Goal: Register for event/course: Register for event/course

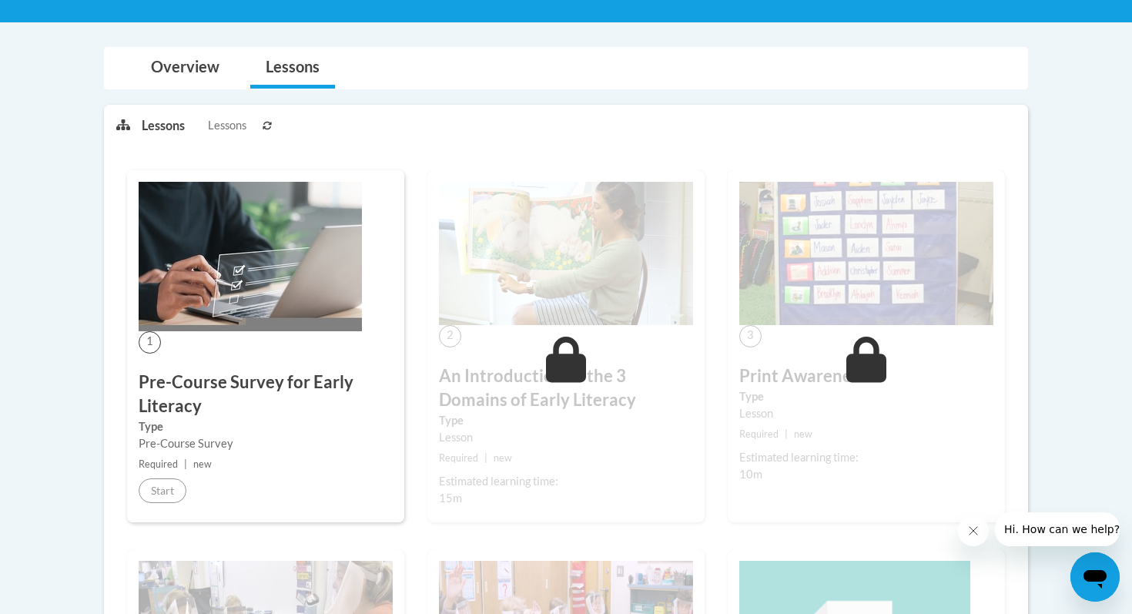
scroll to position [289, 0]
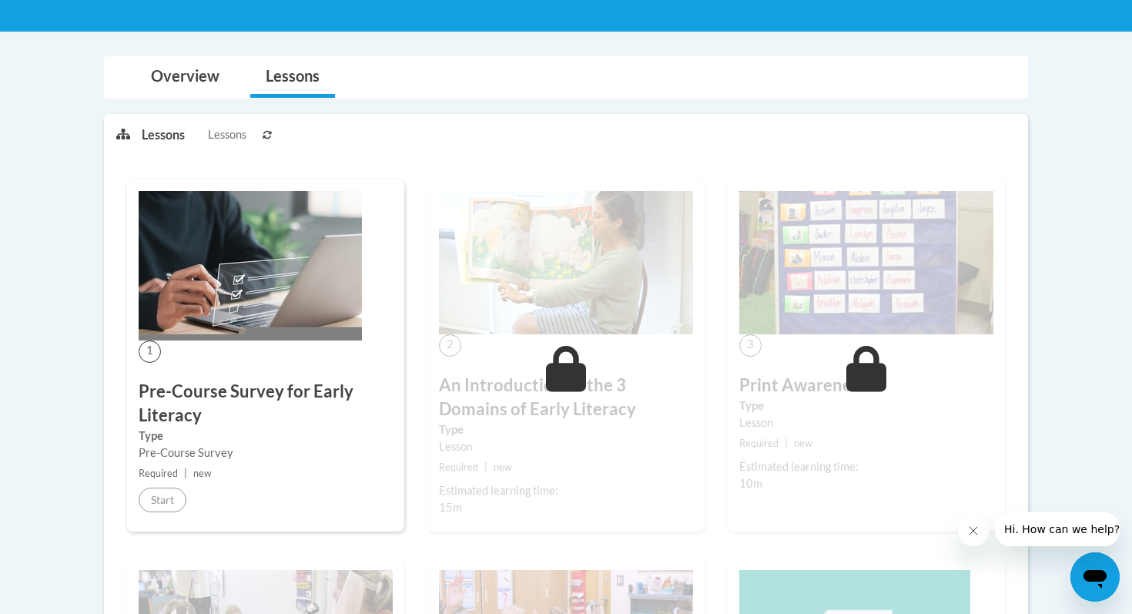
click at [246, 293] on img at bounding box center [250, 265] width 223 height 149
click at [178, 299] on img at bounding box center [250, 265] width 223 height 149
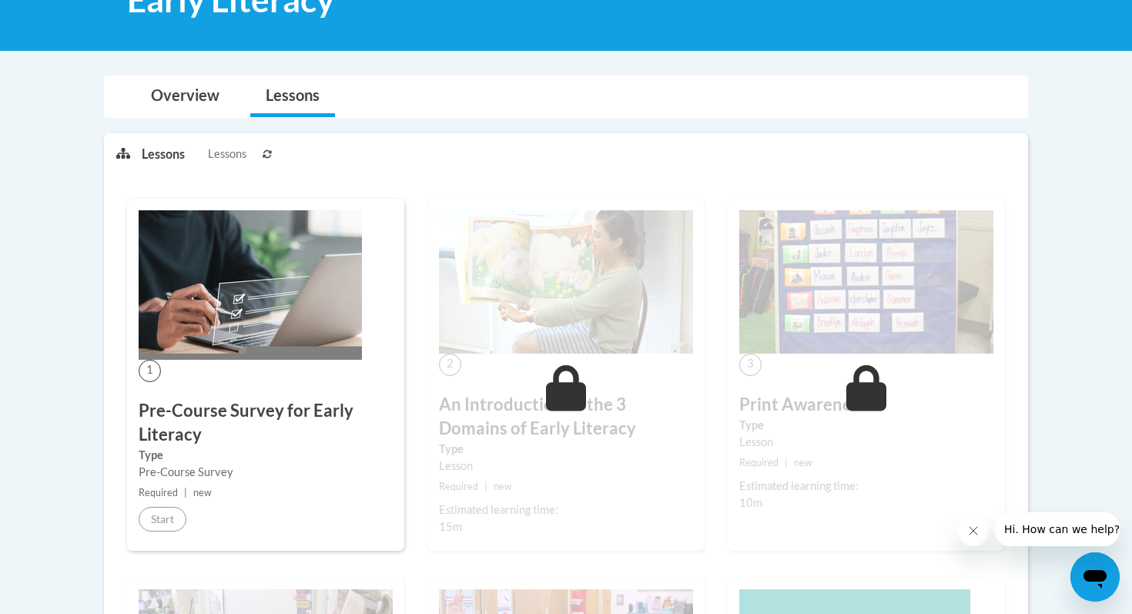
scroll to position [273, 0]
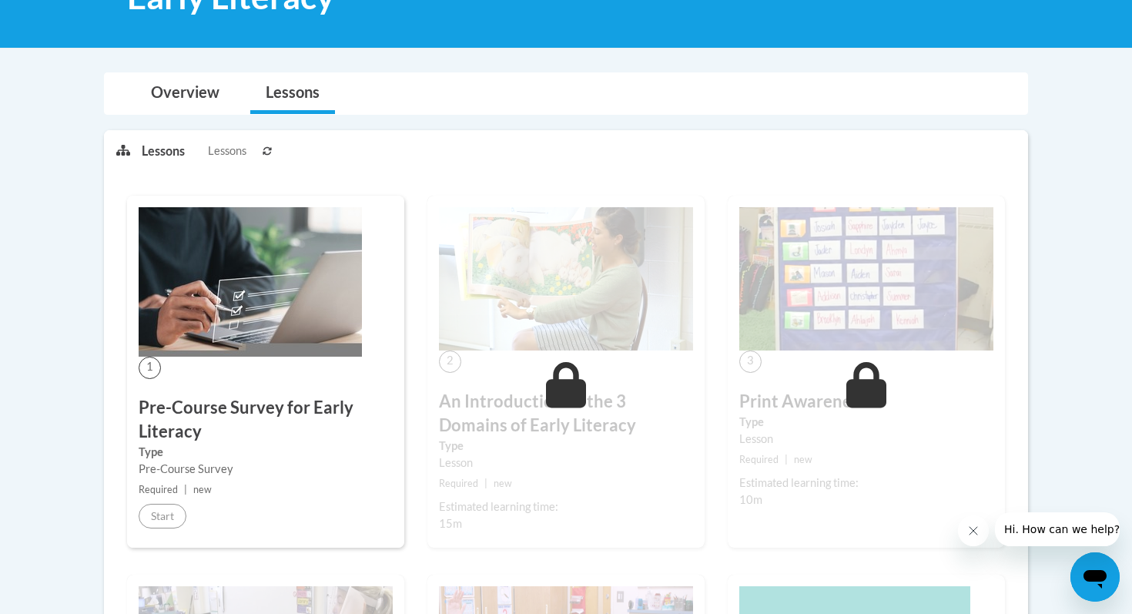
click at [225, 212] on img at bounding box center [250, 281] width 223 height 149
click at [280, 360] on div "1 Pre-Course Survey for Early Literacy Type Pre-Course Survey Required | new St…" at bounding box center [265, 372] width 277 height 352
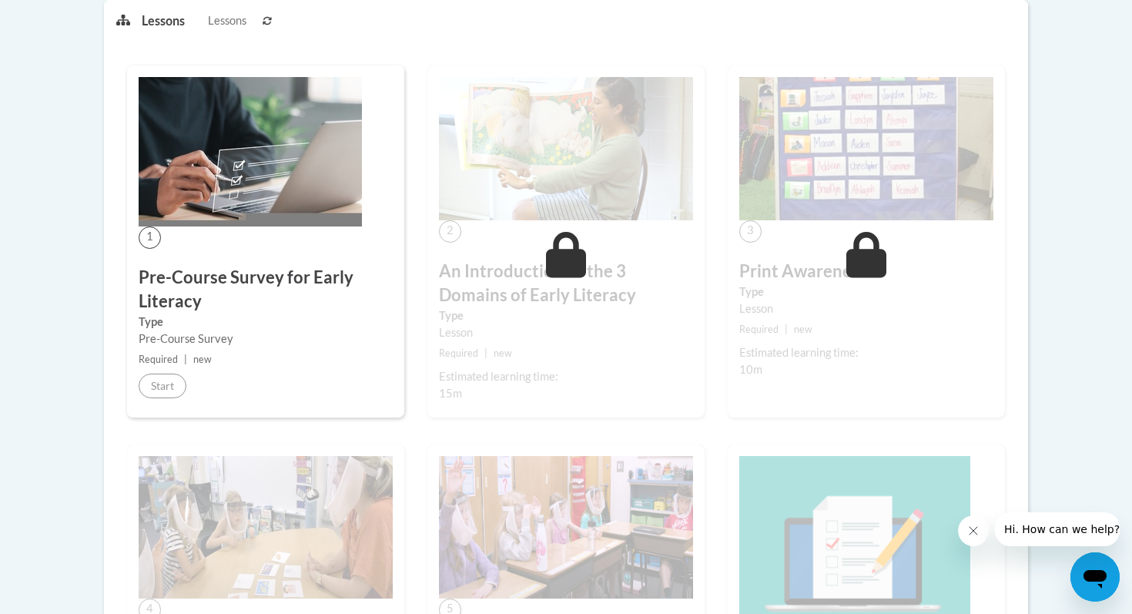
scroll to position [404, 0]
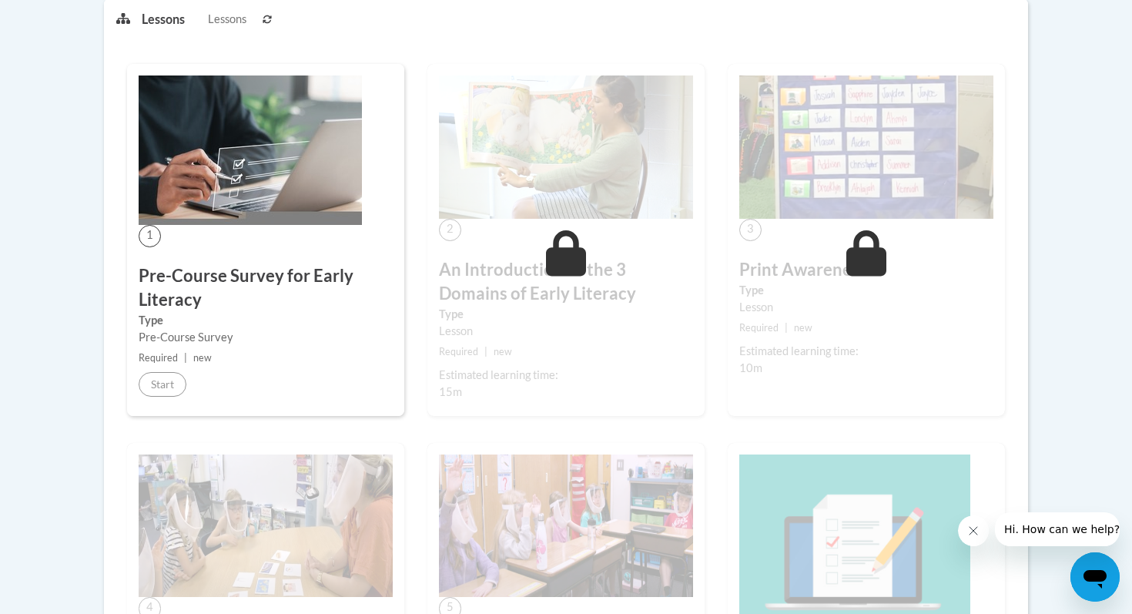
click at [147, 232] on span "1" at bounding box center [150, 236] width 22 height 22
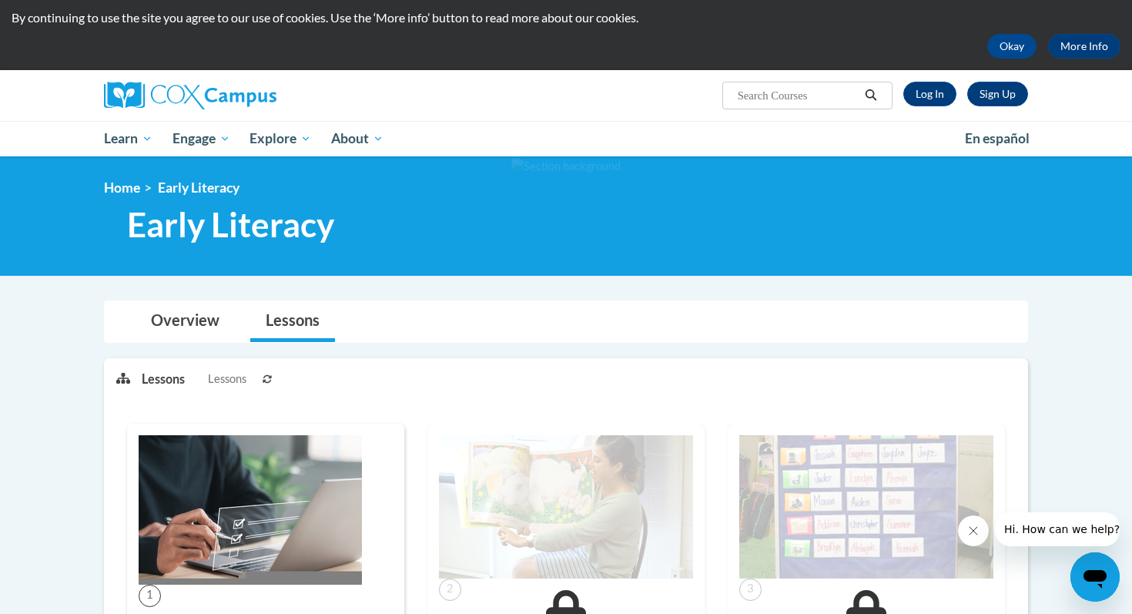
scroll to position [0, 0]
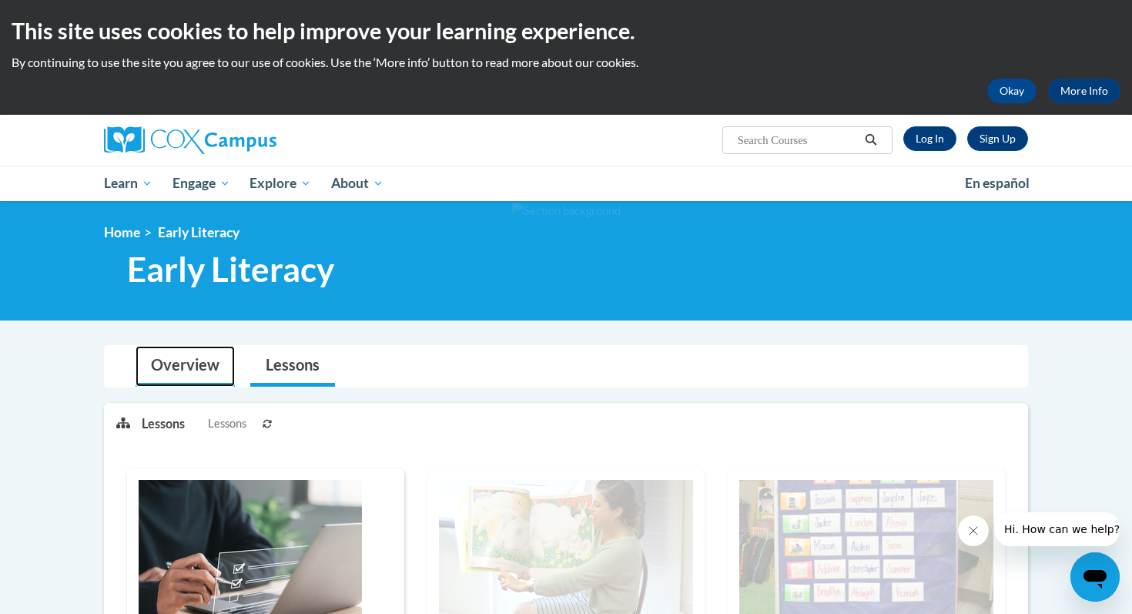
click at [192, 370] on link "Overview" at bounding box center [184, 366] width 99 height 41
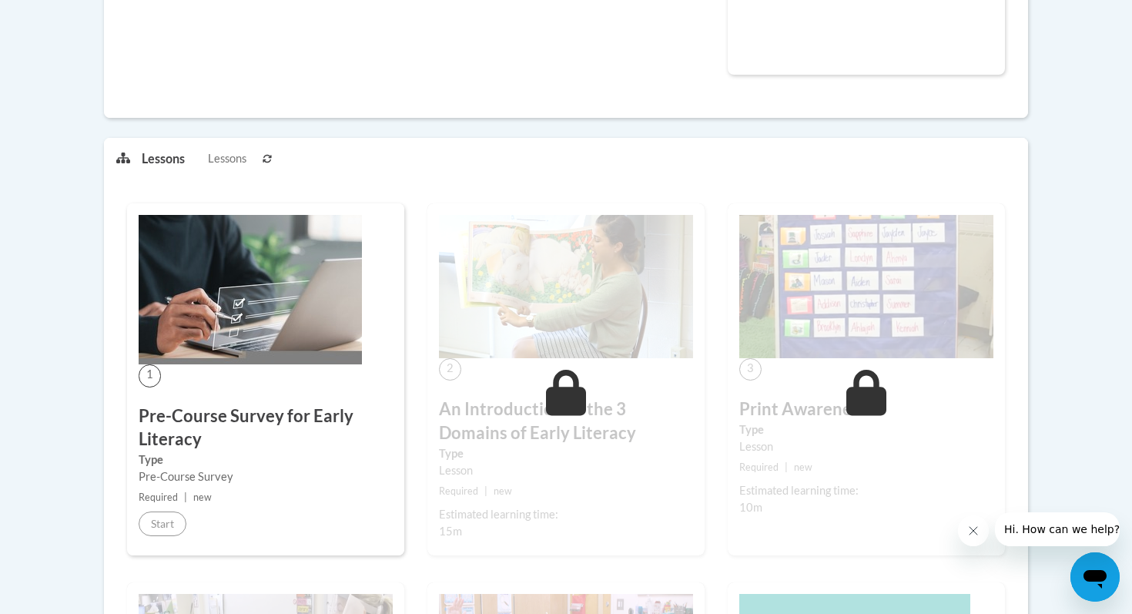
scroll to position [704, 0]
click at [185, 490] on span "|" at bounding box center [185, 496] width 3 height 12
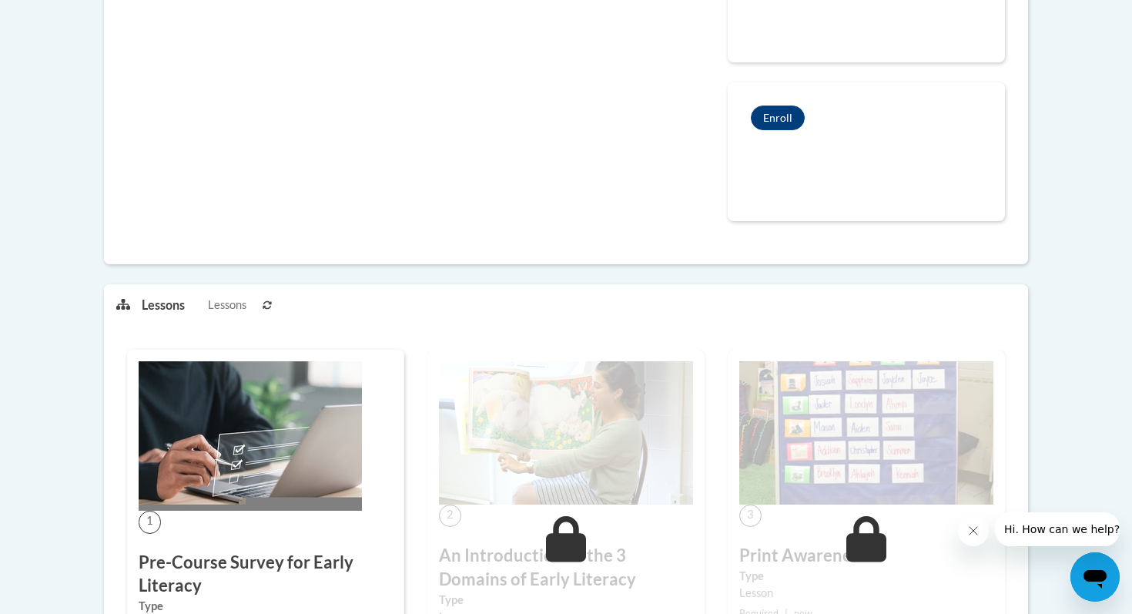
scroll to position [532, 0]
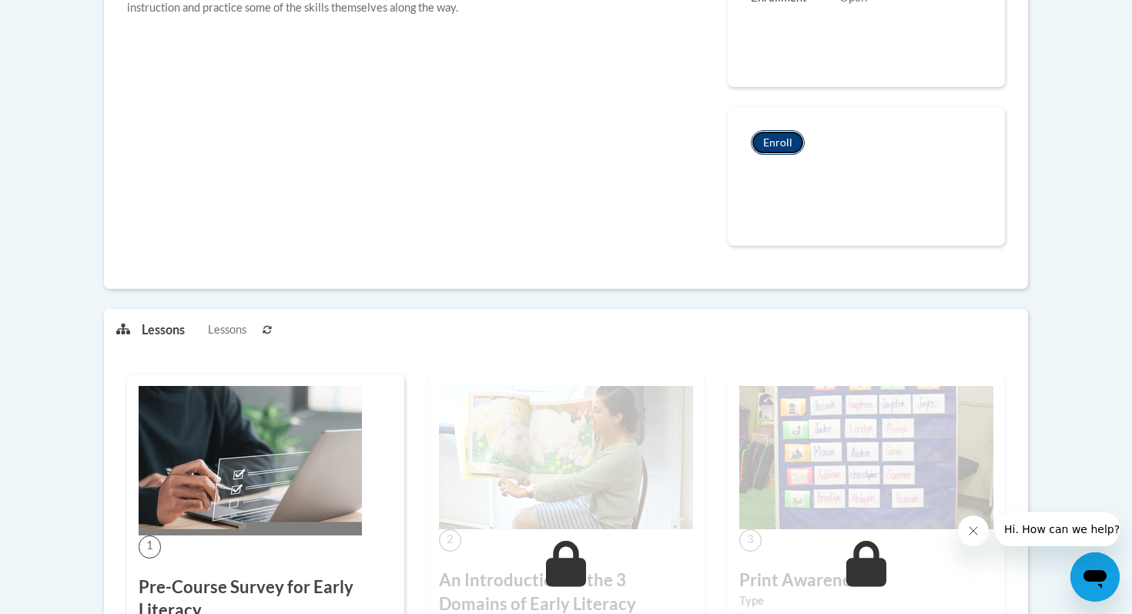
click at [767, 145] on button "Enroll" at bounding box center [778, 142] width 54 height 25
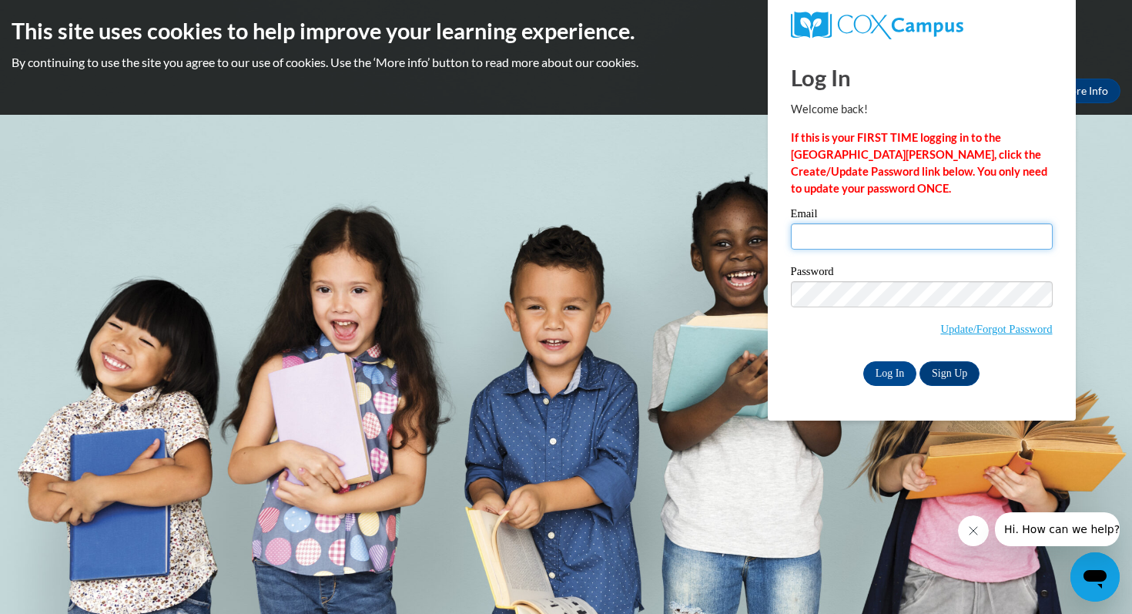
click at [837, 239] on input "Email" at bounding box center [922, 236] width 262 height 26
type input "ilazcano@waukesha.k12.wi.us"
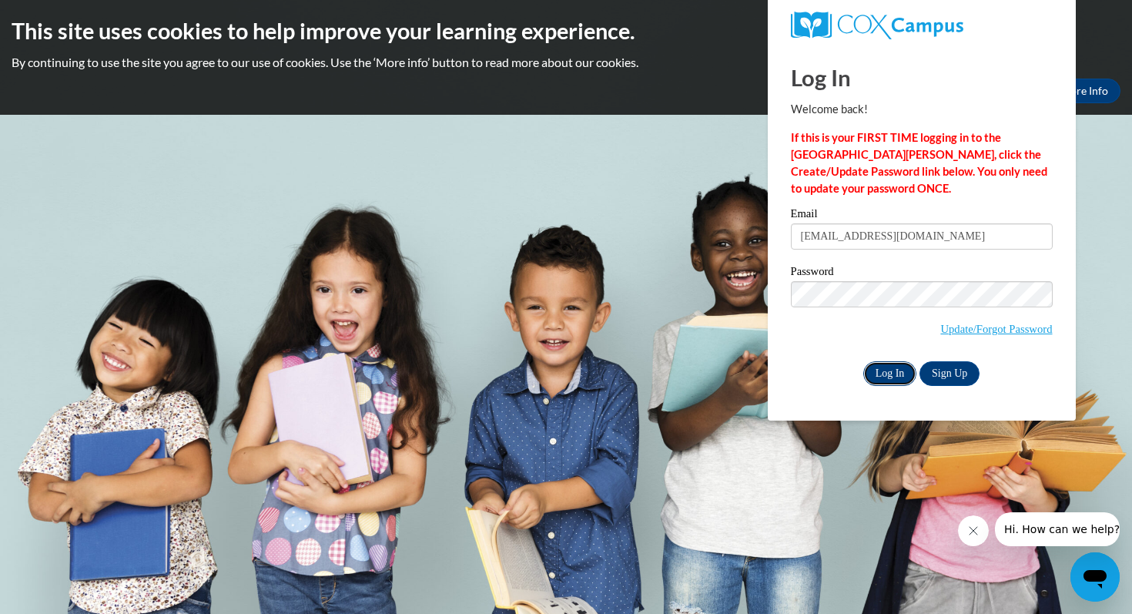
click at [889, 380] on input "Log In" at bounding box center [890, 373] width 54 height 25
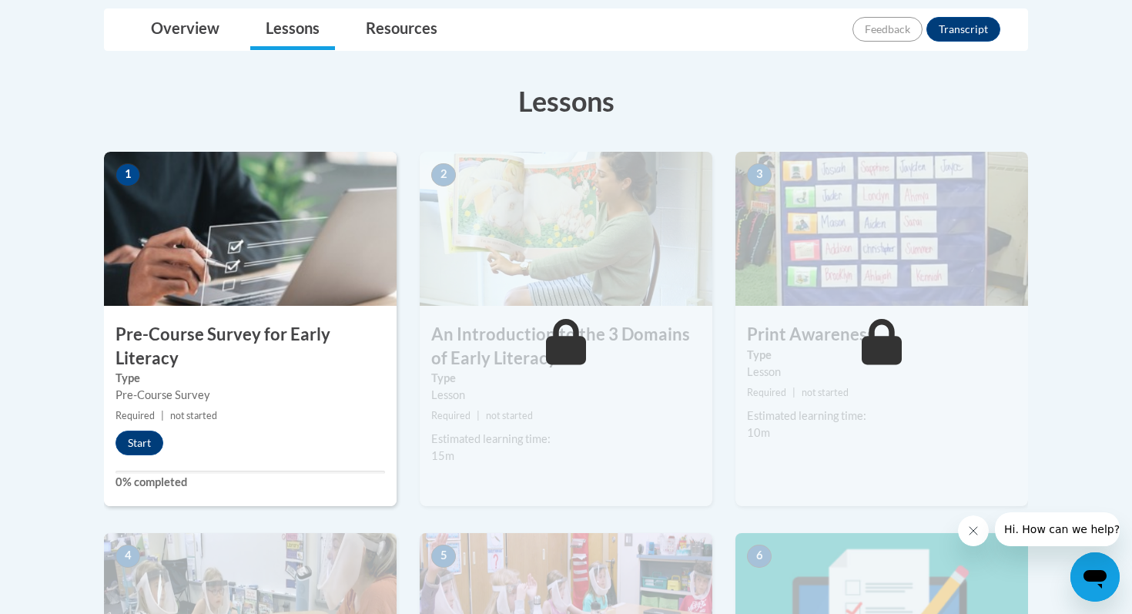
scroll to position [383, 0]
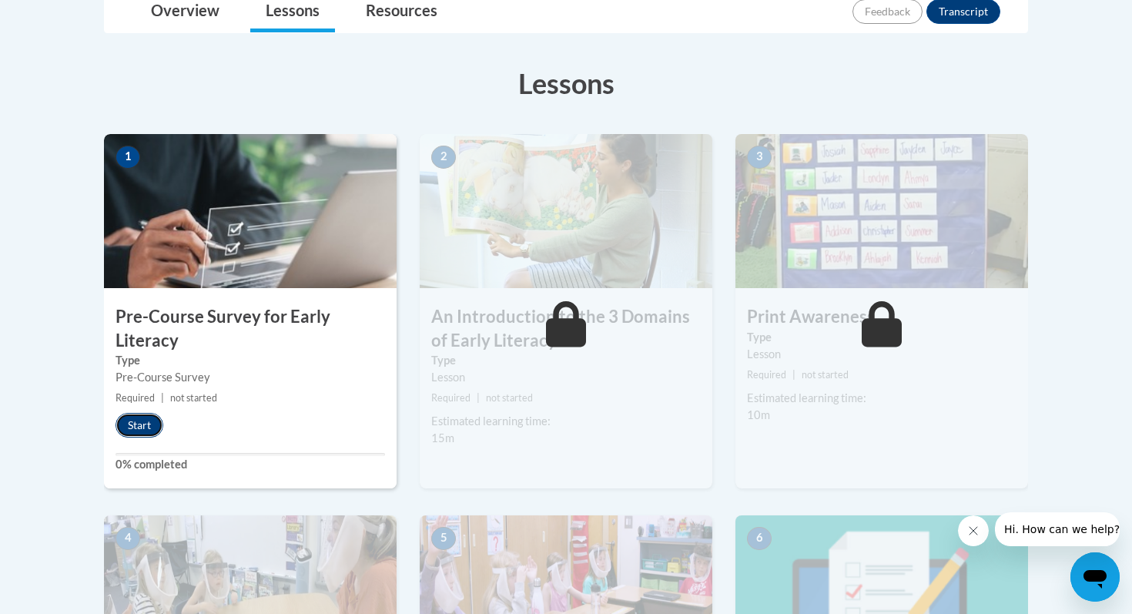
click at [137, 416] on button "Start" at bounding box center [139, 425] width 48 height 25
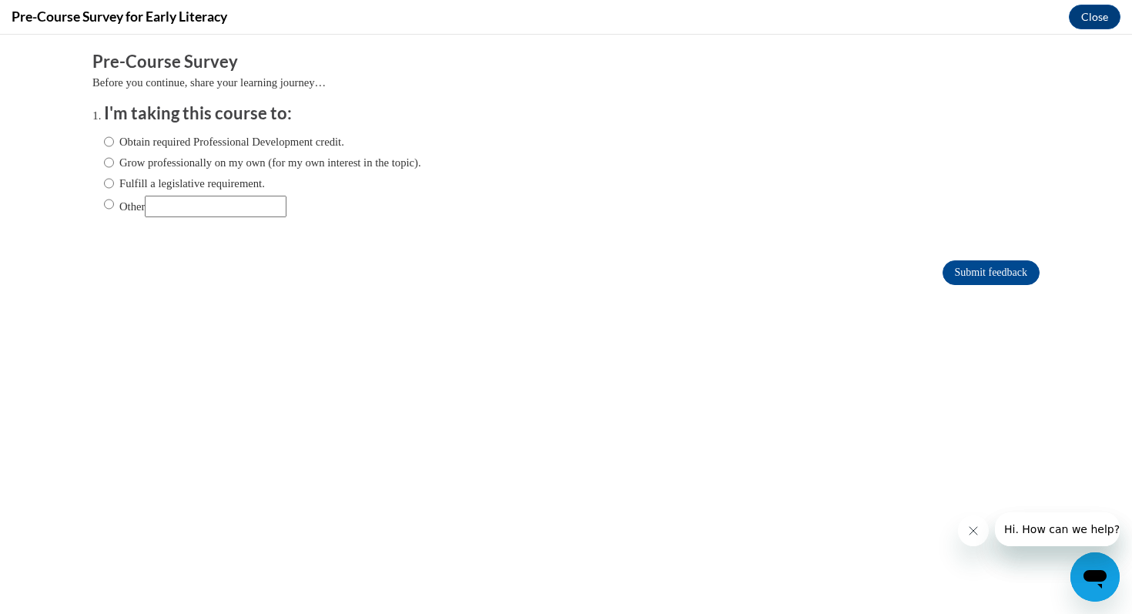
scroll to position [0, 0]
click at [112, 143] on input "Obtain required Professional Development credit." at bounding box center [109, 141] width 10 height 17
radio input "true"
click at [982, 270] on input "Submit feedback" at bounding box center [990, 272] width 97 height 25
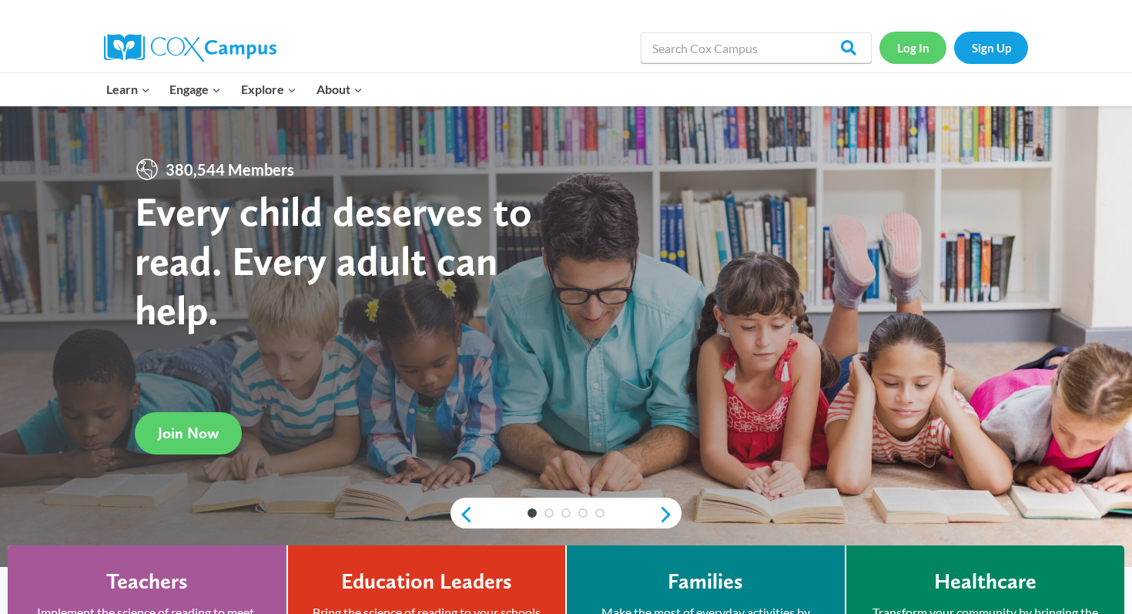
click at [911, 49] on link "Log In" at bounding box center [912, 48] width 67 height 32
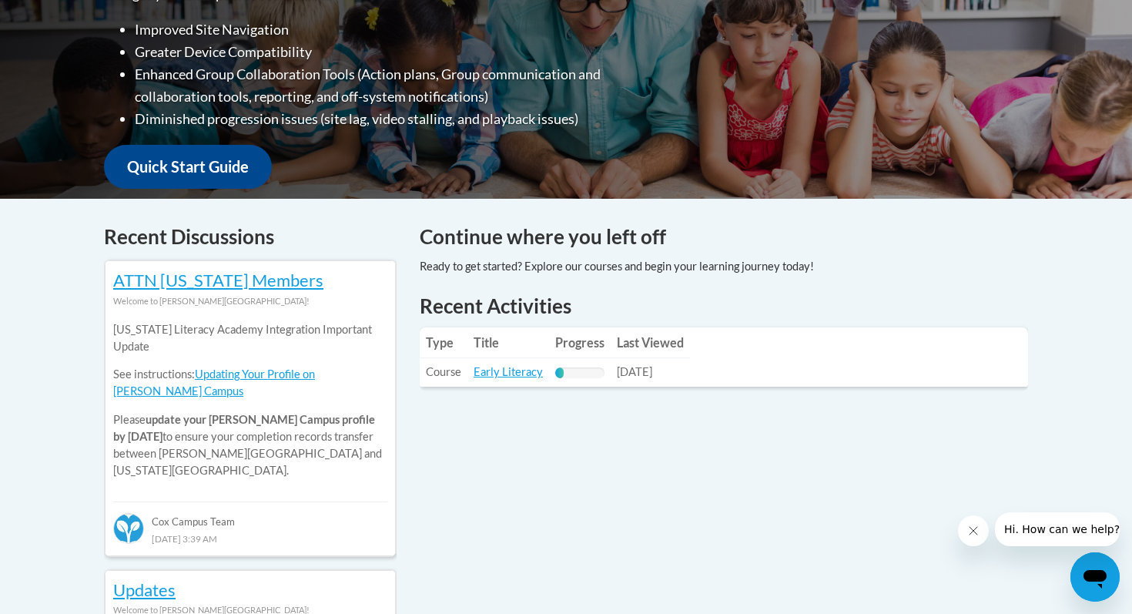
scroll to position [478, 0]
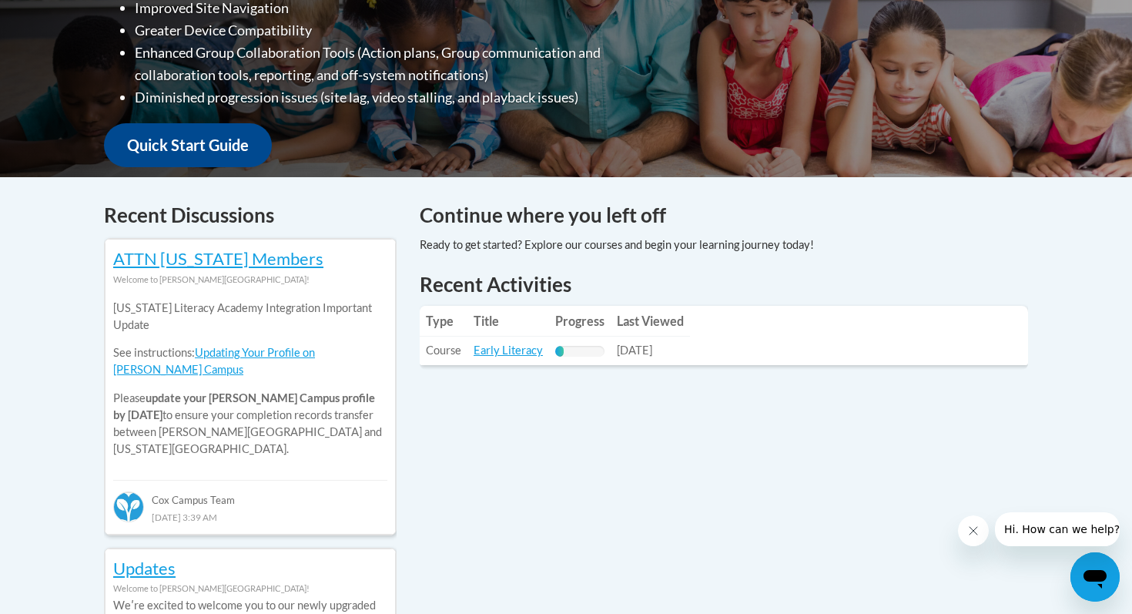
click at [767, 343] on table "Type Title Progress Last Viewed Type: Course Title: Early Literacy Progress: 17…" at bounding box center [724, 335] width 608 height 59
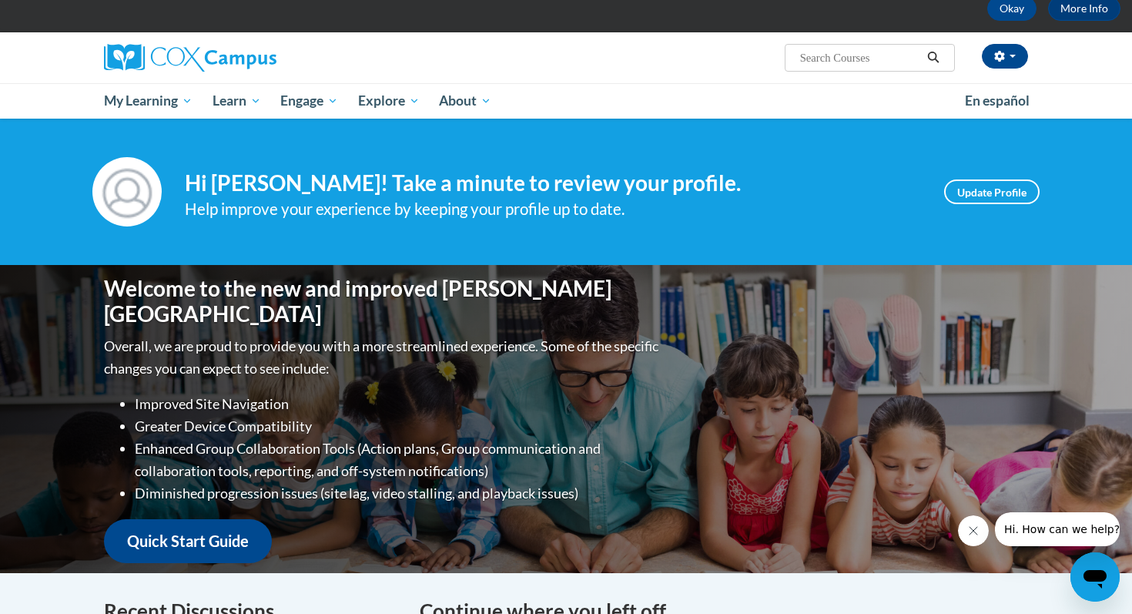
scroll to position [0, 0]
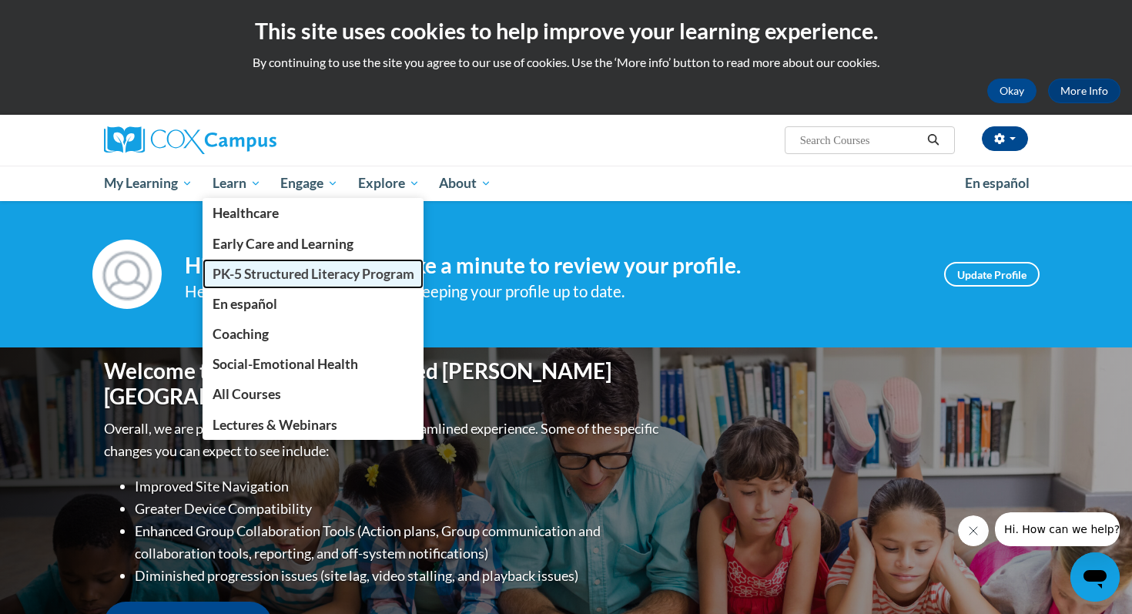
click at [243, 271] on span "PK-5 Structured Literacy Program" at bounding box center [313, 274] width 202 height 16
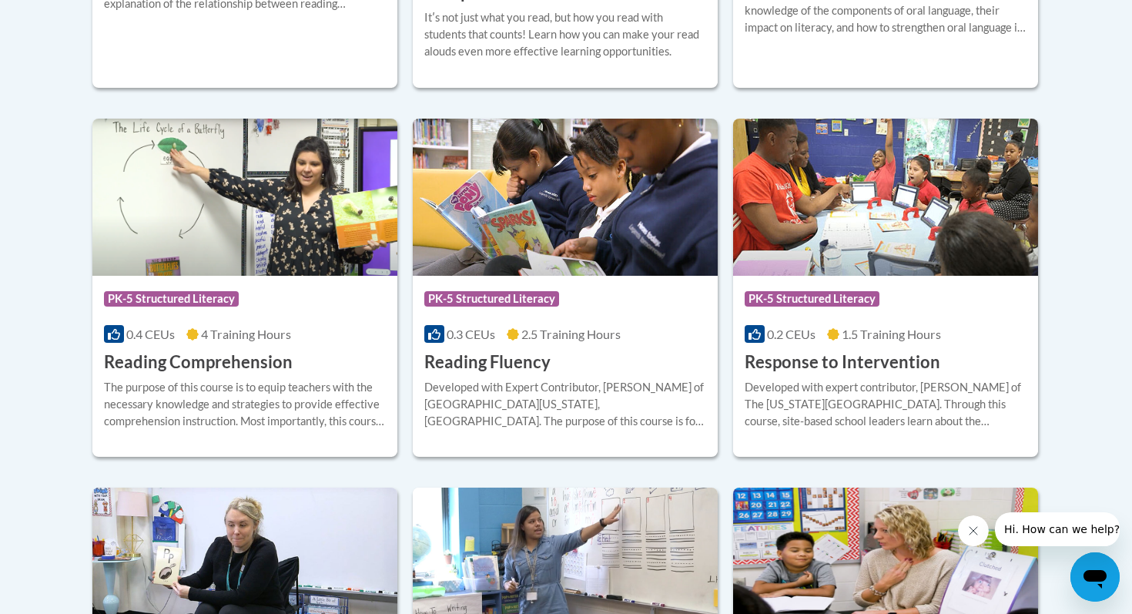
scroll to position [1373, 0]
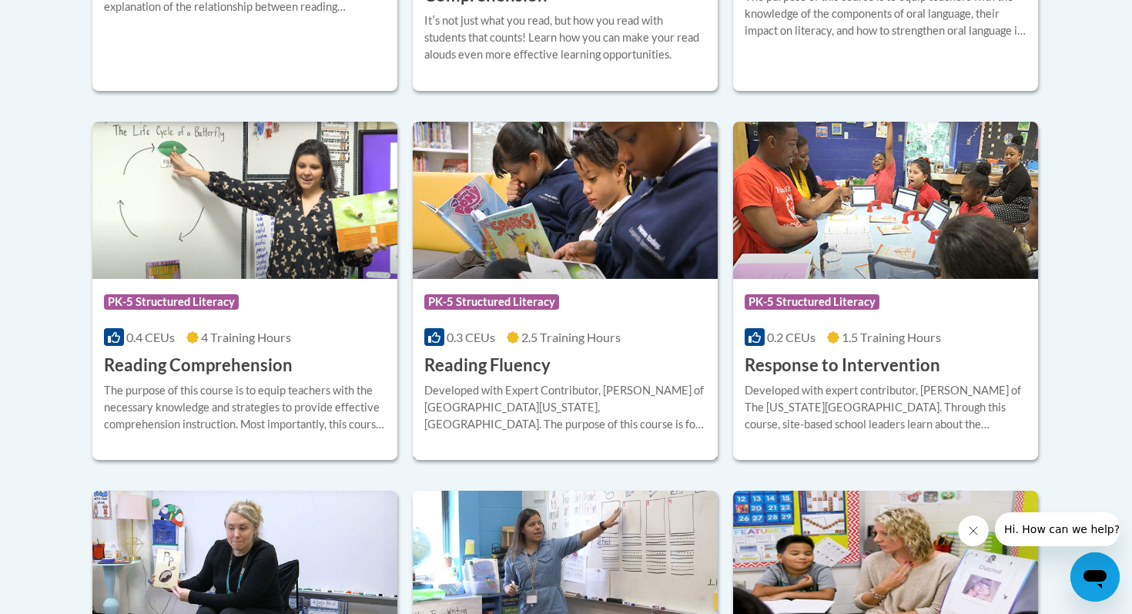
click at [581, 348] on div "Course Category: PK-5 Structured Literacy 0.3 CEUs 2.5 Training Hours COURSE Re…" at bounding box center [565, 328] width 305 height 99
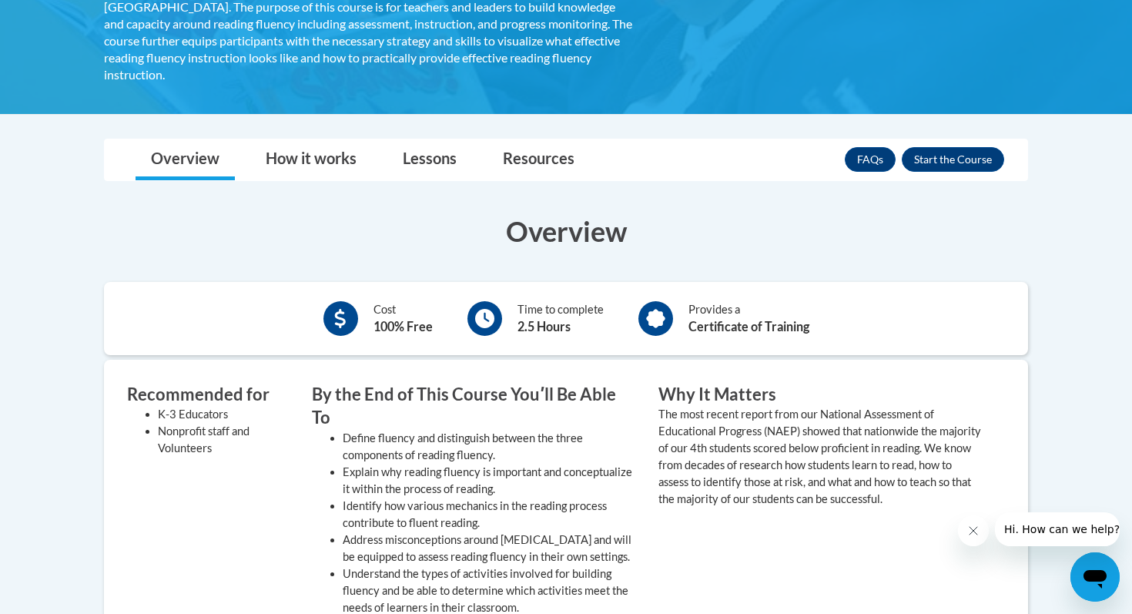
scroll to position [345, 0]
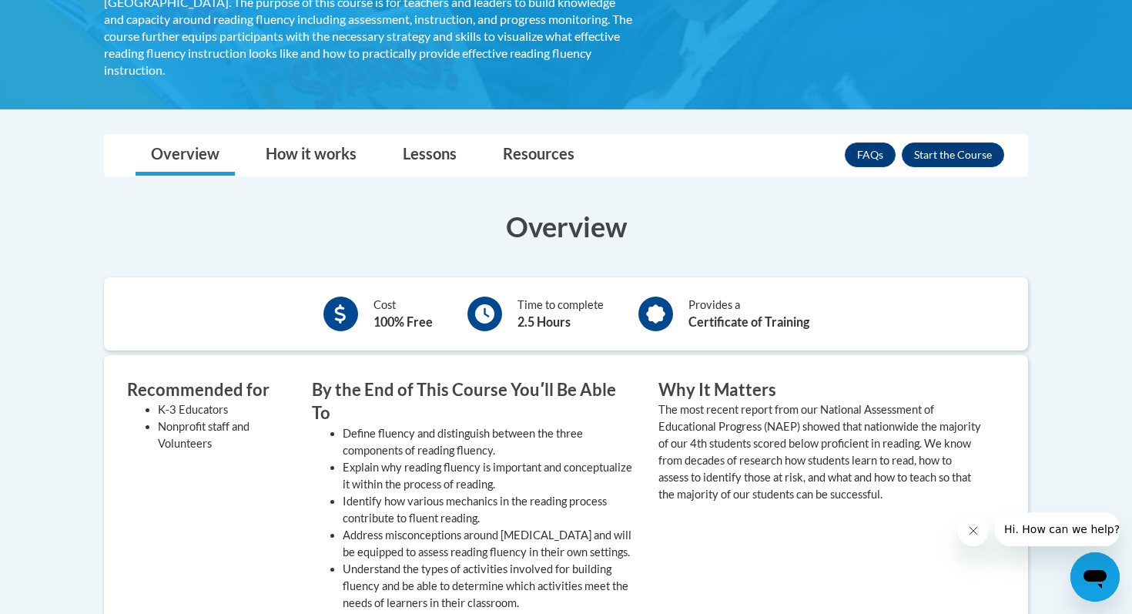
click at [487, 304] on icon at bounding box center [484, 313] width 19 height 19
click at [685, 299] on div "Provides a Certificate of Training" at bounding box center [724, 314] width 194 height 42
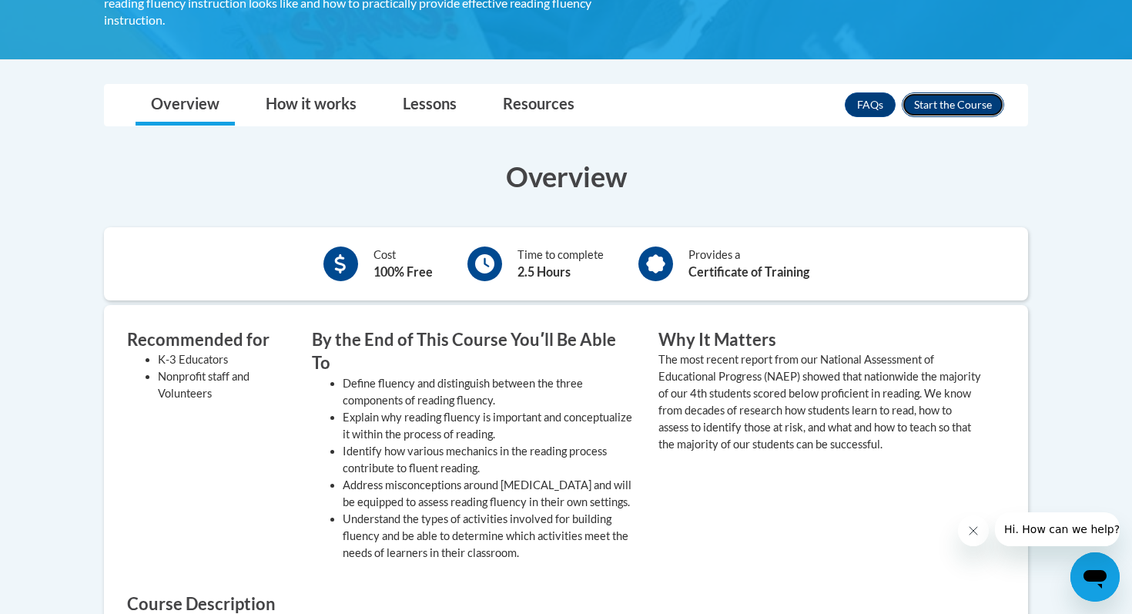
click at [928, 92] on button "Enroll" at bounding box center [952, 104] width 102 height 25
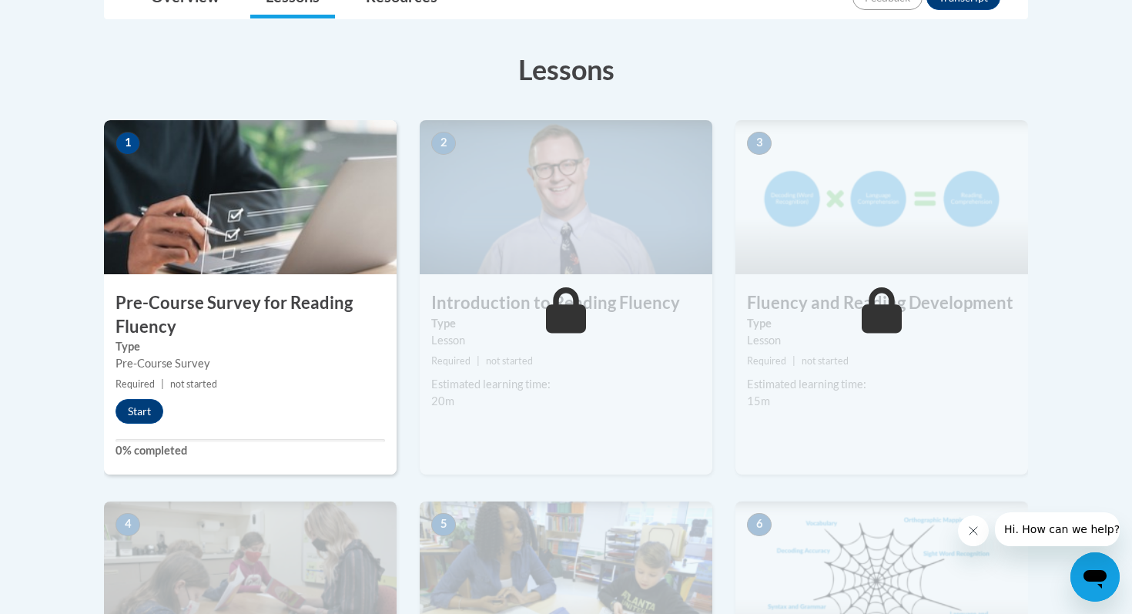
scroll to position [396, 0]
click at [142, 415] on button "Start" at bounding box center [139, 412] width 48 height 25
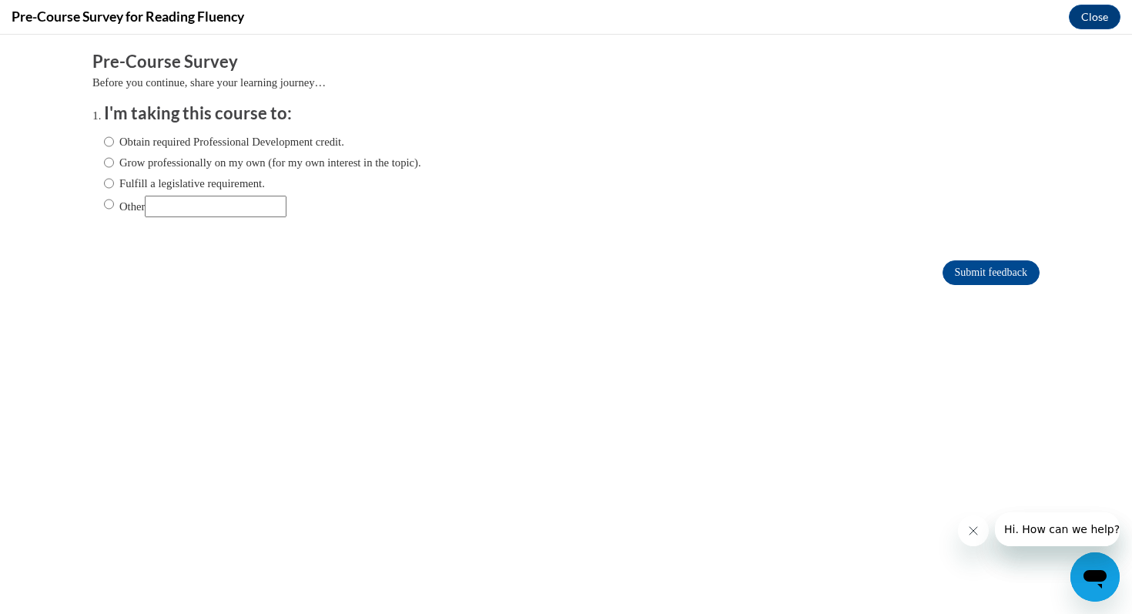
scroll to position [0, 0]
click at [129, 146] on label "Obtain required Professional Development credit." at bounding box center [224, 141] width 240 height 17
click at [114, 146] on input "Obtain required Professional Development credit." at bounding box center [109, 141] width 10 height 17
radio input "true"
click at [986, 270] on input "Submit feedback" at bounding box center [990, 272] width 97 height 25
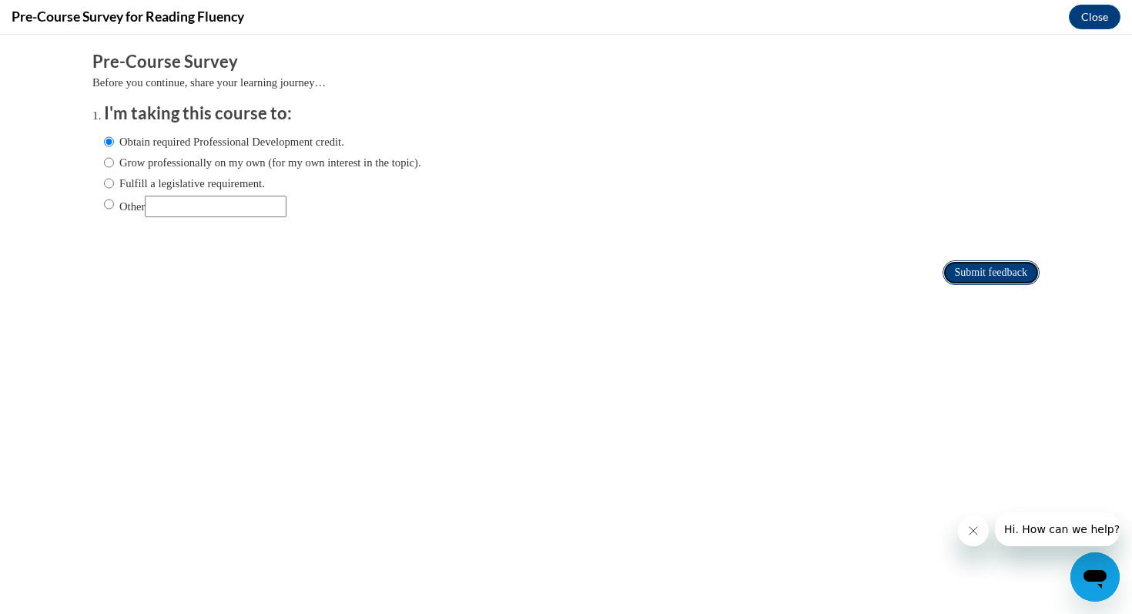
click at [965, 275] on input "Submit feedback" at bounding box center [990, 272] width 97 height 25
click at [972, 279] on input "Submit feedback" at bounding box center [990, 272] width 97 height 25
click at [987, 271] on input "Submit feedback" at bounding box center [990, 272] width 97 height 25
click at [115, 142] on label "Obtain required Professional Development credit." at bounding box center [224, 141] width 240 height 17
click at [114, 142] on input "Obtain required Professional Development credit." at bounding box center [109, 141] width 10 height 17
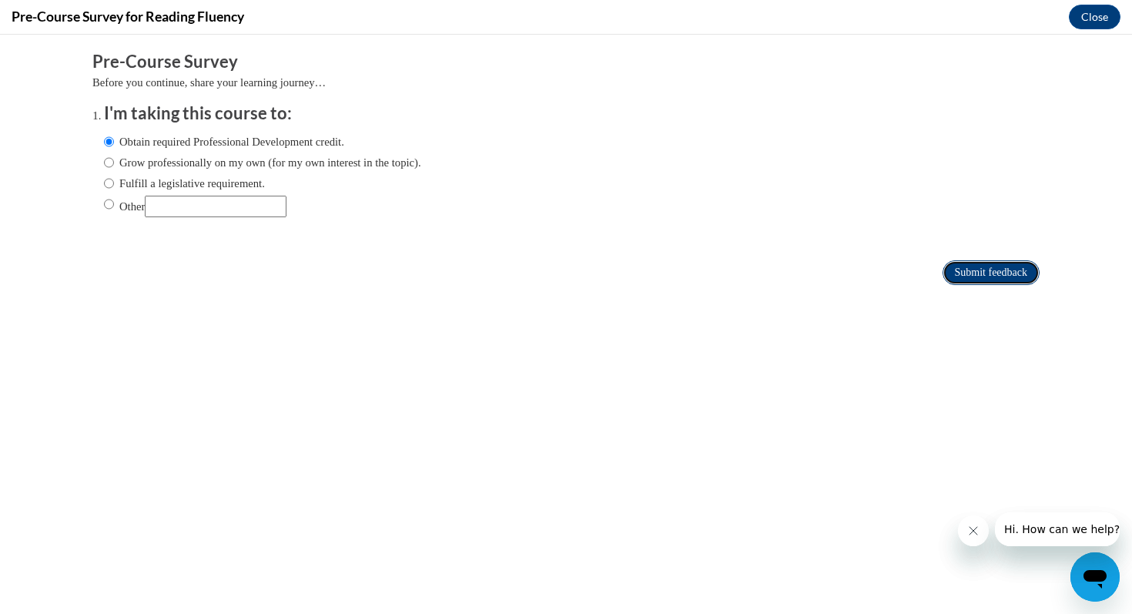
click at [978, 268] on input "Submit feedback" at bounding box center [990, 272] width 97 height 25
click at [978, 276] on input "Submit feedback" at bounding box center [990, 272] width 97 height 25
click at [1086, 17] on button "Close" at bounding box center [1095, 17] width 52 height 25
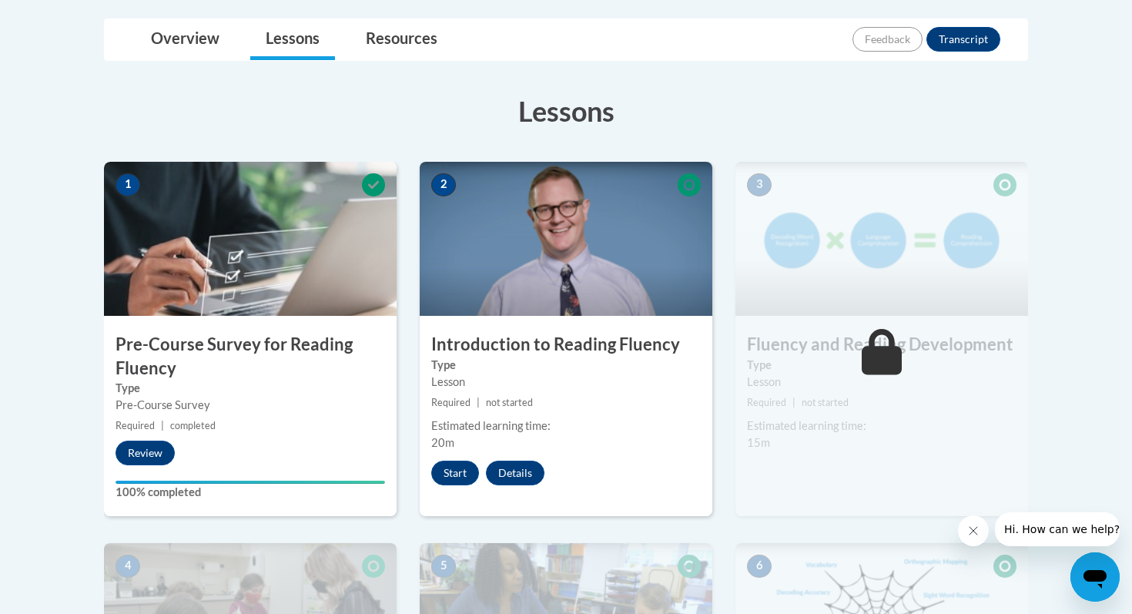
scroll to position [360, 0]
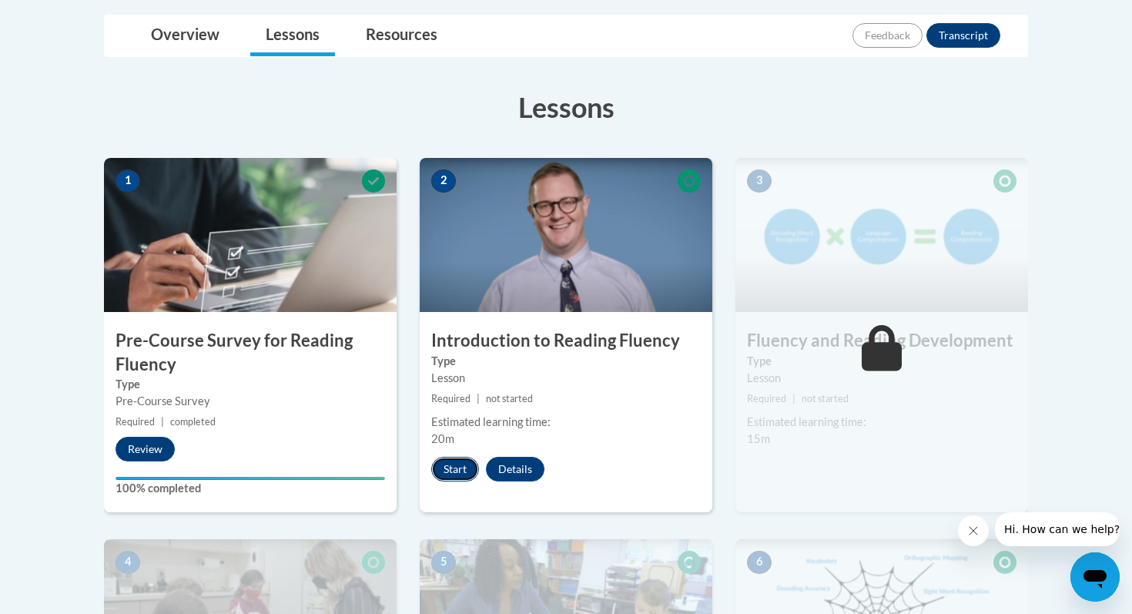
click at [450, 471] on button "Start" at bounding box center [455, 469] width 48 height 25
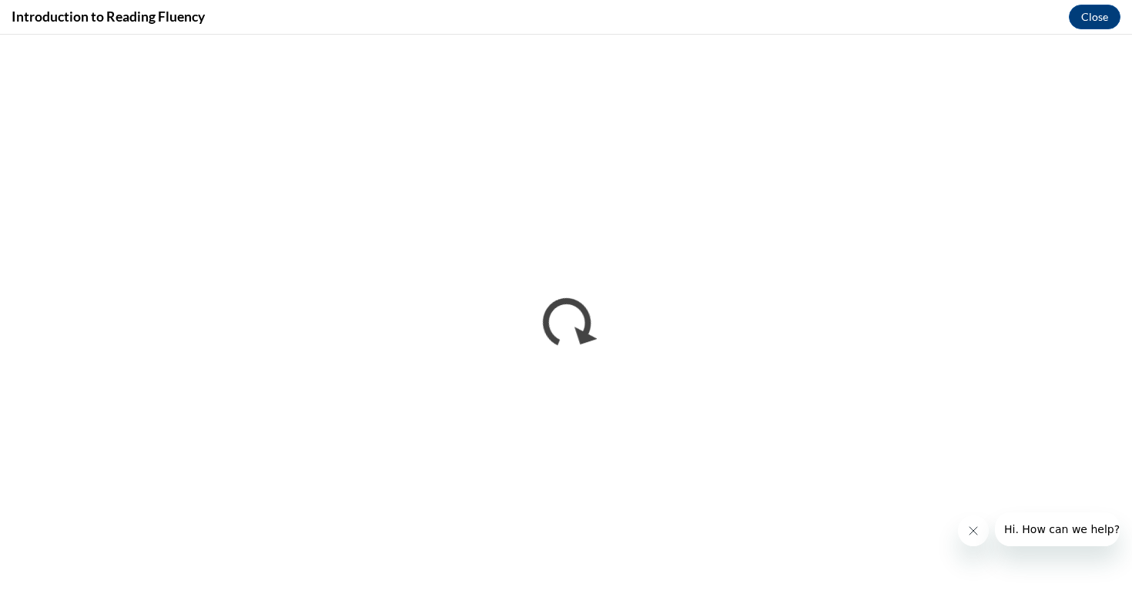
scroll to position [0, 0]
click at [973, 527] on icon "Close message from company" at bounding box center [973, 530] width 12 height 12
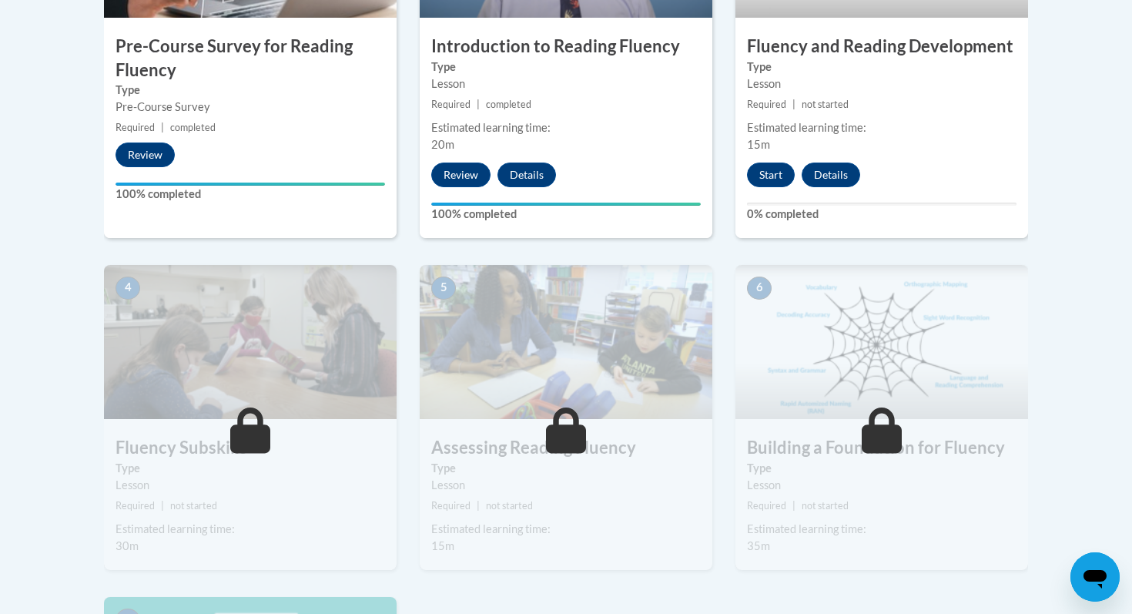
scroll to position [656, 0]
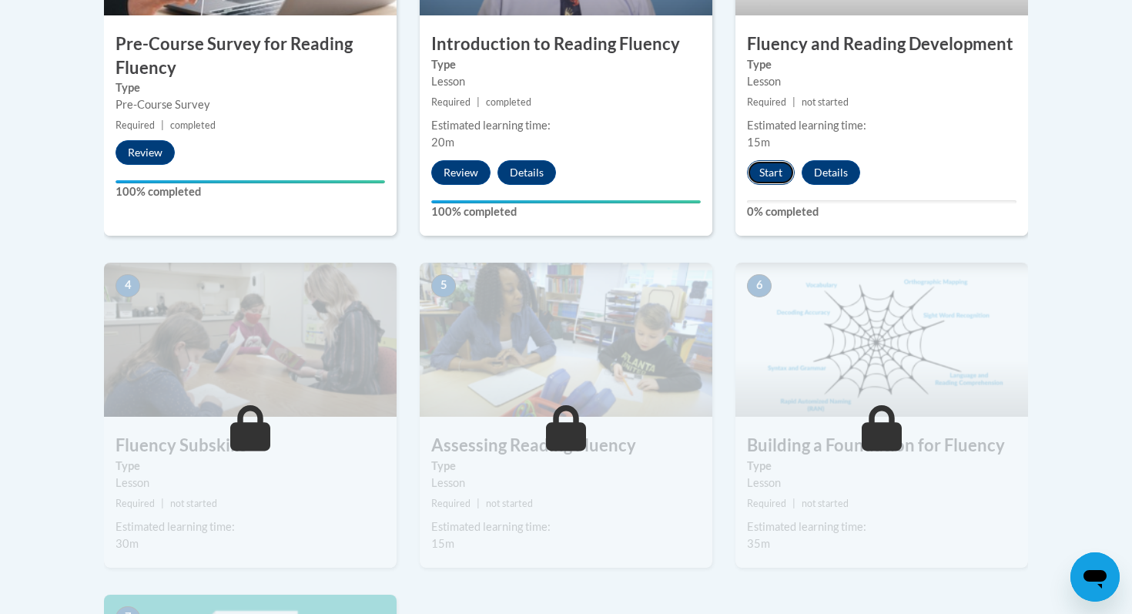
click at [760, 170] on button "Start" at bounding box center [771, 172] width 48 height 25
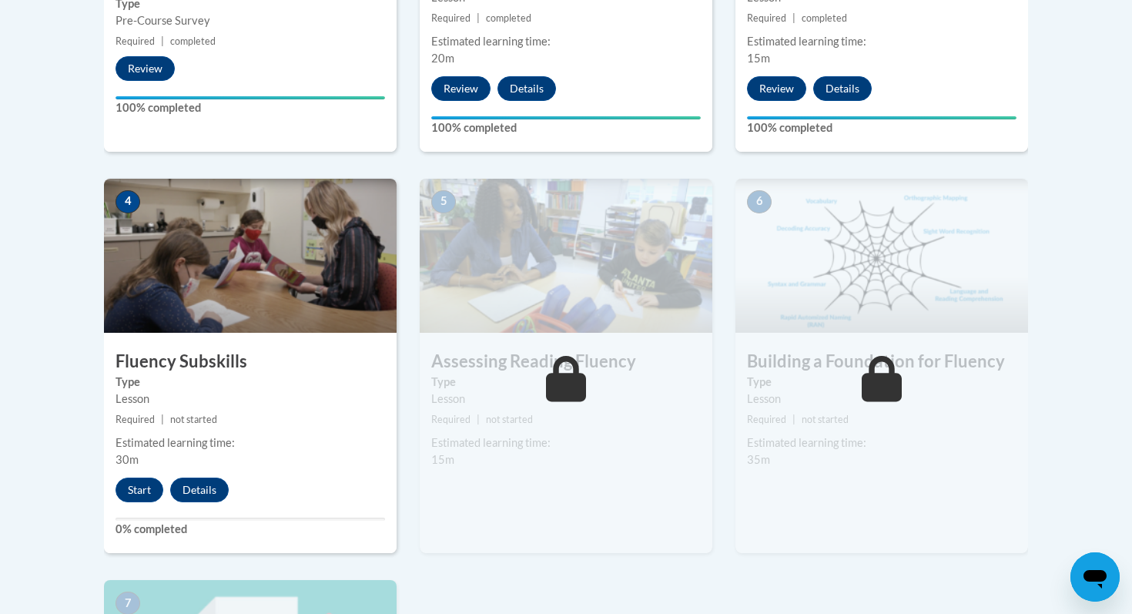
scroll to position [744, 0]
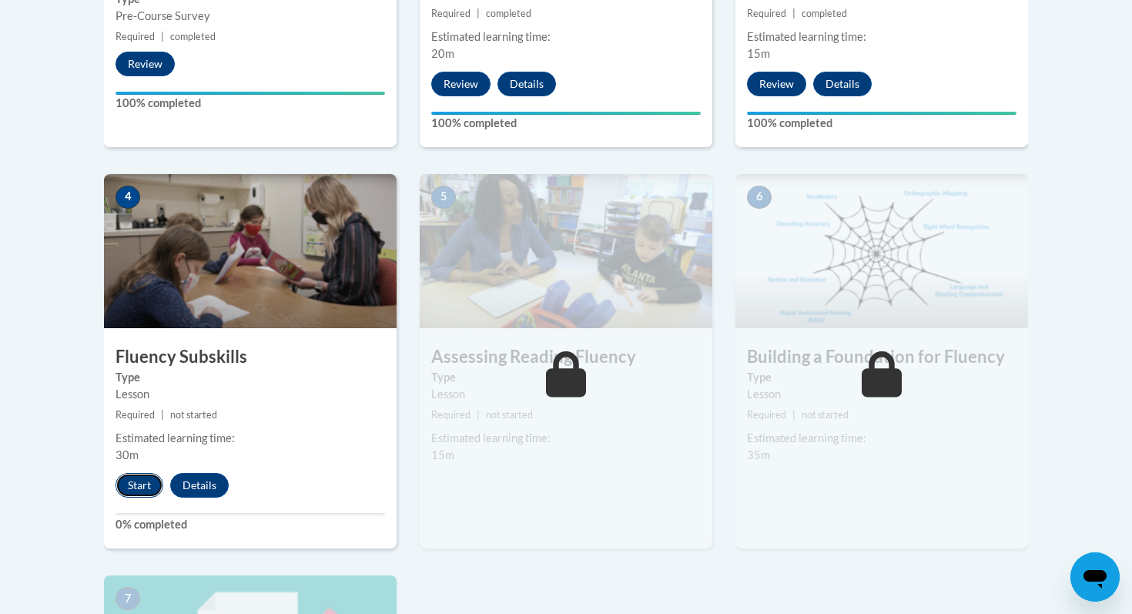
click at [142, 480] on button "Start" at bounding box center [139, 485] width 48 height 25
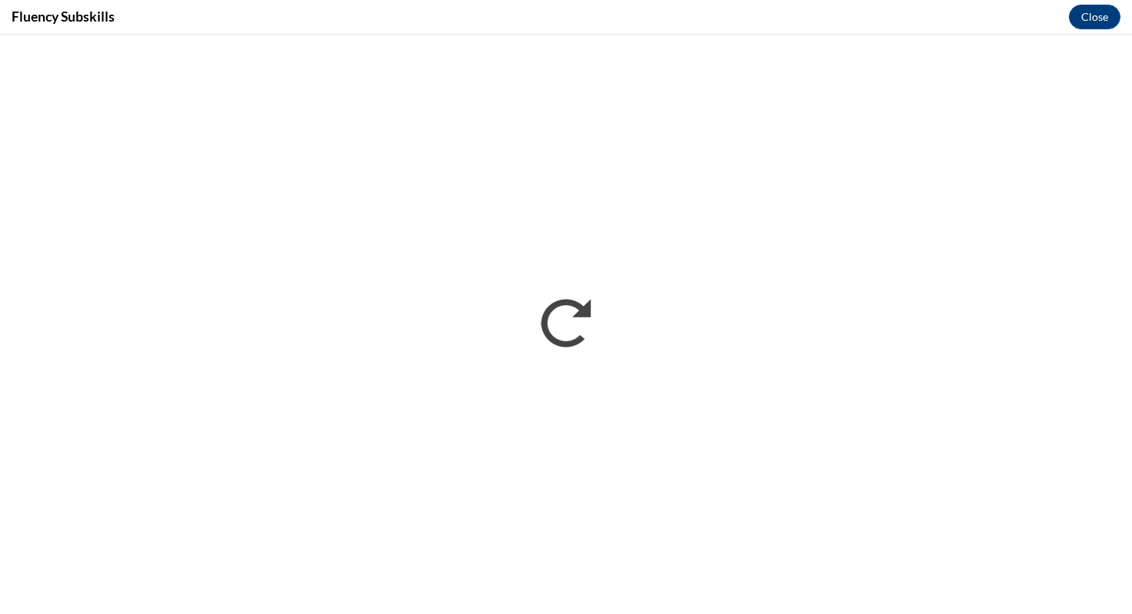
scroll to position [0, 0]
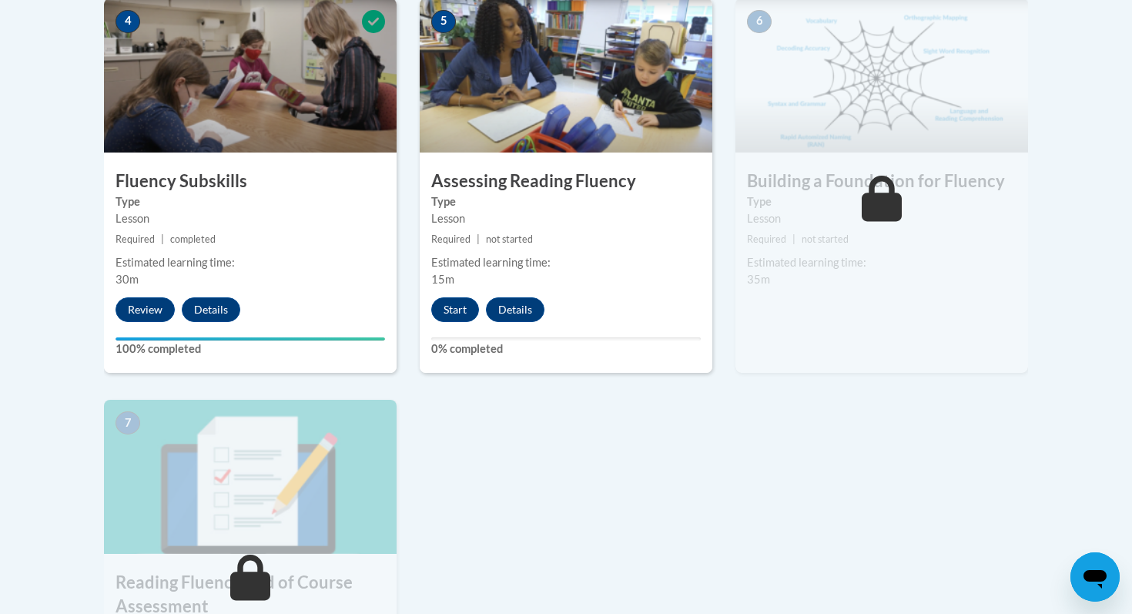
scroll to position [911, 0]
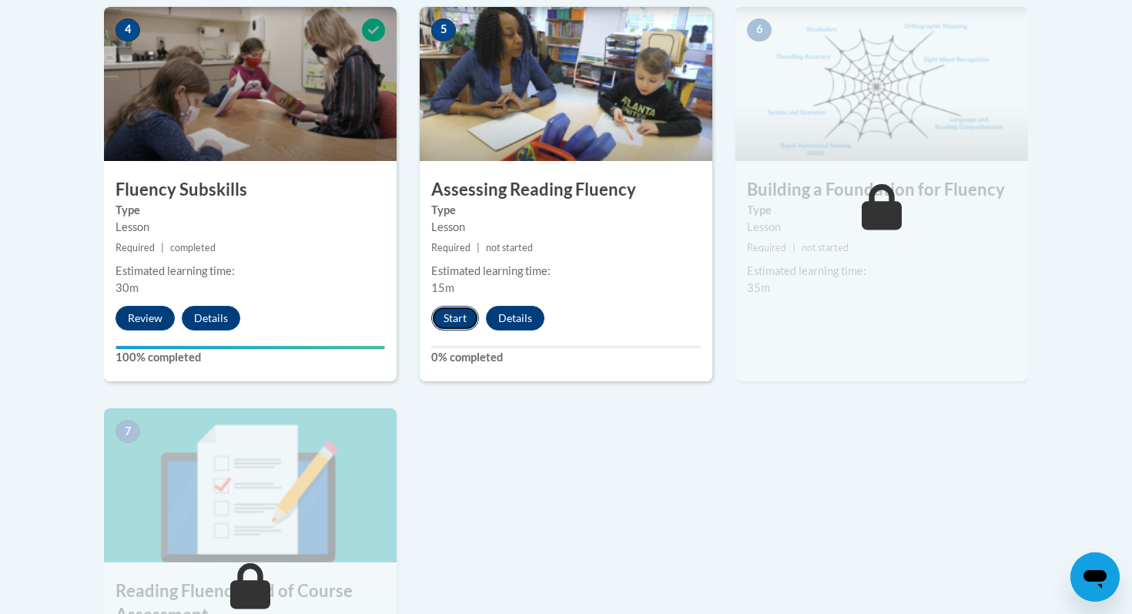
click at [450, 325] on button "Start" at bounding box center [455, 318] width 48 height 25
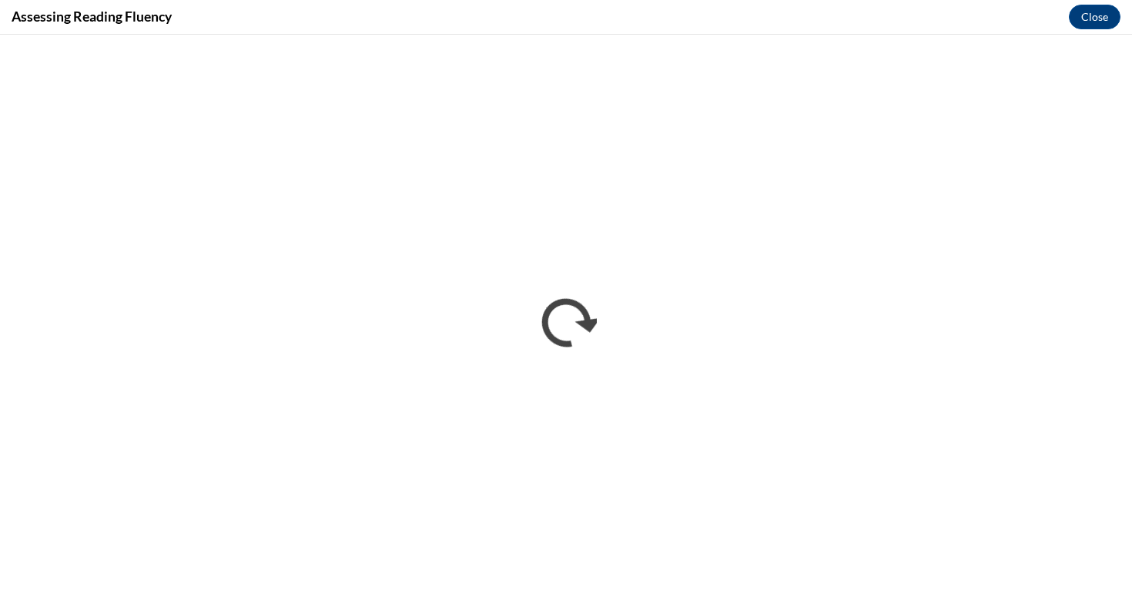
scroll to position [0, 0]
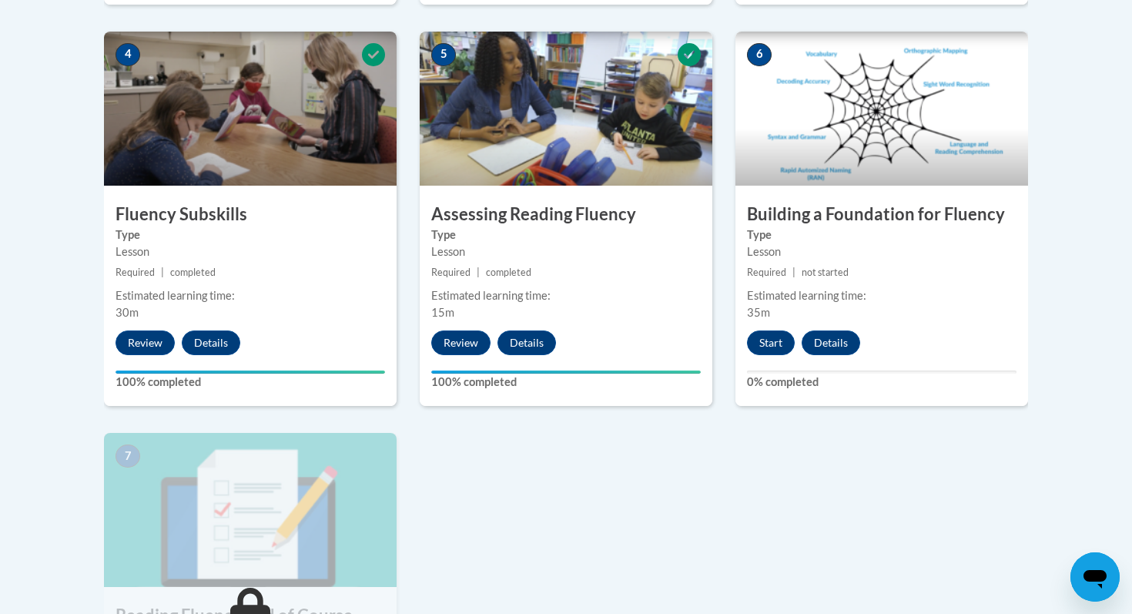
scroll to position [868, 0]
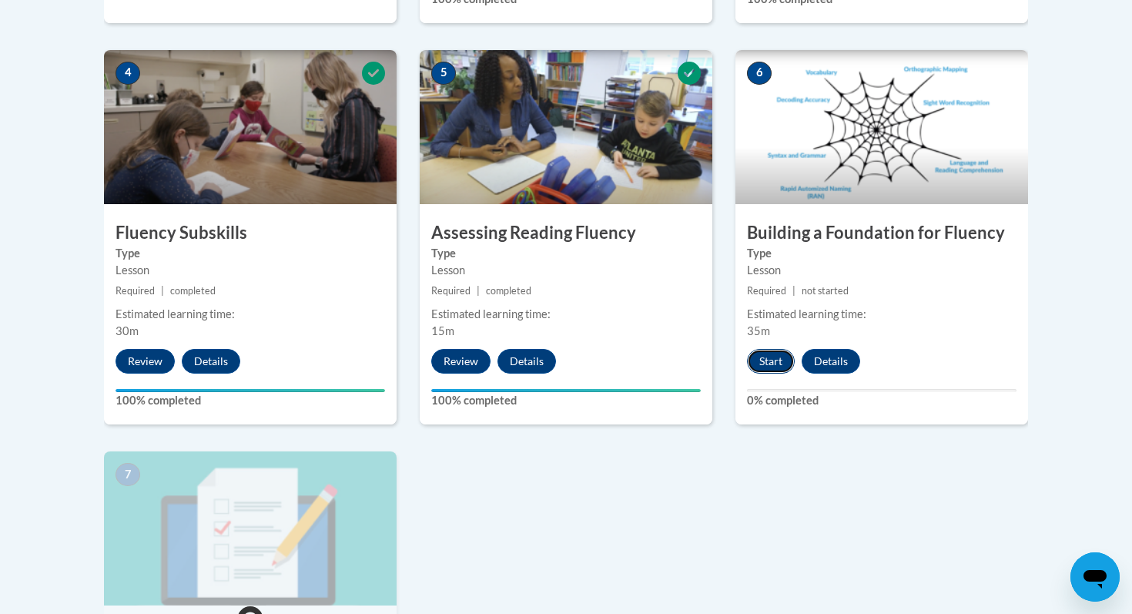
click at [768, 363] on button "Start" at bounding box center [771, 361] width 48 height 25
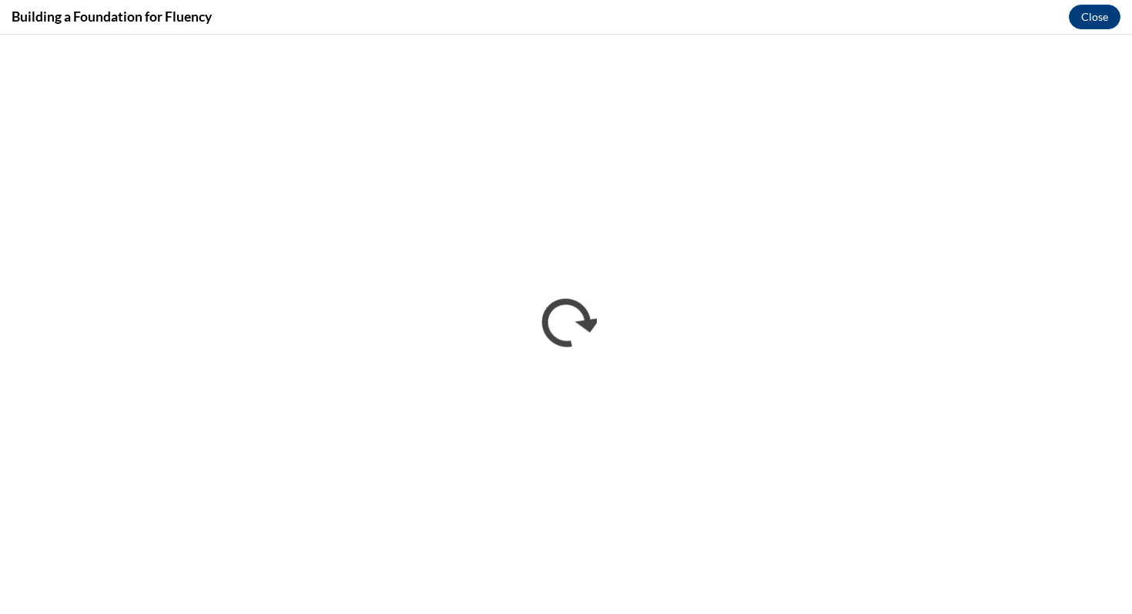
scroll to position [0, 0]
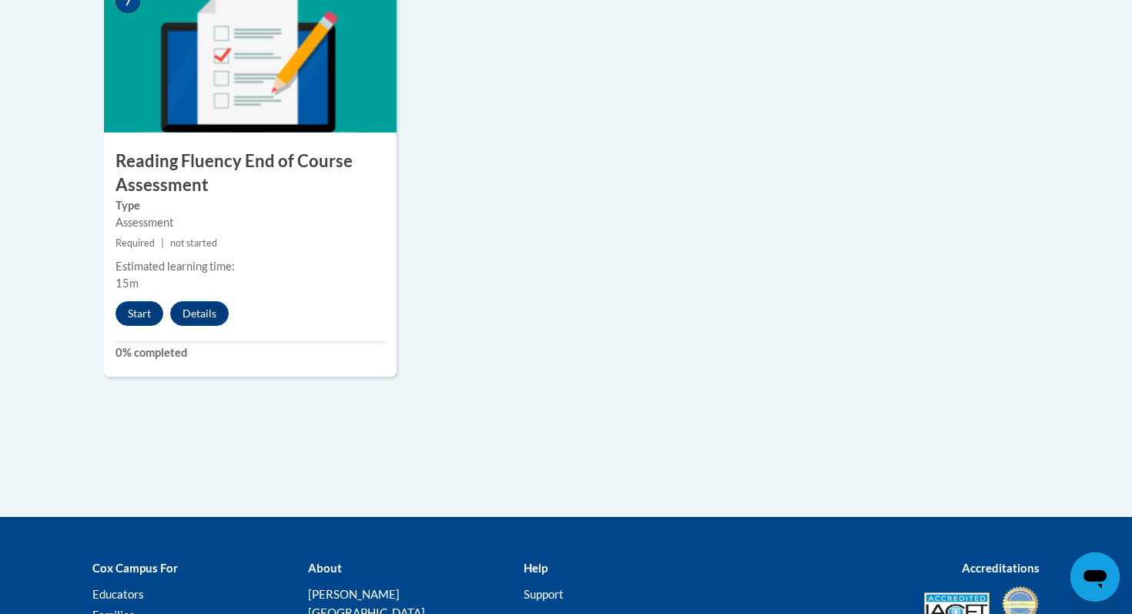
scroll to position [1354, 0]
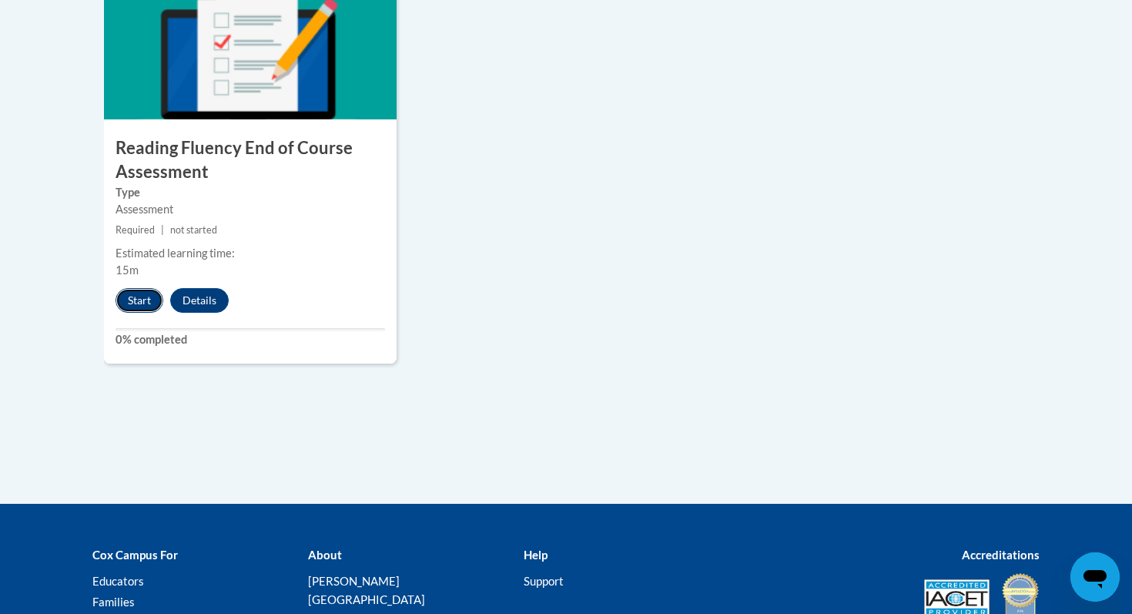
click at [129, 293] on button "Start" at bounding box center [139, 300] width 48 height 25
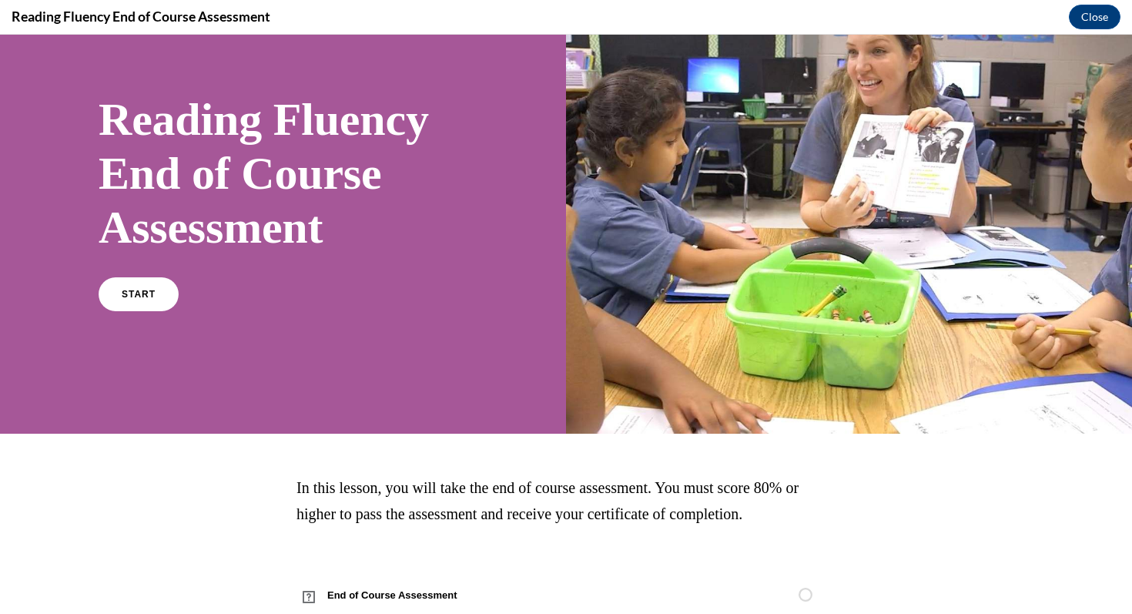
scroll to position [112, 0]
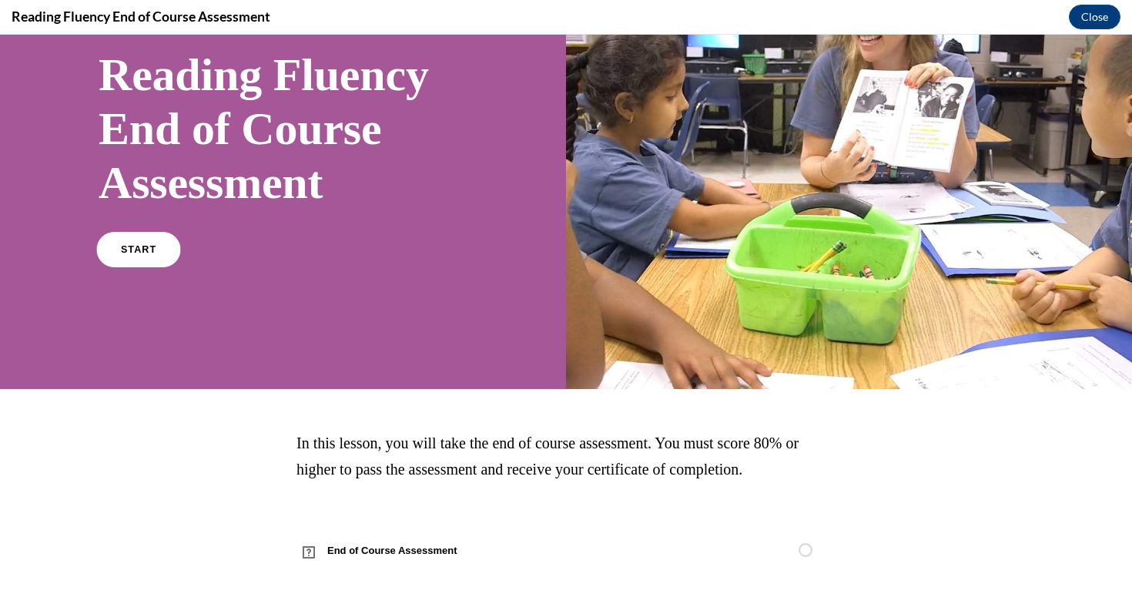
click at [120, 246] on link "START" at bounding box center [138, 249] width 84 height 35
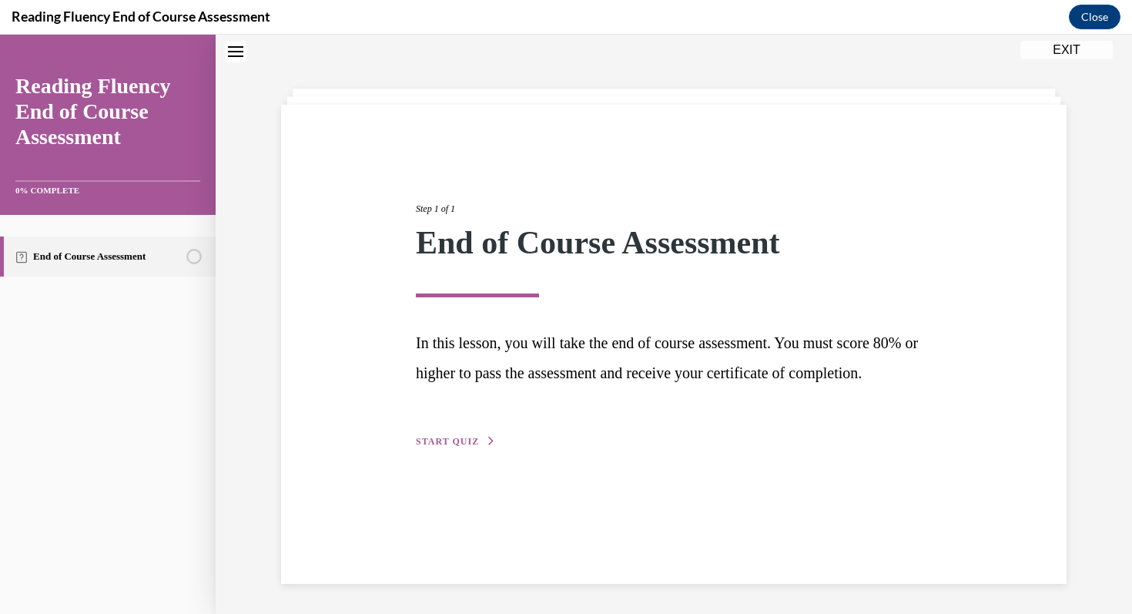
scroll to position [49, 0]
click at [468, 446] on span "START QUIZ" at bounding box center [447, 440] width 63 height 11
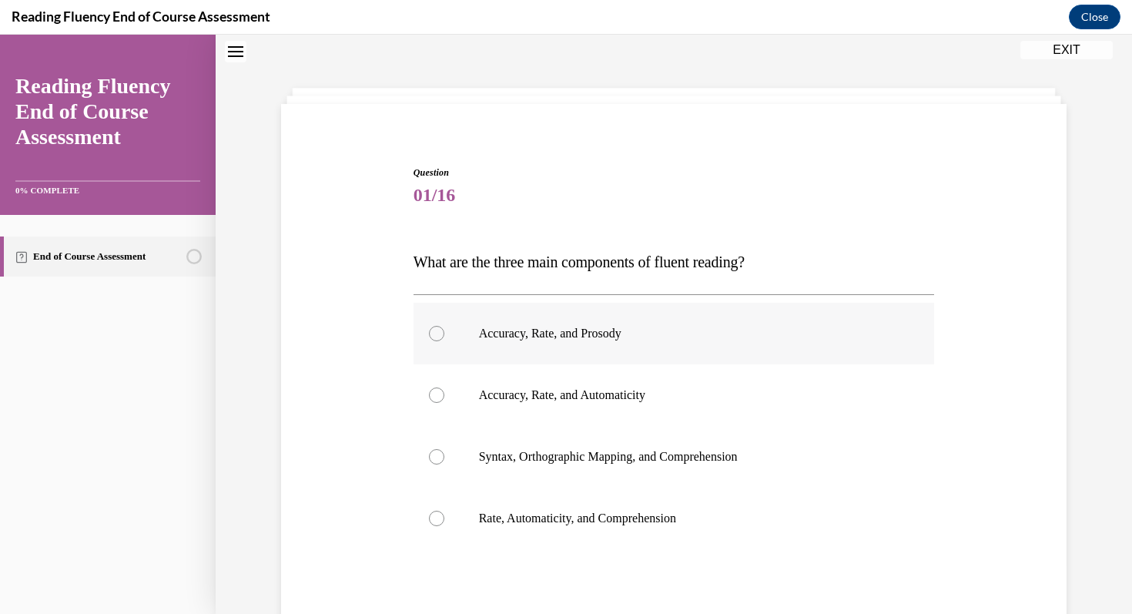
click at [512, 326] on p "Accuracy, Rate, and Prosody" at bounding box center [687, 333] width 417 height 15
click at [444, 326] on input "Accuracy, Rate, and Prosody" at bounding box center [436, 333] width 15 height 15
radio input "true"
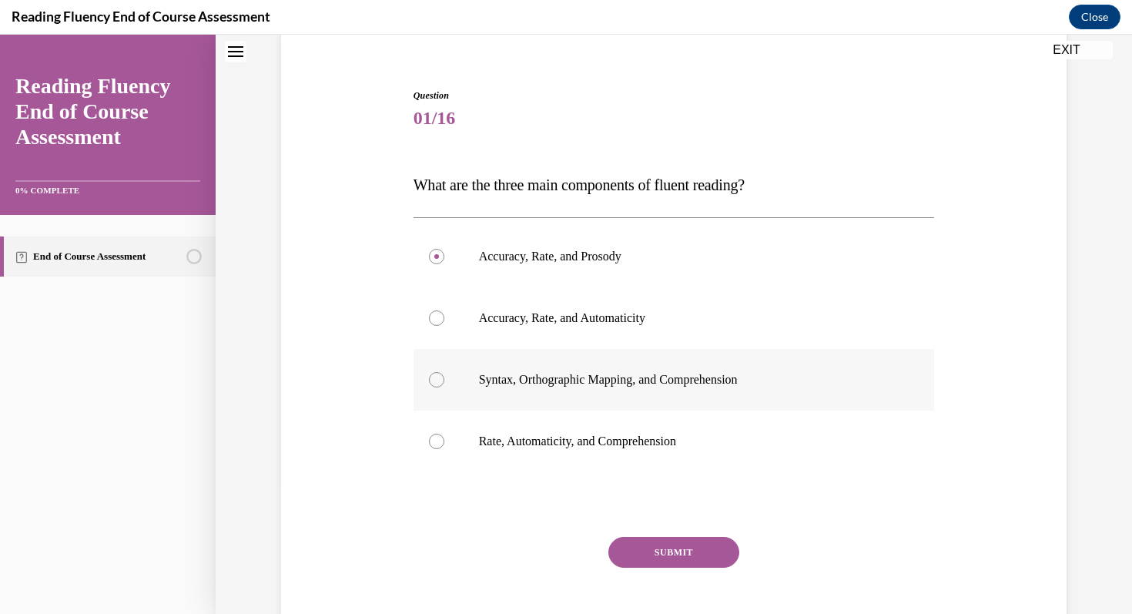
scroll to position [154, 0]
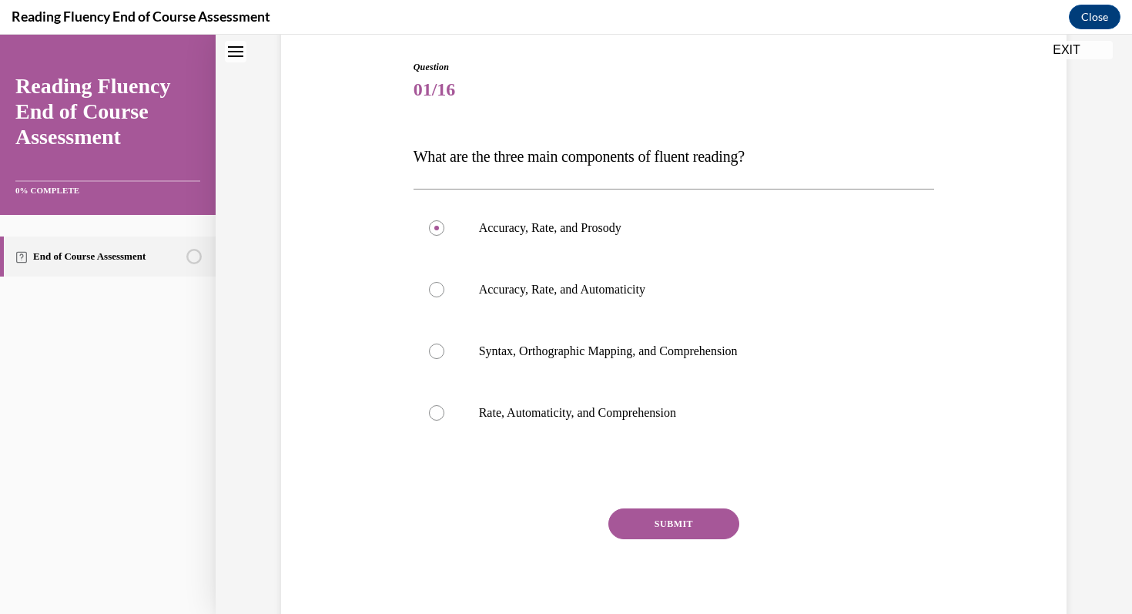
click at [640, 515] on button "SUBMIT" at bounding box center [673, 523] width 131 height 31
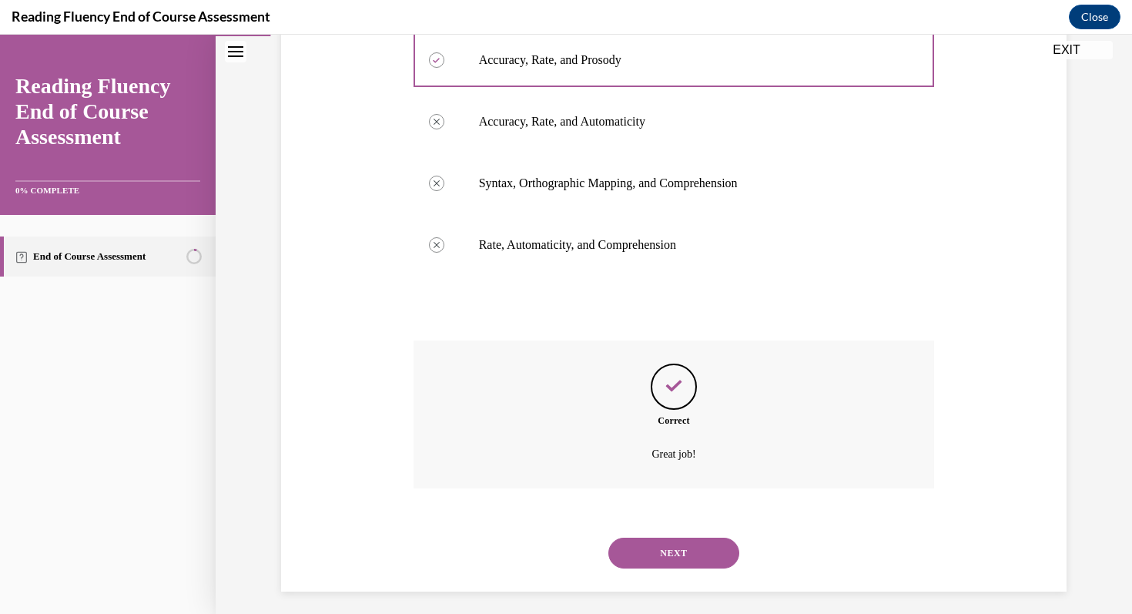
scroll to position [330, 0]
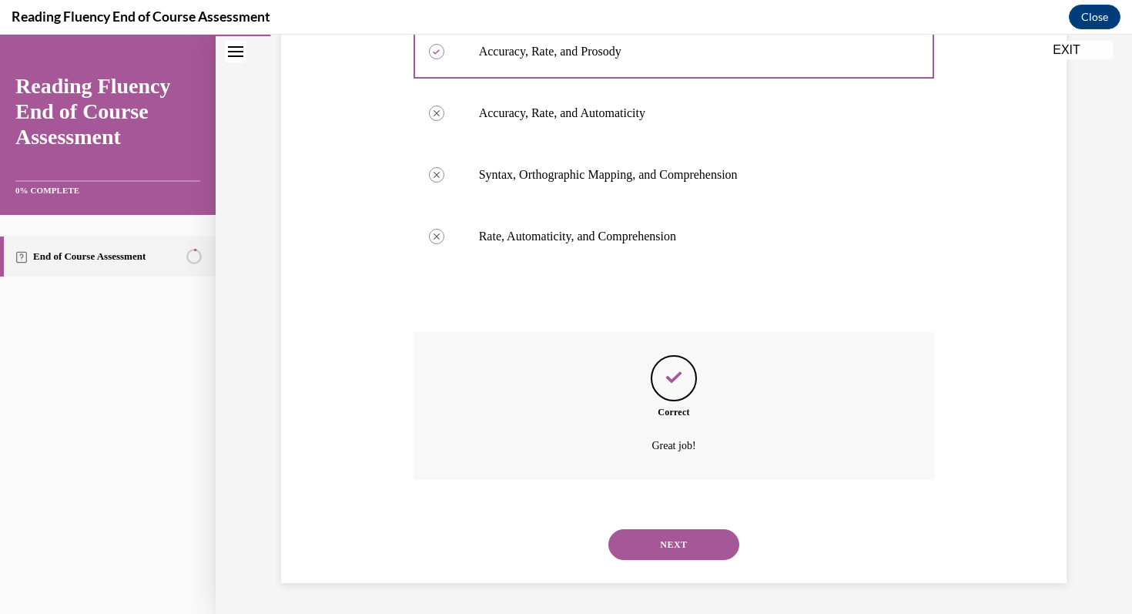
click at [667, 539] on button "NEXT" at bounding box center [673, 544] width 131 height 31
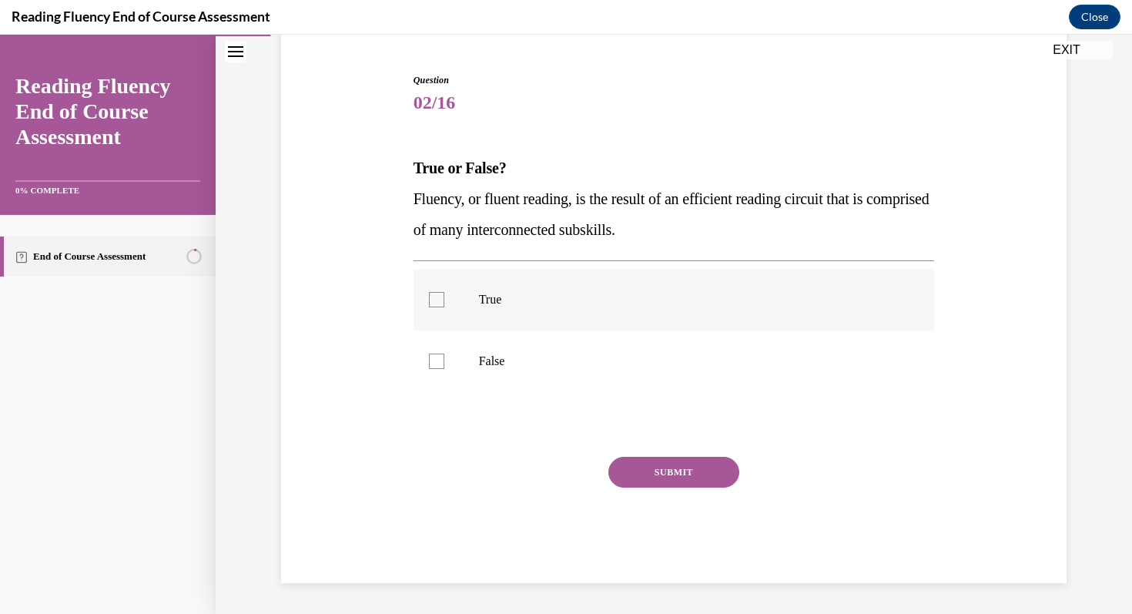
click at [468, 313] on label "True" at bounding box center [673, 300] width 521 height 62
click at [444, 307] on input "True" at bounding box center [436, 299] width 15 height 15
checkbox input "true"
click at [647, 482] on button "SUBMIT" at bounding box center [673, 472] width 131 height 31
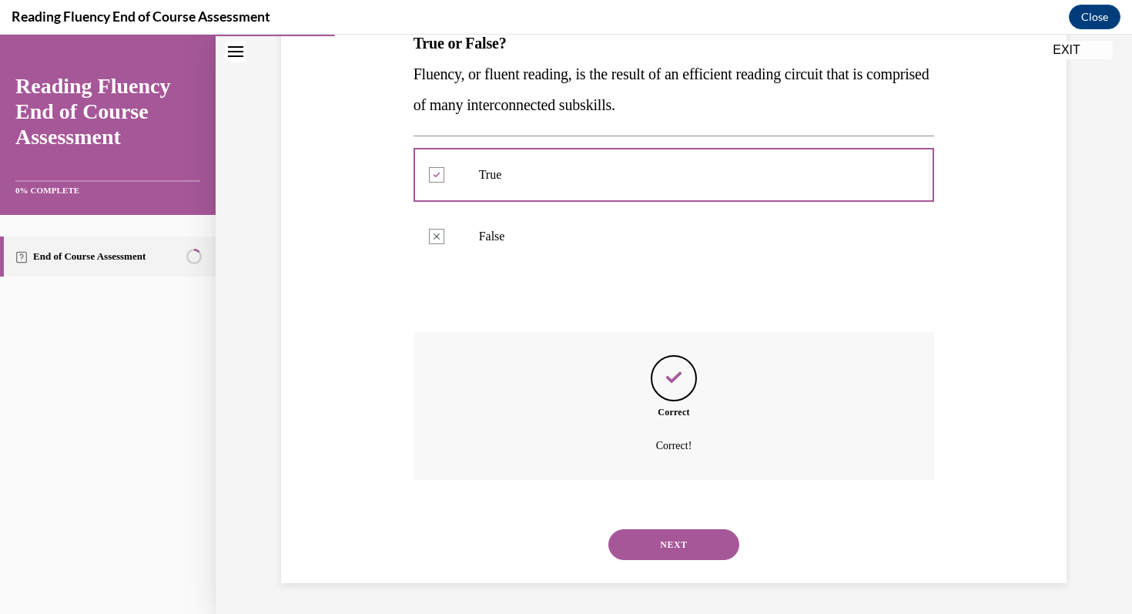
click at [677, 549] on button "NEXT" at bounding box center [673, 544] width 131 height 31
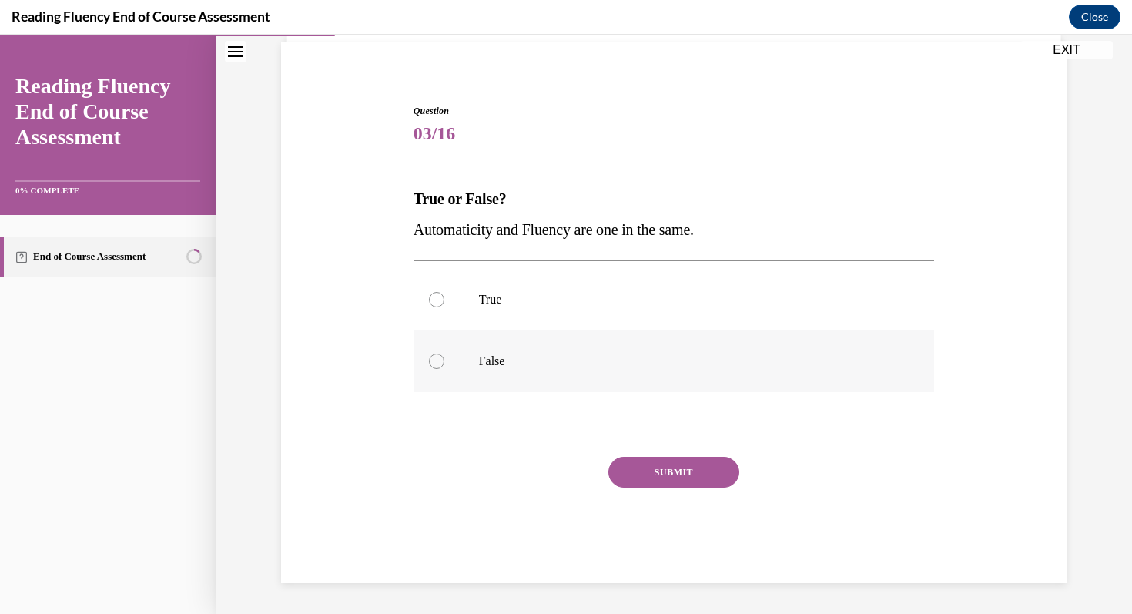
click at [459, 370] on label "False" at bounding box center [673, 361] width 521 height 62
click at [444, 369] on input "False" at bounding box center [436, 360] width 15 height 15
radio input "true"
click at [662, 472] on button "SUBMIT" at bounding box center [673, 472] width 131 height 31
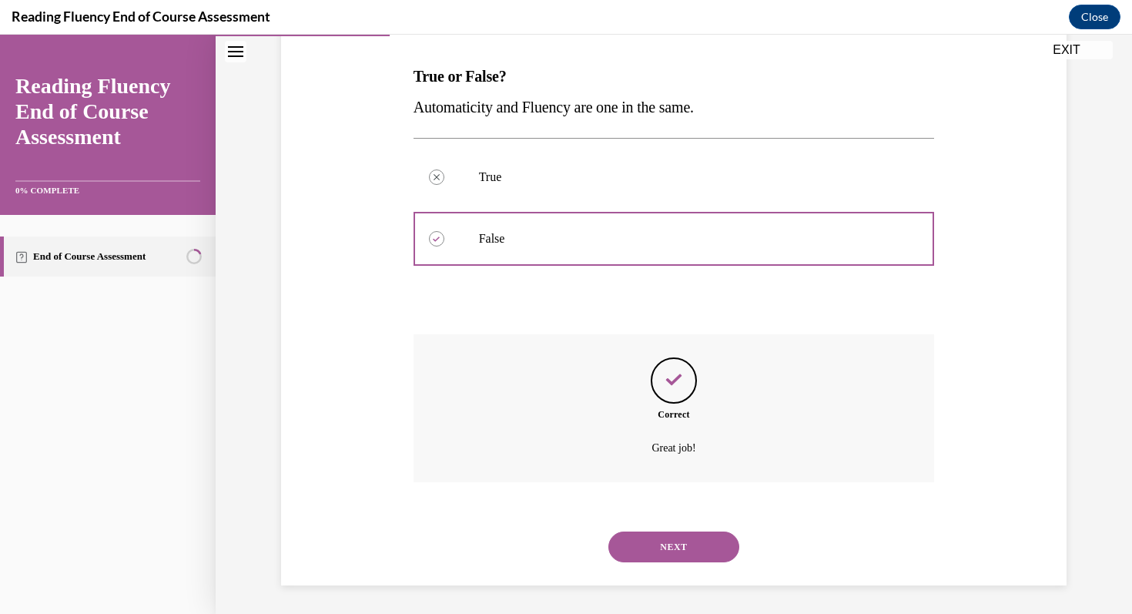
scroll to position [235, 0]
click at [655, 539] on button "NEXT" at bounding box center [673, 544] width 131 height 31
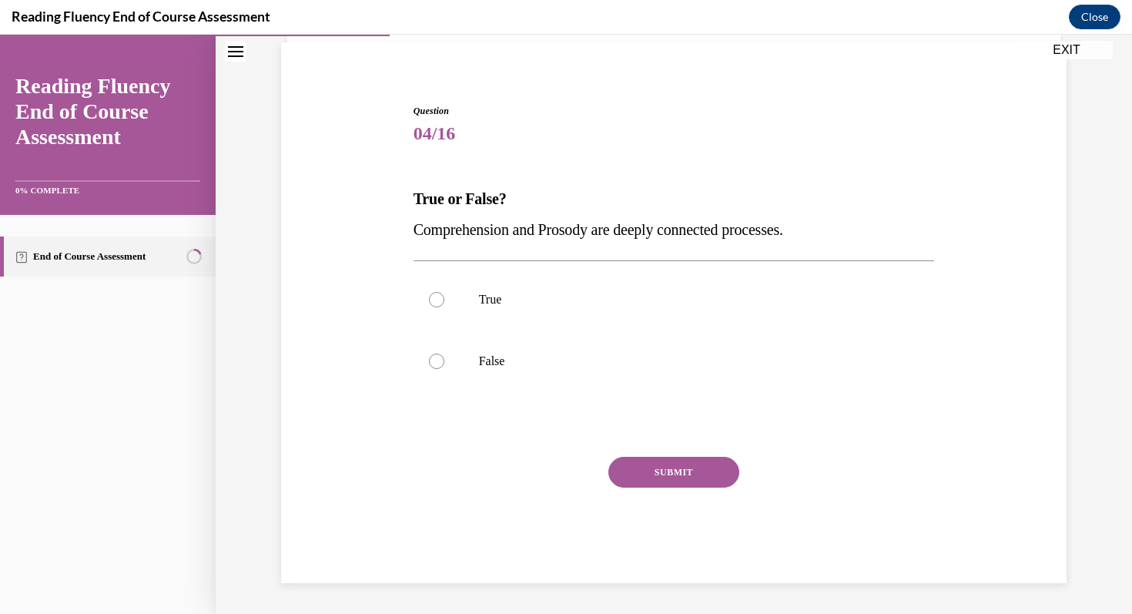
scroll to position [110, 0]
click at [467, 367] on label "False" at bounding box center [673, 361] width 521 height 62
click at [444, 367] on input "False" at bounding box center [436, 360] width 15 height 15
radio input "true"
click at [524, 318] on label "True" at bounding box center [673, 300] width 521 height 62
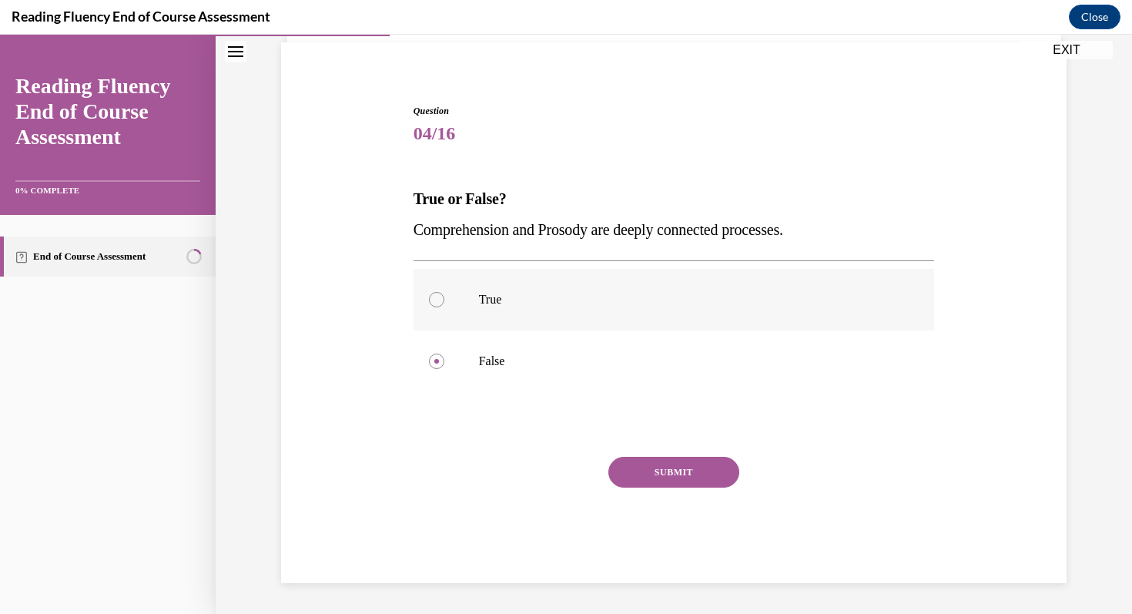
click at [444, 307] on input "True" at bounding box center [436, 299] width 15 height 15
radio input "true"
click at [670, 470] on button "SUBMIT" at bounding box center [673, 472] width 131 height 31
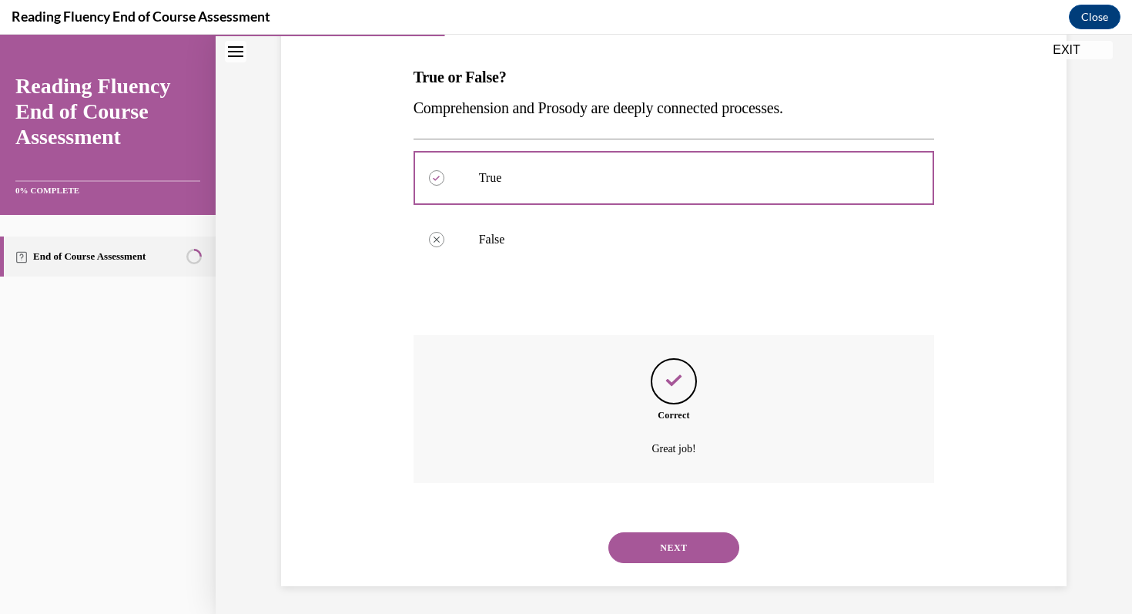
scroll to position [235, 0]
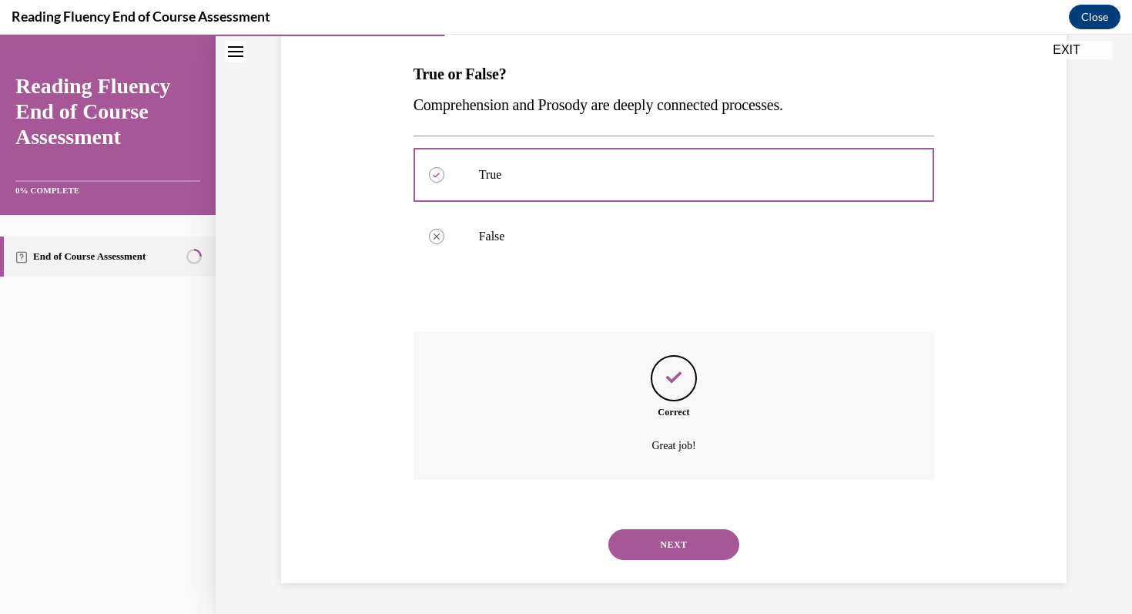
click at [664, 550] on button "NEXT" at bounding box center [673, 544] width 131 height 31
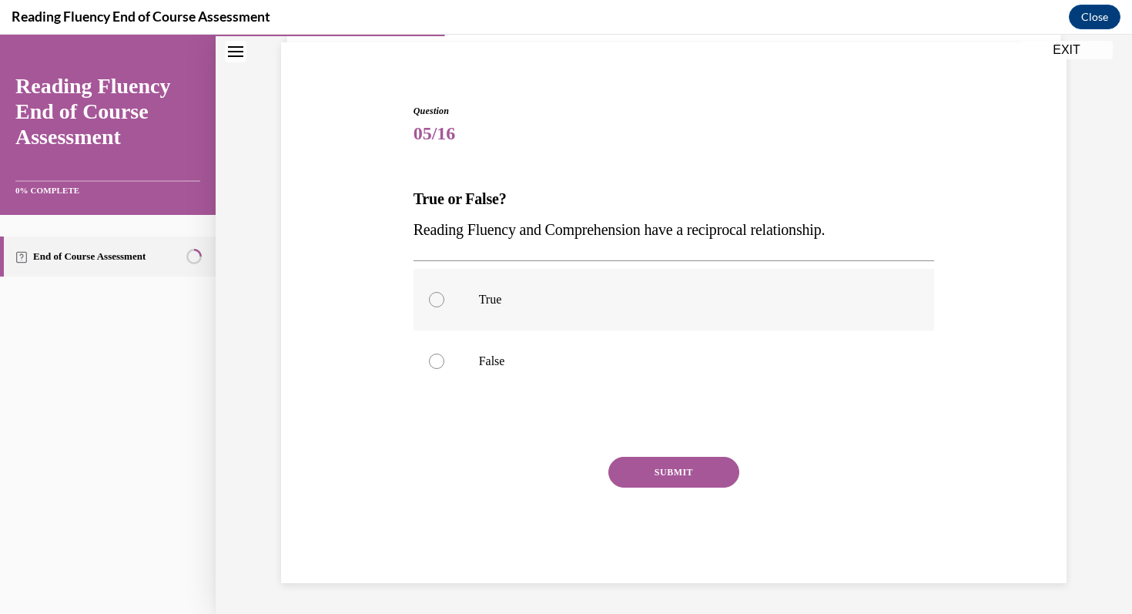
click at [483, 309] on label "True" at bounding box center [673, 300] width 521 height 62
click at [444, 307] on input "True" at bounding box center [436, 299] width 15 height 15
radio input "true"
click at [720, 469] on button "SUBMIT" at bounding box center [673, 472] width 131 height 31
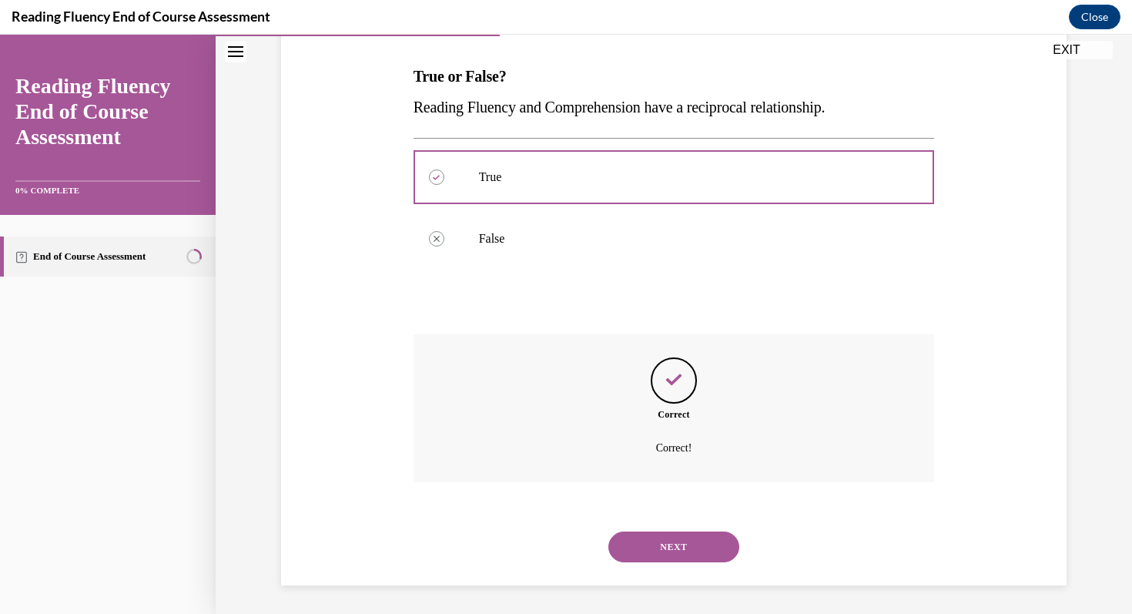
scroll to position [235, 0]
click at [651, 547] on button "NEXT" at bounding box center [673, 544] width 131 height 31
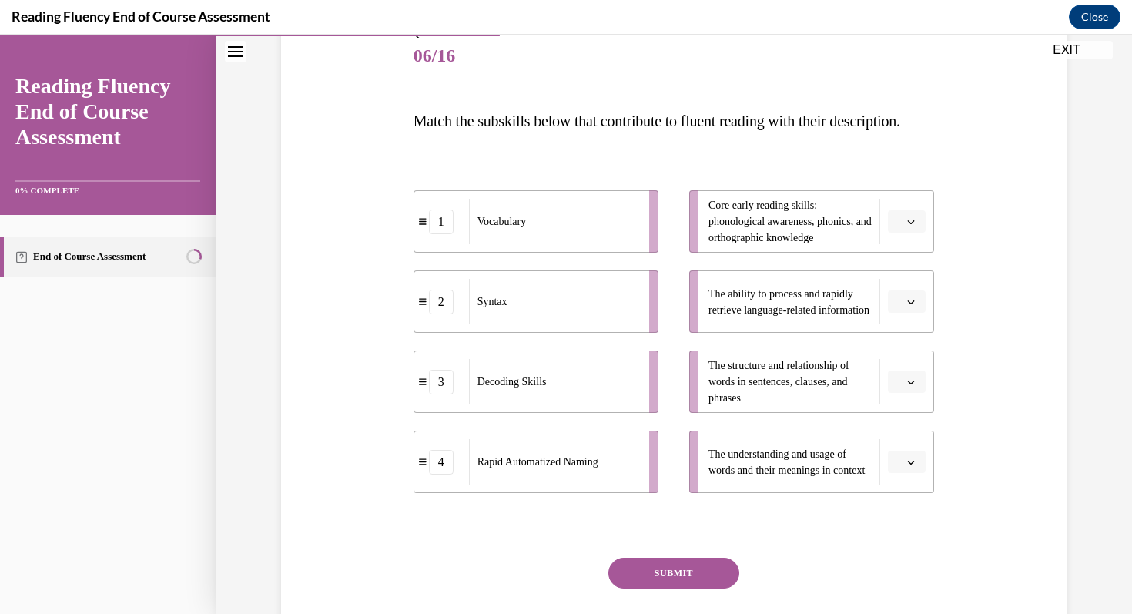
scroll to position [191, 0]
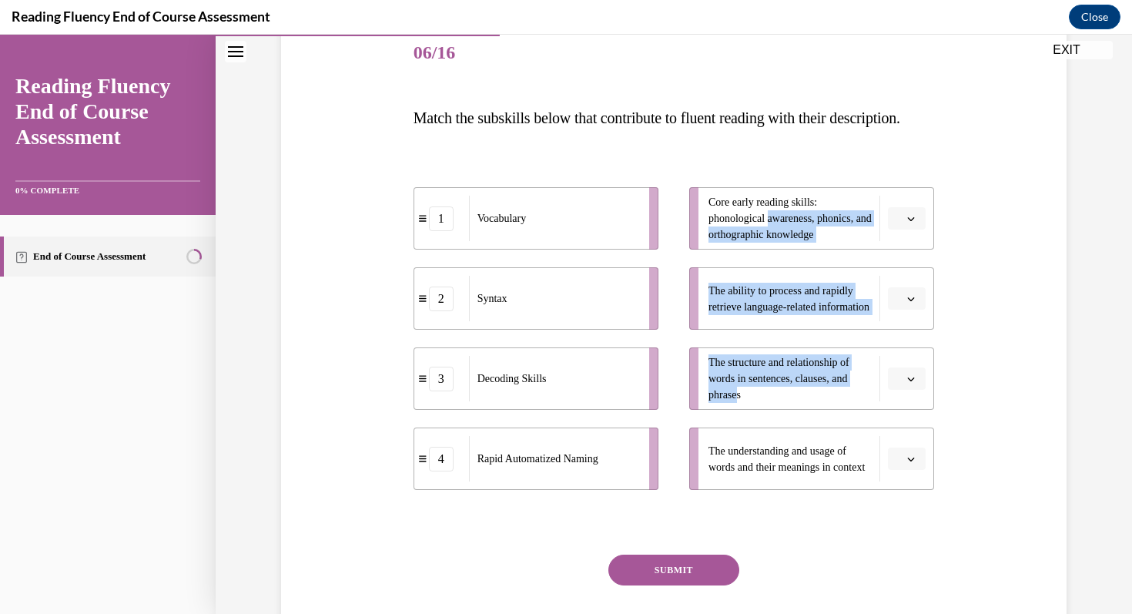
drag, startPoint x: 770, startPoint y: 249, endPoint x: 744, endPoint y: 401, distance: 153.9
click at [744, 401] on ul "Core early reading skills: phonological awareness, phonics, and orthographic kn…" at bounding box center [804, 338] width 260 height 303
click at [911, 222] on icon "button" at bounding box center [911, 219] width 8 height 8
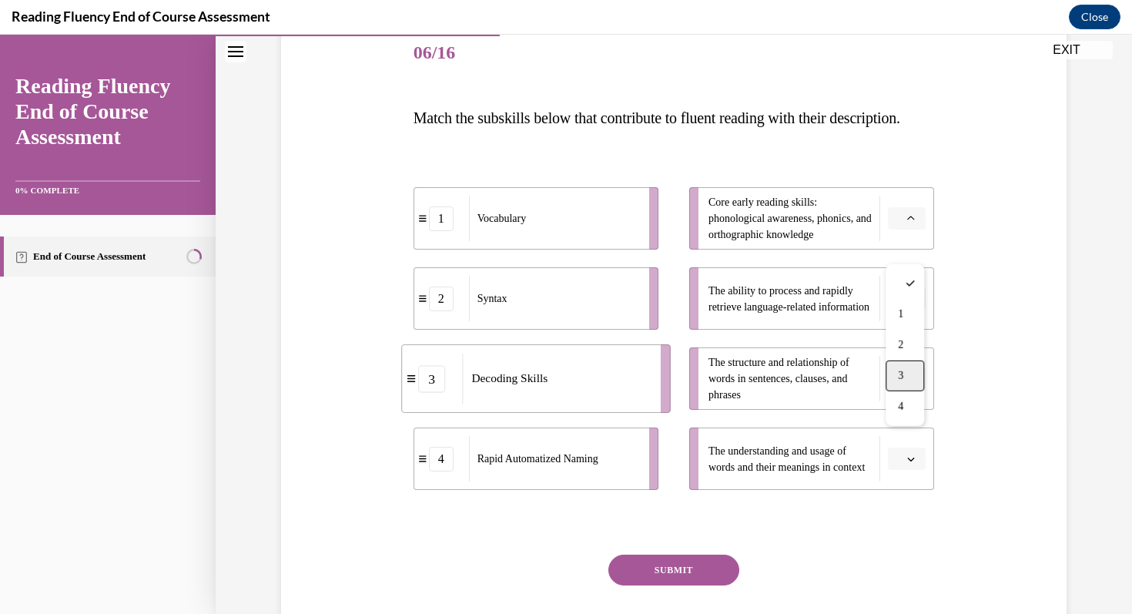
click at [907, 370] on div "3" at bounding box center [904, 375] width 38 height 31
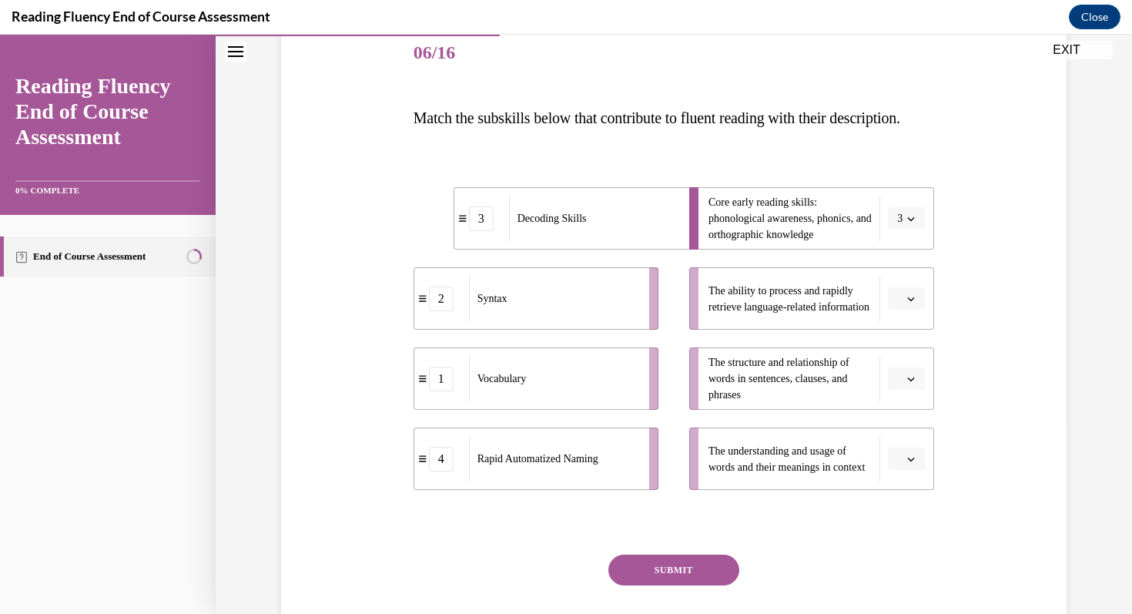
click at [904, 390] on button "button" at bounding box center [907, 378] width 38 height 23
click at [912, 497] on div "2" at bounding box center [904, 505] width 38 height 31
click at [923, 310] on button "button" at bounding box center [907, 298] width 38 height 23
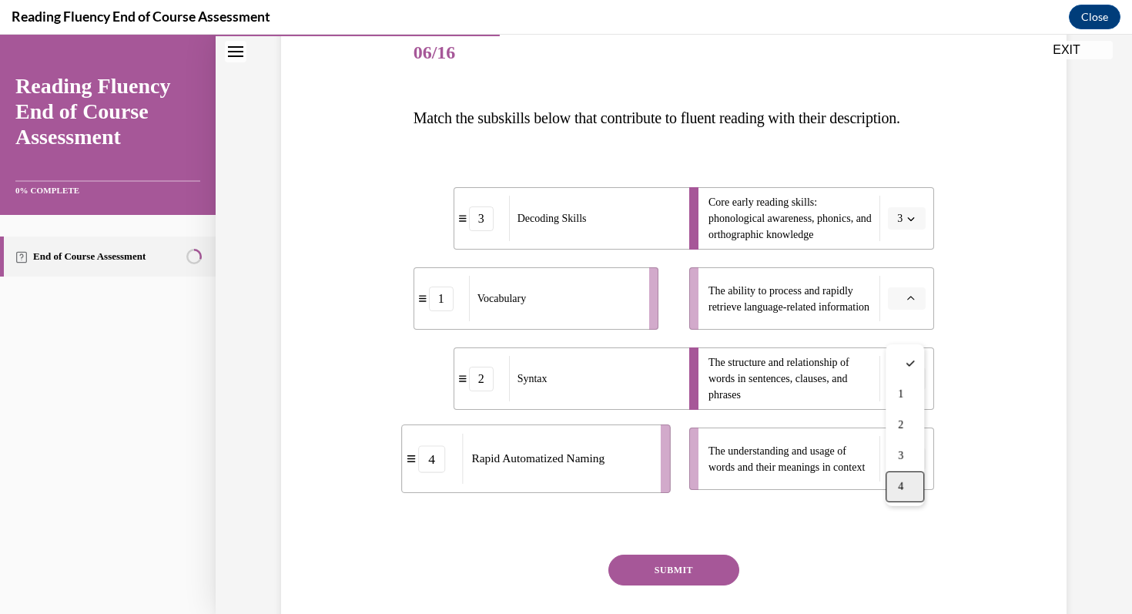
click at [898, 483] on span "4" at bounding box center [900, 486] width 5 height 12
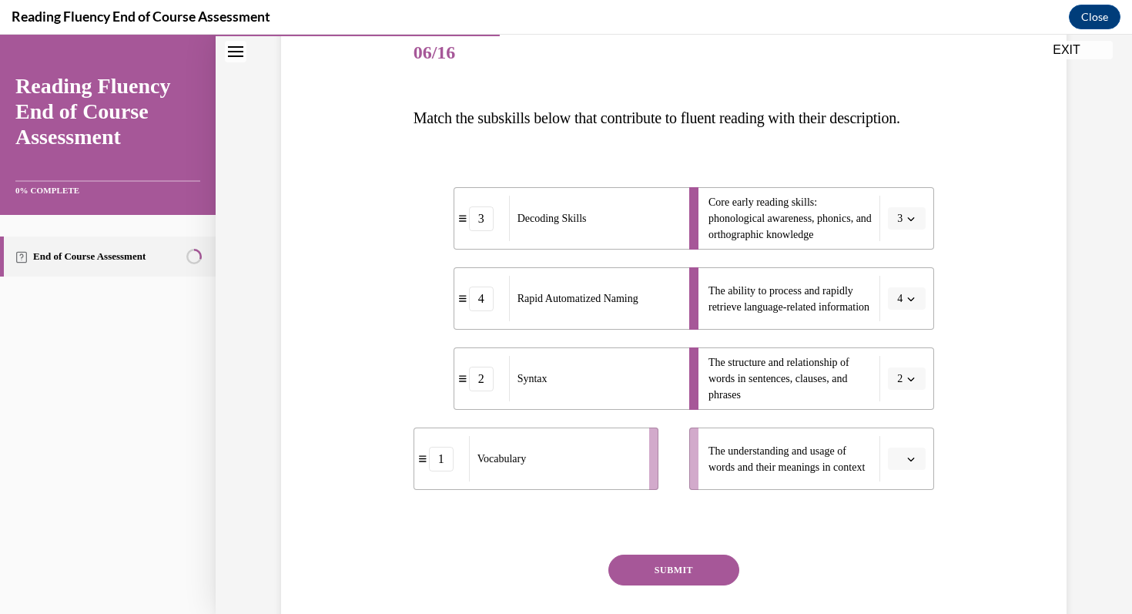
click at [911, 463] on icon "button" at bounding box center [911, 459] width 8 height 8
click at [908, 328] on icon at bounding box center [909, 330] width 9 height 9
click at [910, 463] on icon "button" at bounding box center [911, 459] width 8 height 8
click at [903, 359] on span "1" at bounding box center [900, 362] width 5 height 12
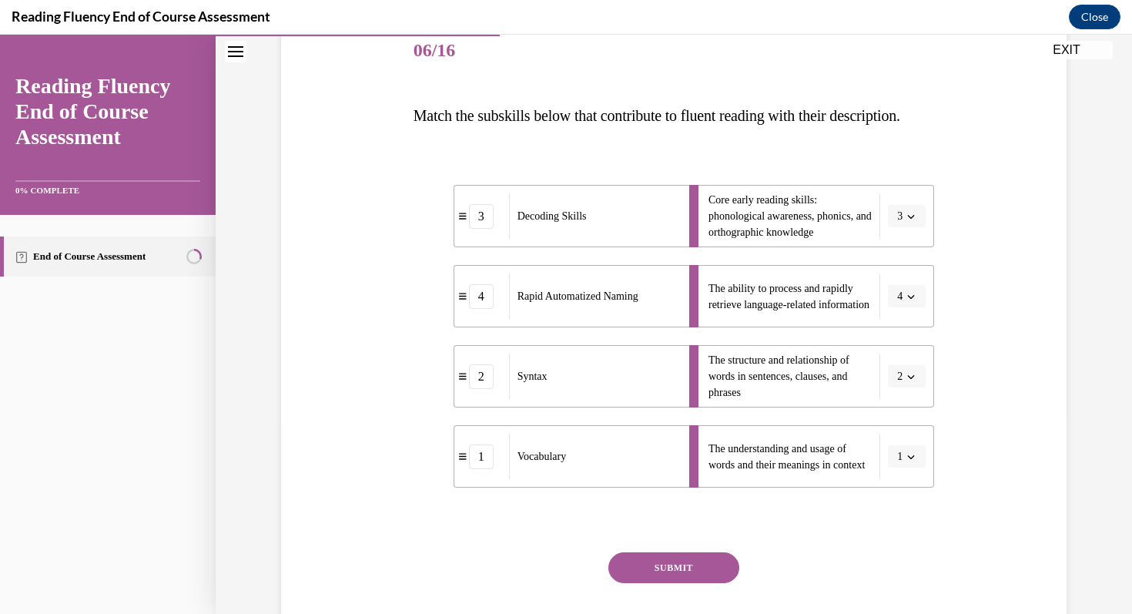
scroll to position [205, 0]
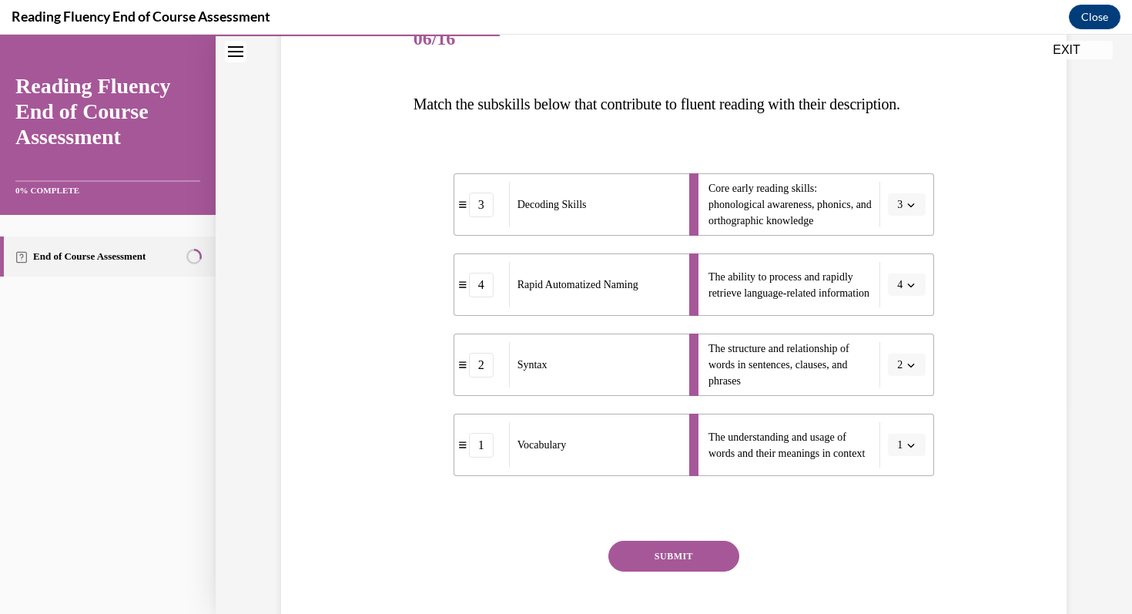
click at [658, 571] on button "SUBMIT" at bounding box center [673, 555] width 131 height 31
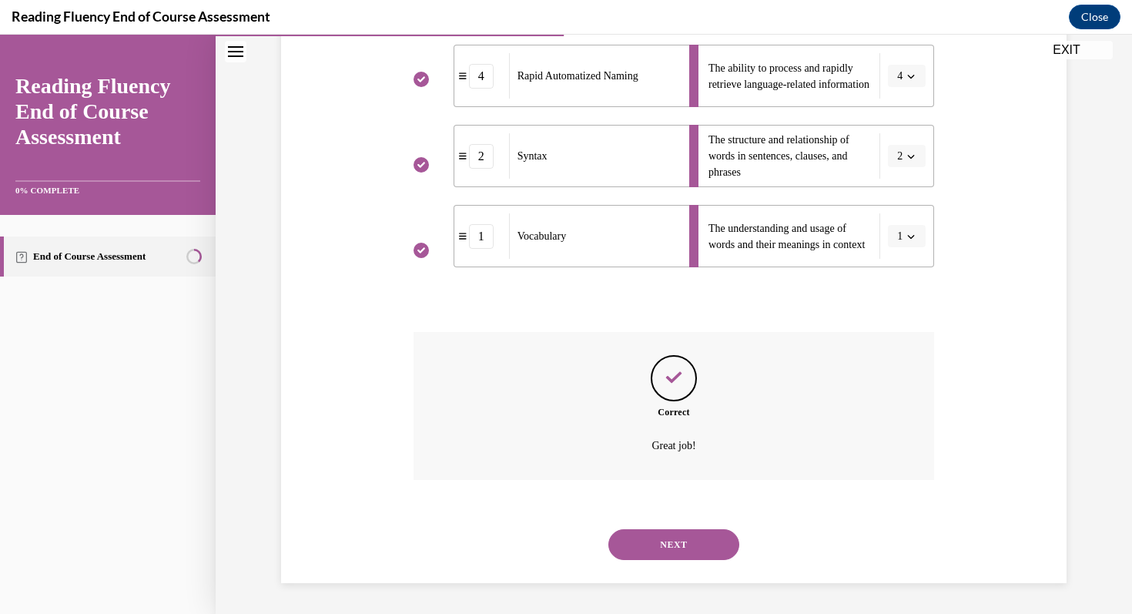
scroll to position [444, 0]
click at [675, 558] on button "NEXT" at bounding box center [673, 544] width 131 height 31
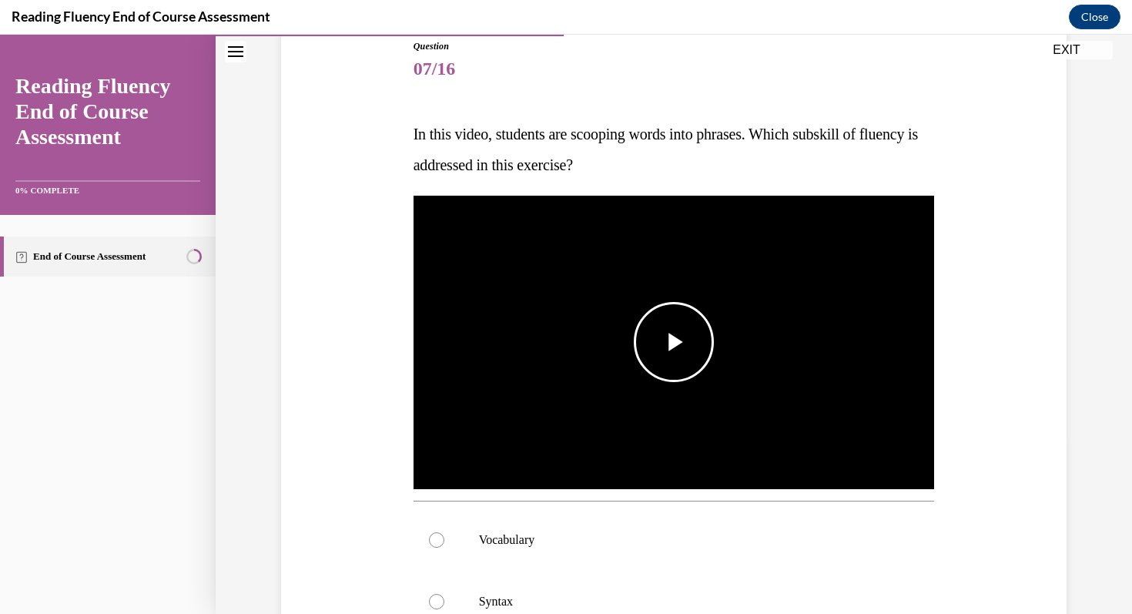
scroll to position [178, 0]
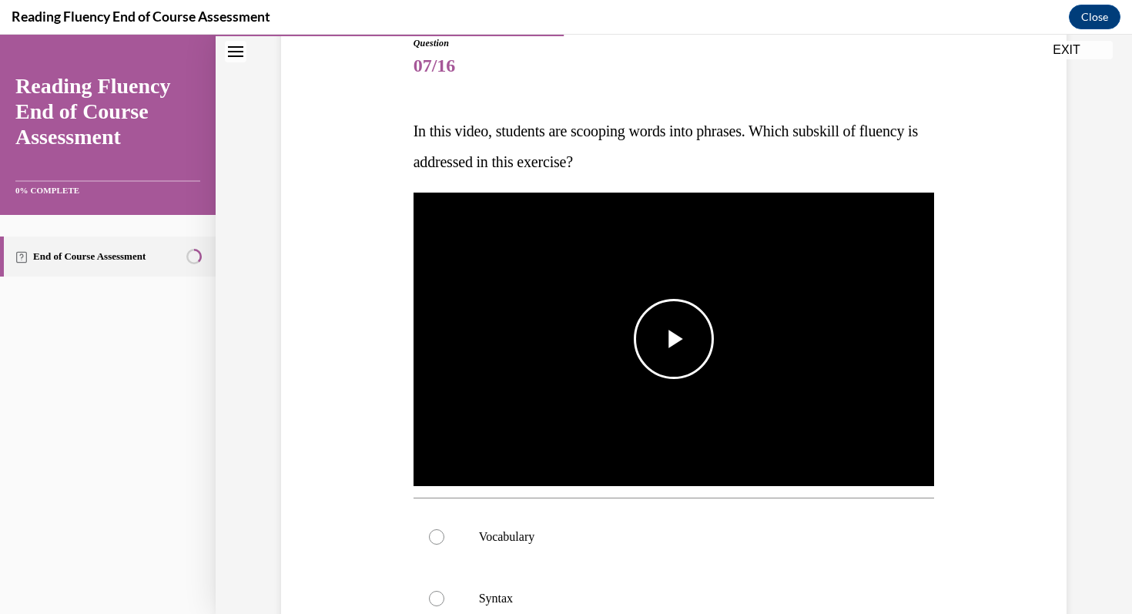
click at [624, 323] on img "Video player" at bounding box center [673, 338] width 521 height 293
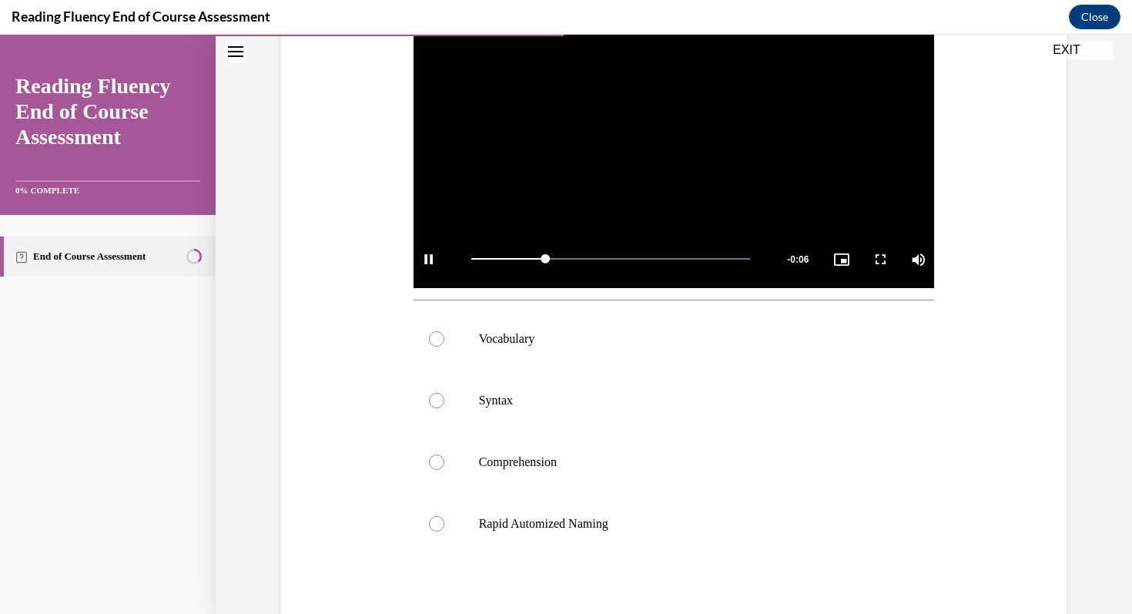
scroll to position [379, 0]
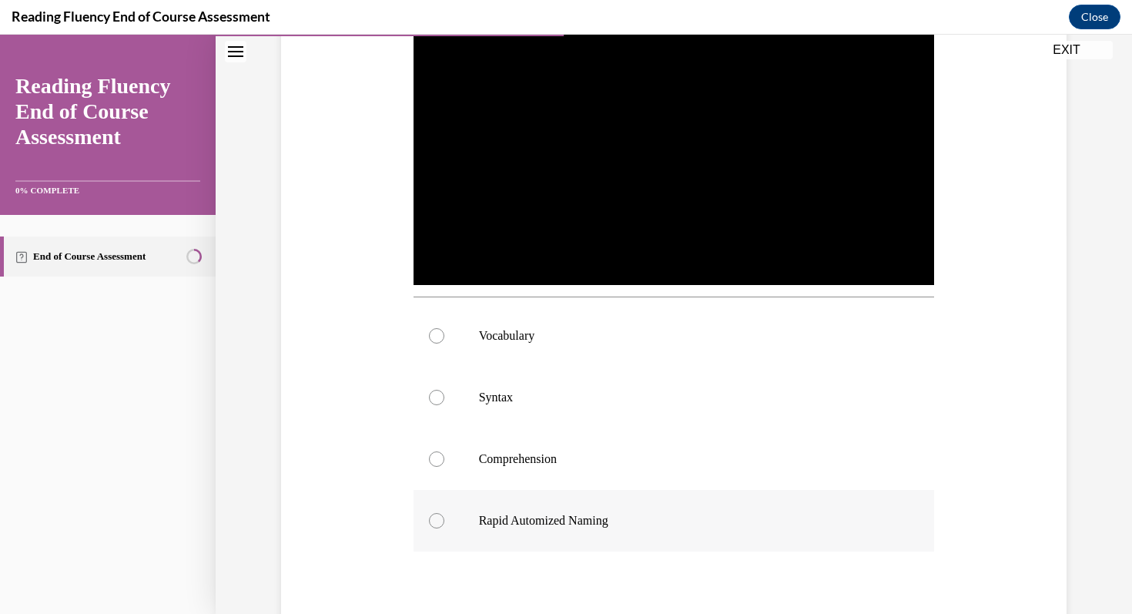
click at [516, 517] on p "Rapid Automized Naming" at bounding box center [687, 520] width 417 height 15
click at [444, 517] on input "Rapid Automized Naming" at bounding box center [436, 520] width 15 height 15
radio input "true"
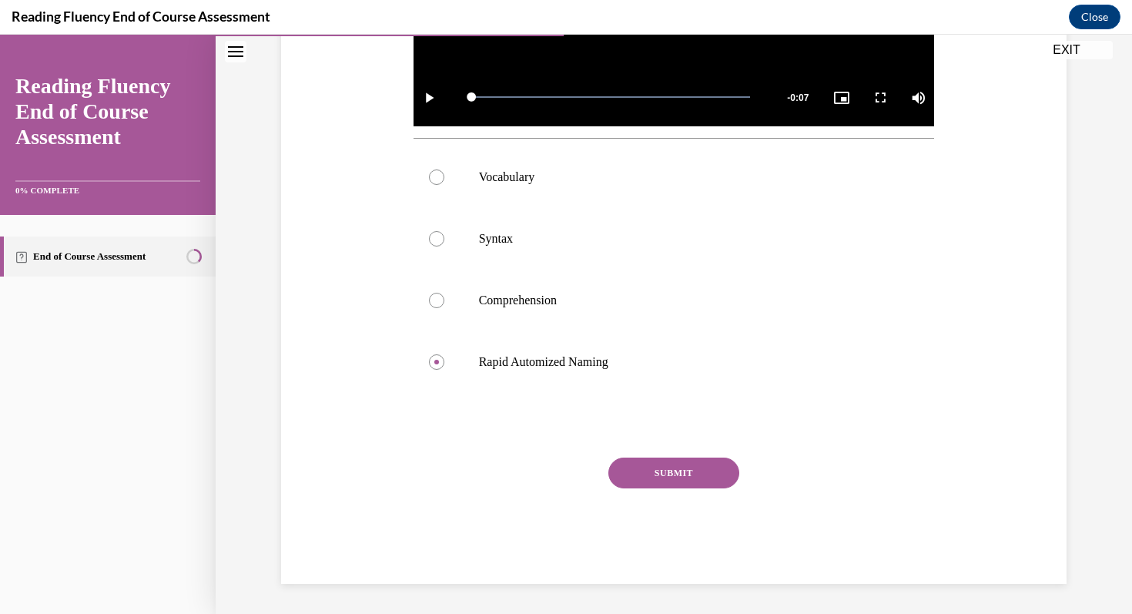
click at [653, 480] on button "SUBMIT" at bounding box center [673, 472] width 131 height 31
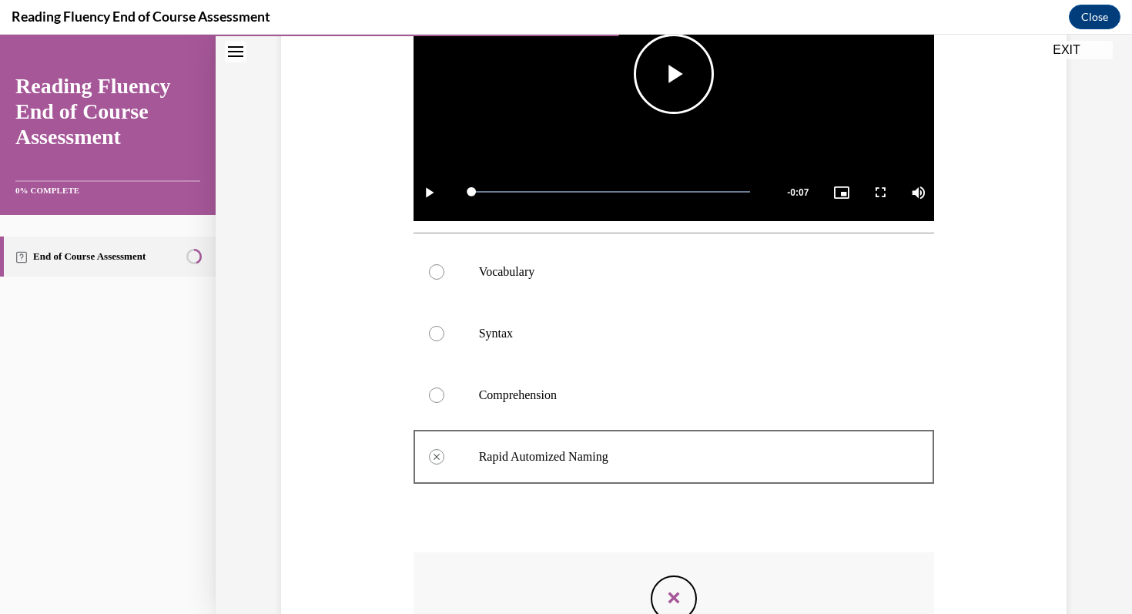
scroll to position [446, 0]
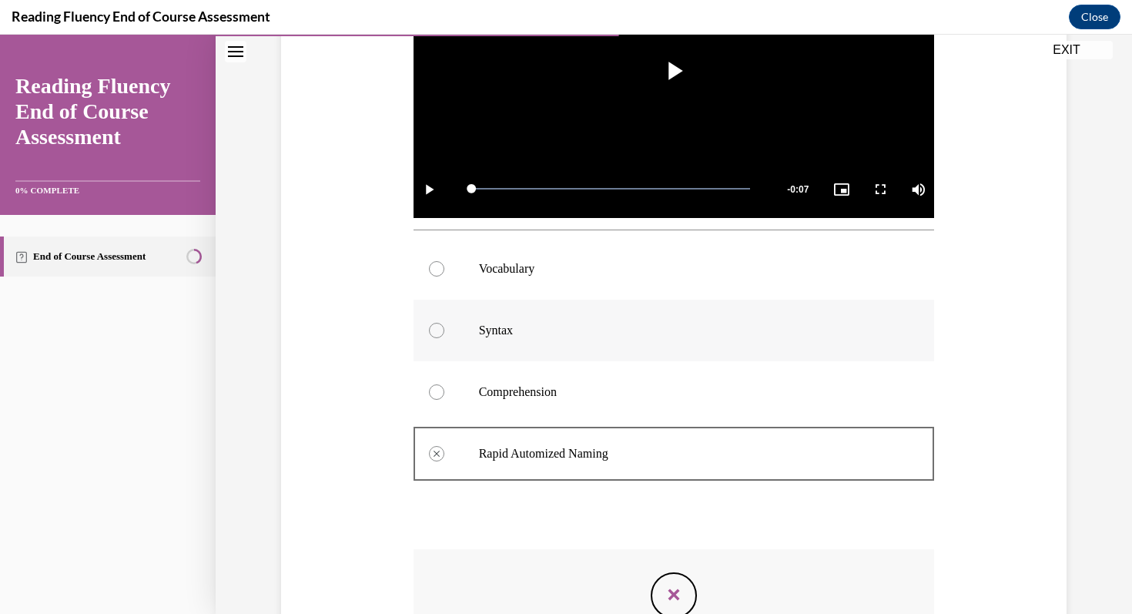
click at [445, 346] on label "Syntax" at bounding box center [673, 330] width 521 height 62
click at [437, 319] on label "Syntax" at bounding box center [673, 330] width 521 height 62
click at [445, 281] on label "Vocabulary" at bounding box center [673, 269] width 521 height 62
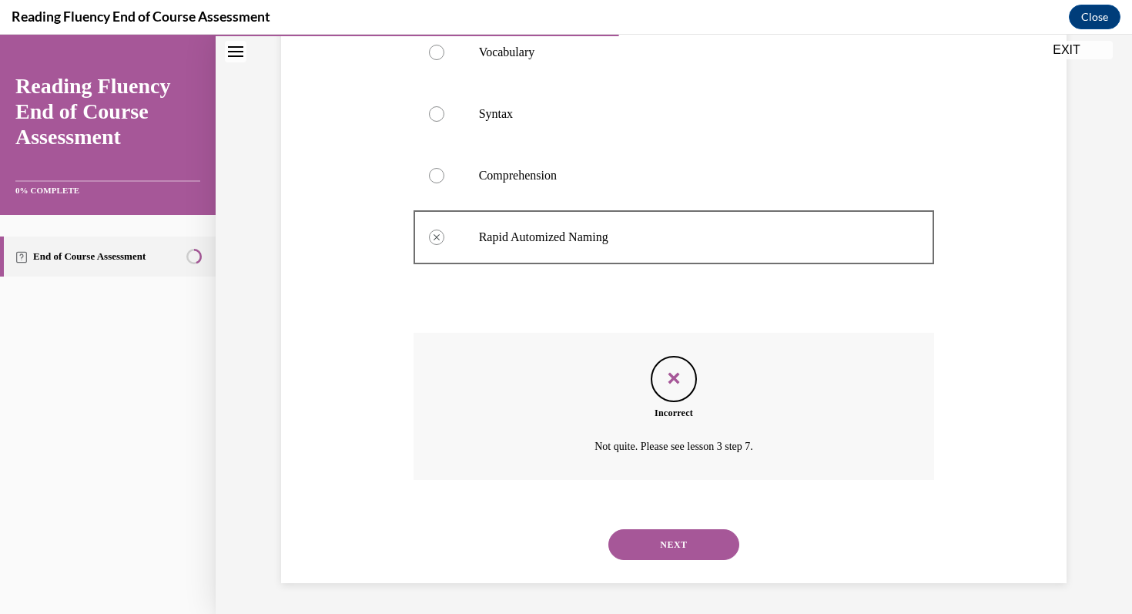
click at [696, 552] on button "NEXT" at bounding box center [673, 544] width 131 height 31
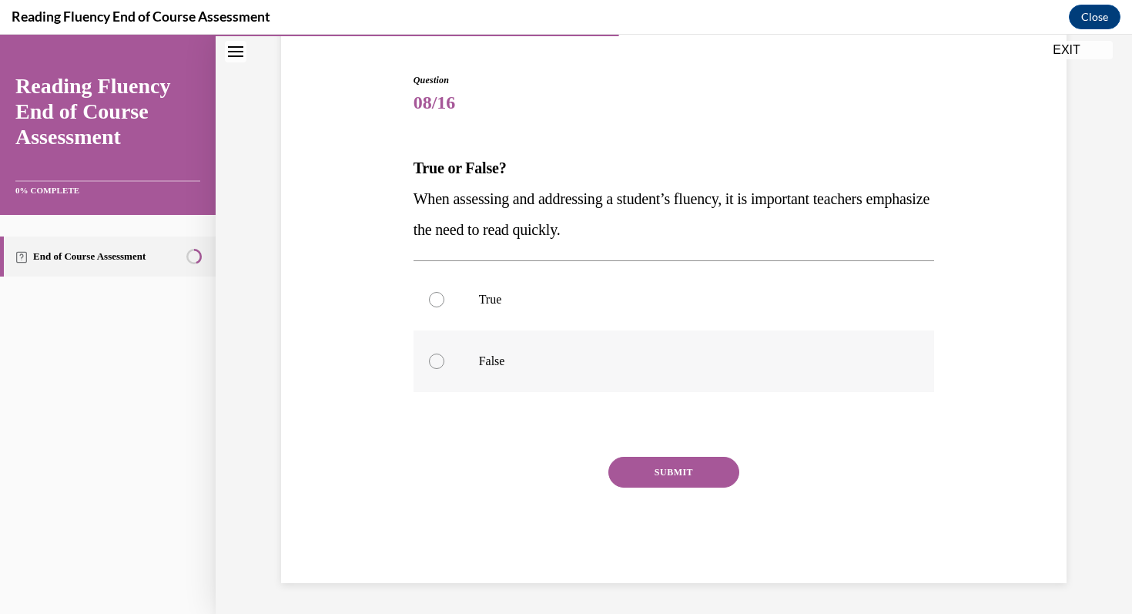
click at [503, 356] on p "False" at bounding box center [687, 360] width 417 height 15
click at [444, 356] on input "False" at bounding box center [436, 360] width 15 height 15
radio input "true"
click at [664, 470] on button "SUBMIT" at bounding box center [673, 472] width 131 height 31
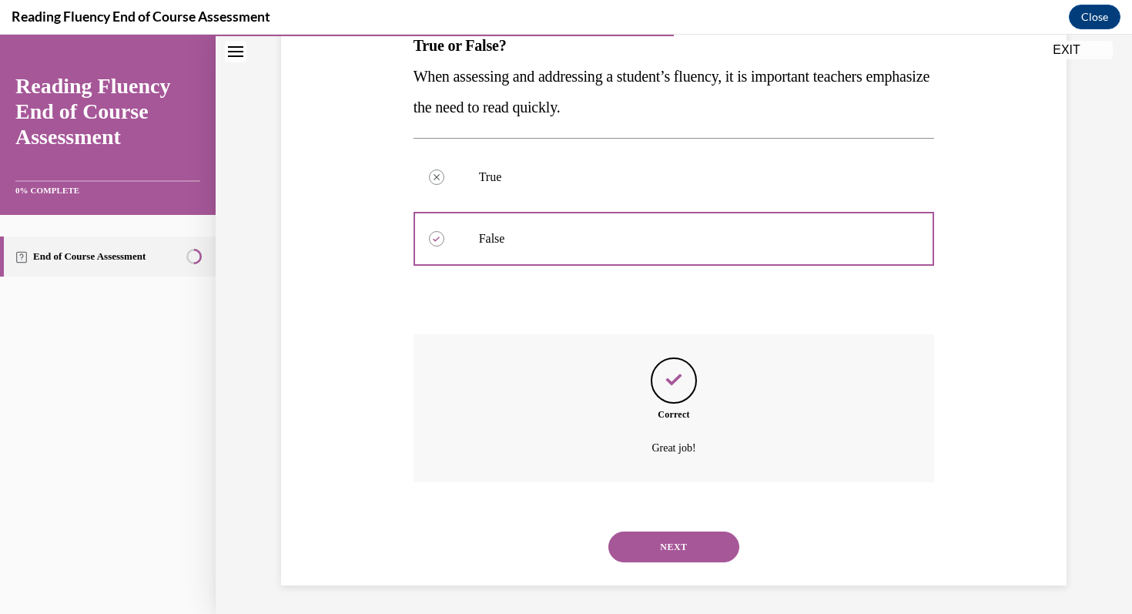
scroll to position [266, 0]
click at [683, 543] on button "NEXT" at bounding box center [673, 544] width 131 height 31
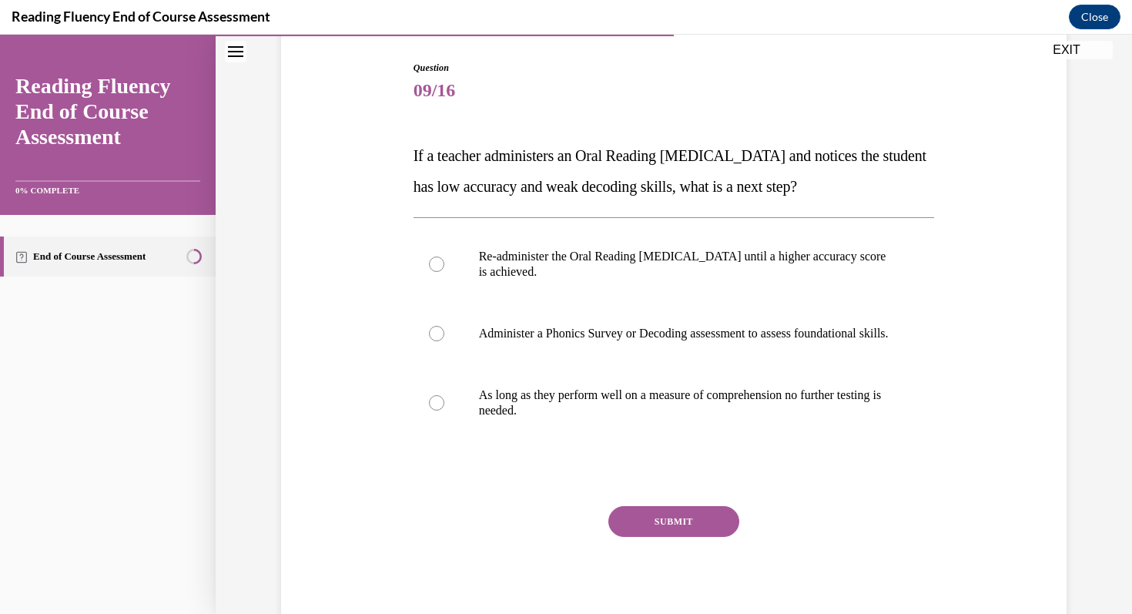
scroll to position [156, 0]
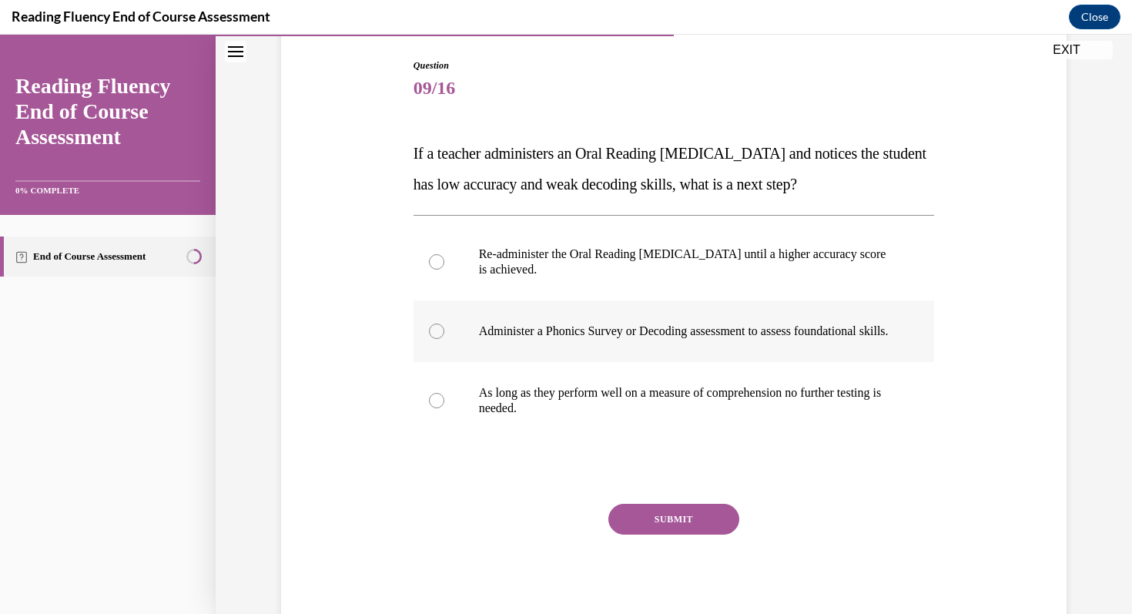
click at [521, 339] on p "Administer a Phonics Survey or Decoding assessment to assess foundational skill…" at bounding box center [687, 330] width 417 height 15
click at [444, 339] on input "Administer a Phonics Survey or Decoding assessment to assess foundational skill…" at bounding box center [436, 330] width 15 height 15
radio input "true"
click at [659, 534] on button "SUBMIT" at bounding box center [673, 518] width 131 height 31
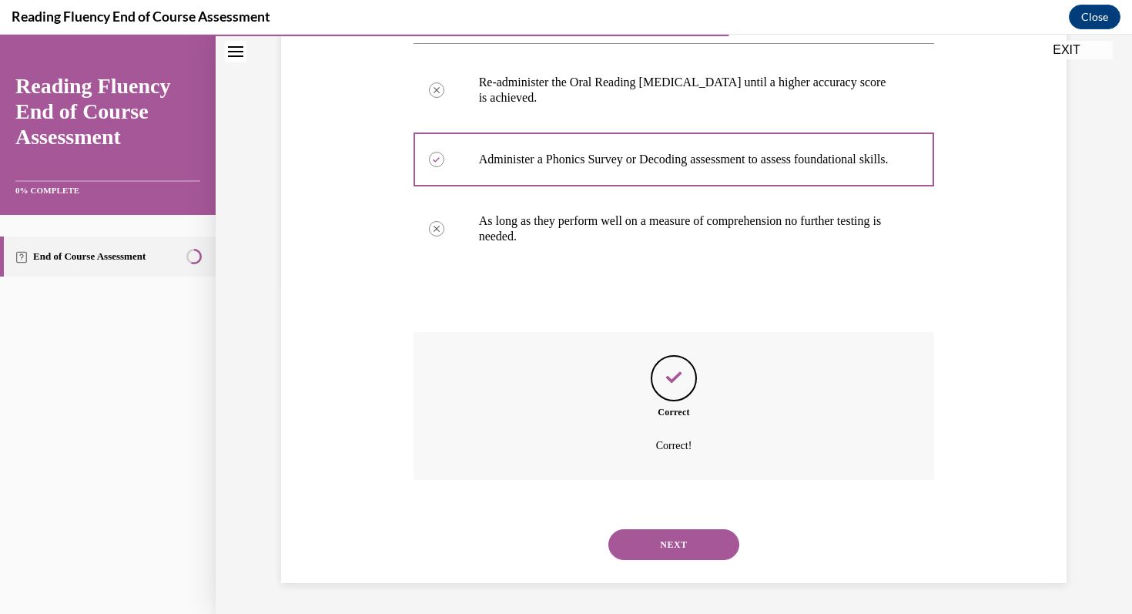
scroll to position [343, 0]
click at [659, 540] on button "NEXT" at bounding box center [673, 544] width 131 height 31
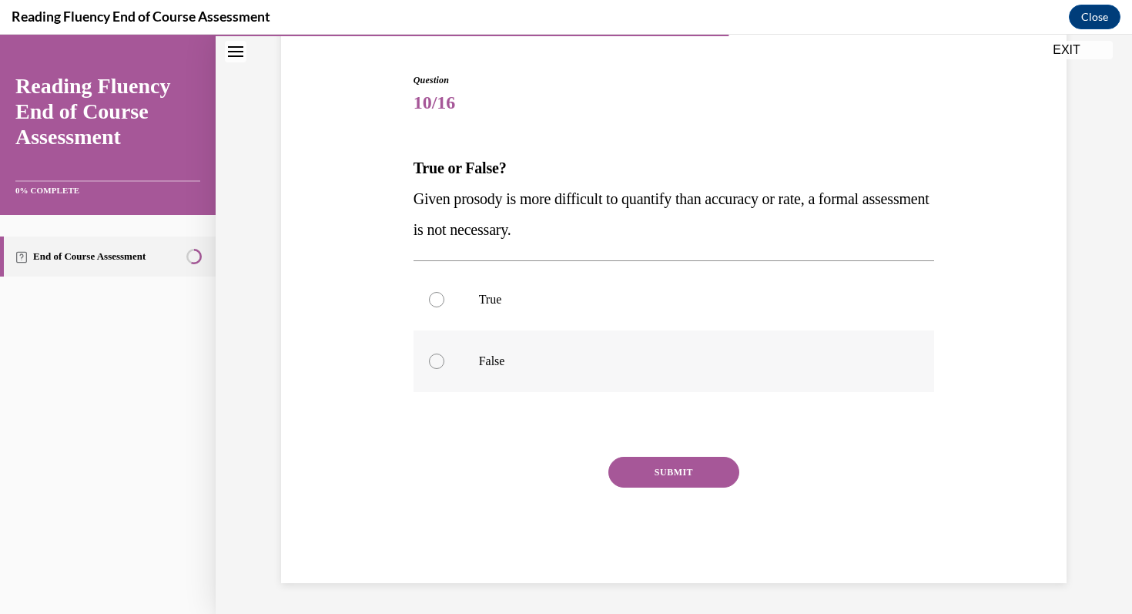
click at [520, 365] on p "False" at bounding box center [687, 360] width 417 height 15
click at [444, 365] on input "False" at bounding box center [436, 360] width 15 height 15
radio input "true"
click at [655, 473] on button "SUBMIT" at bounding box center [673, 472] width 131 height 31
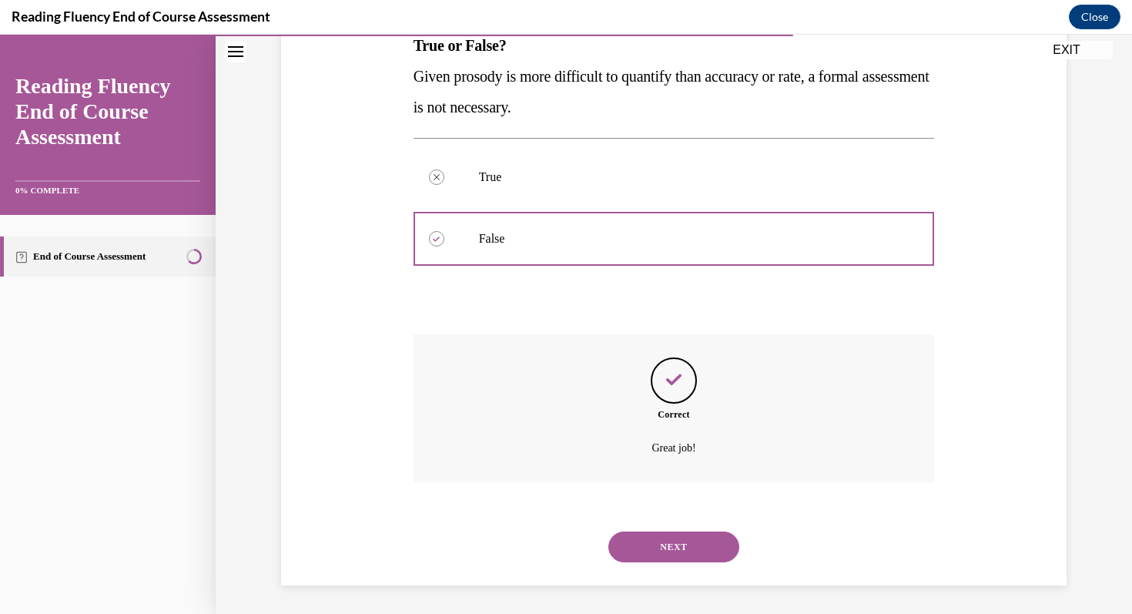
scroll to position [266, 0]
click at [657, 551] on button "NEXT" at bounding box center [673, 544] width 131 height 31
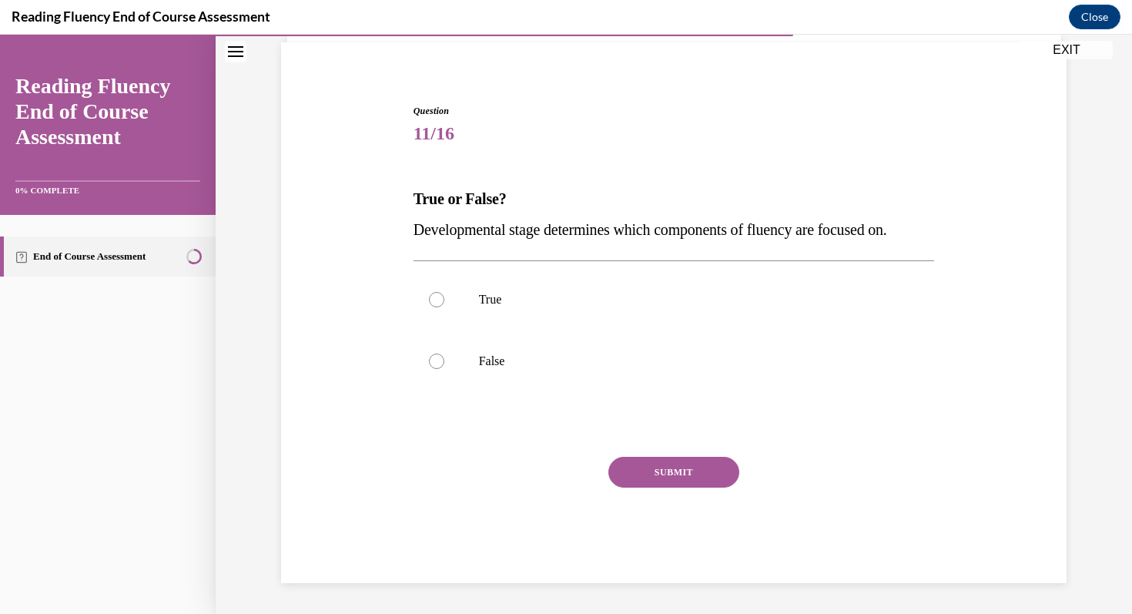
scroll to position [110, 0]
click at [580, 276] on label "True" at bounding box center [673, 300] width 521 height 62
click at [444, 292] on input "True" at bounding box center [436, 299] width 15 height 15
radio input "true"
click at [666, 446] on div "Question 11/16 True or False? Developmental stage determines which components o…" at bounding box center [673, 343] width 521 height 479
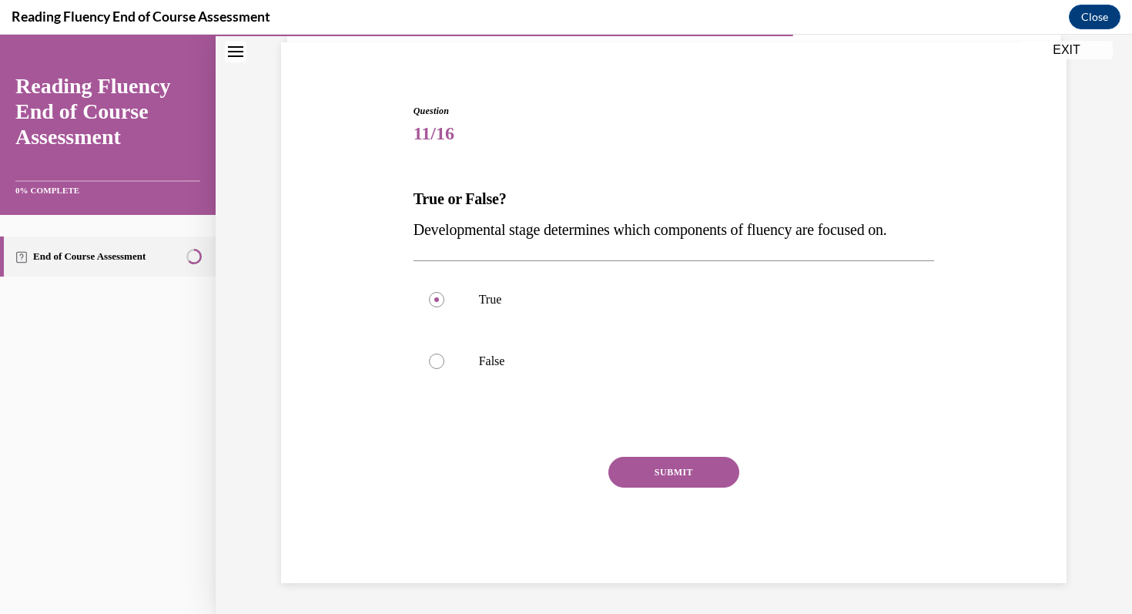
click at [674, 468] on button "SUBMIT" at bounding box center [673, 472] width 131 height 31
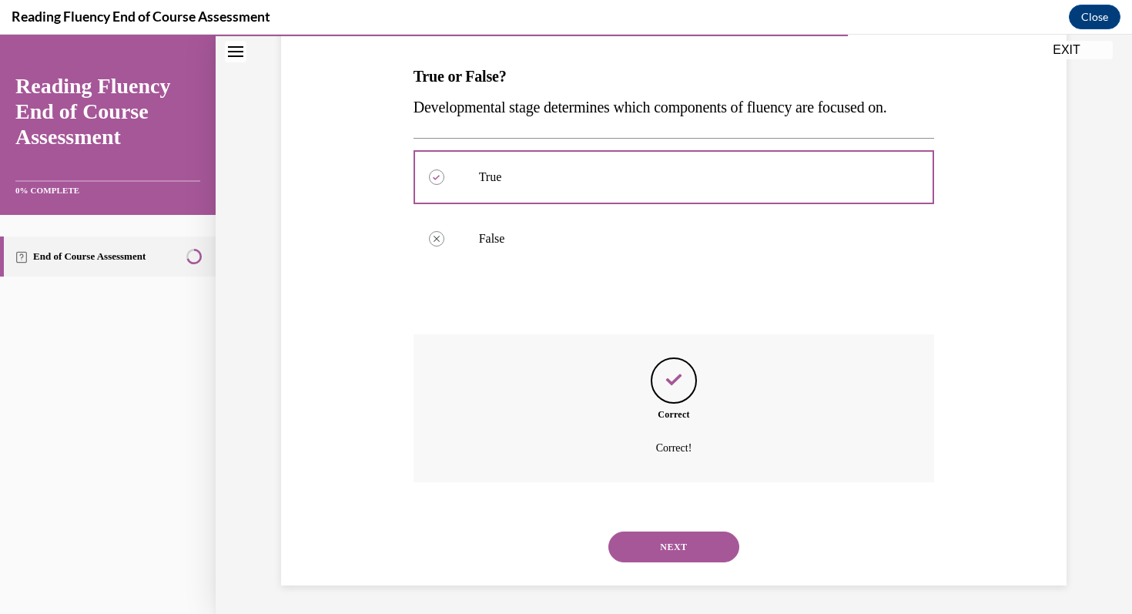
scroll to position [235, 0]
click at [672, 536] on button "NEXT" at bounding box center [673, 544] width 131 height 31
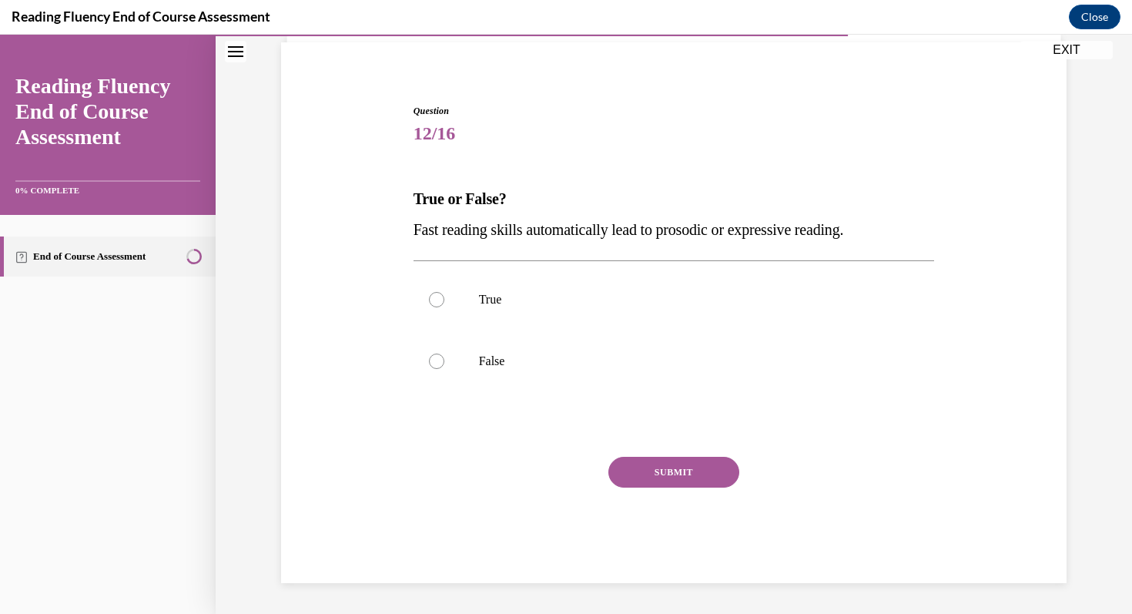
scroll to position [110, 0]
click at [540, 366] on p "False" at bounding box center [687, 360] width 417 height 15
click at [444, 366] on input "False" at bounding box center [436, 360] width 15 height 15
radio input "true"
click at [675, 466] on button "SUBMIT" at bounding box center [673, 472] width 131 height 31
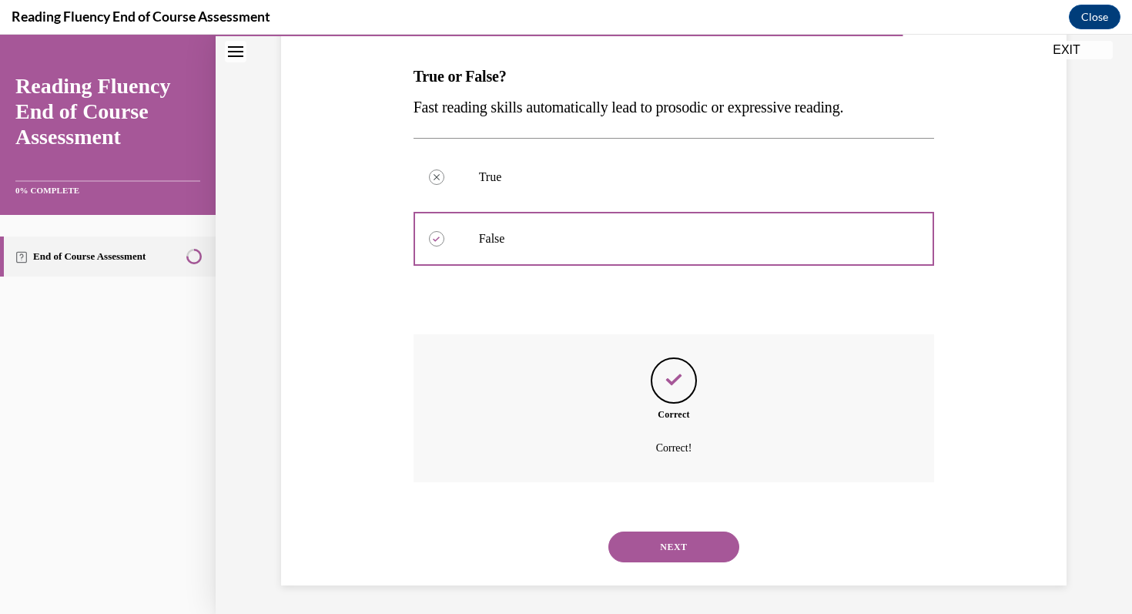
scroll to position [235, 0]
click at [691, 562] on div "NEXT" at bounding box center [673, 544] width 521 height 62
click at [691, 546] on button "NEXT" at bounding box center [673, 544] width 131 height 31
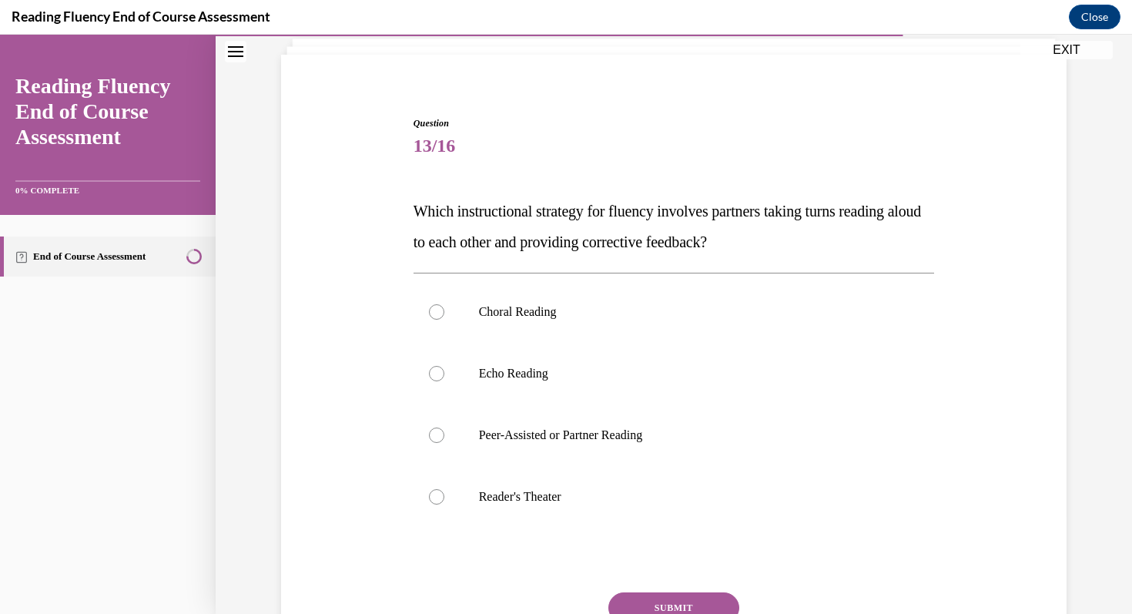
scroll to position [113, 0]
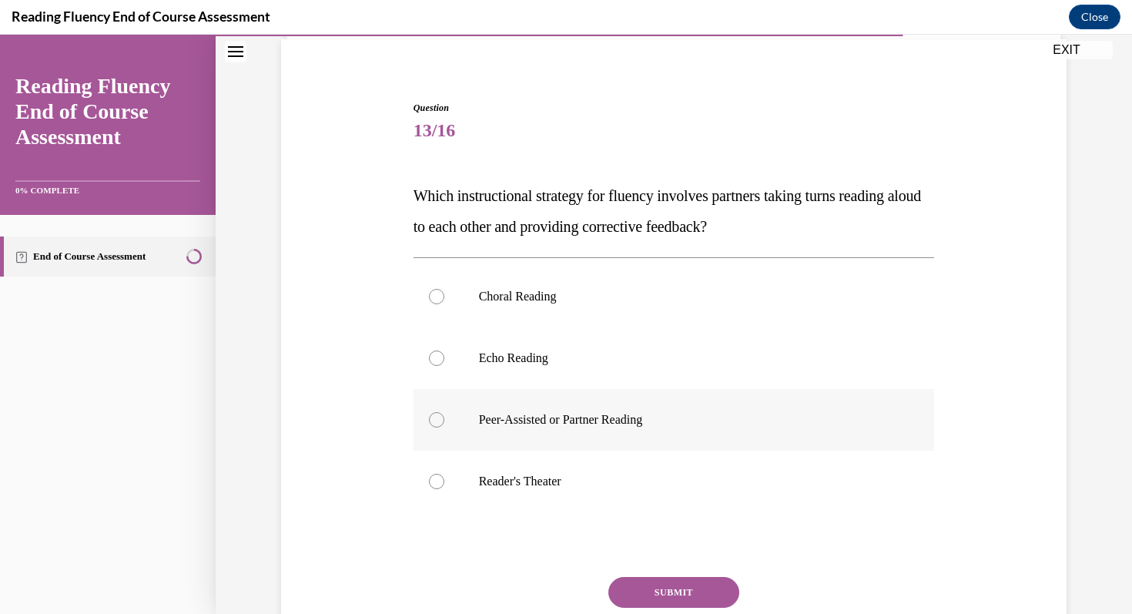
click at [463, 406] on label "Peer-Assisted or Partner Reading" at bounding box center [673, 420] width 521 height 62
click at [444, 412] on input "Peer-Assisted or Partner Reading" at bounding box center [436, 419] width 15 height 15
radio input "true"
click at [681, 582] on button "SUBMIT" at bounding box center [673, 592] width 131 height 31
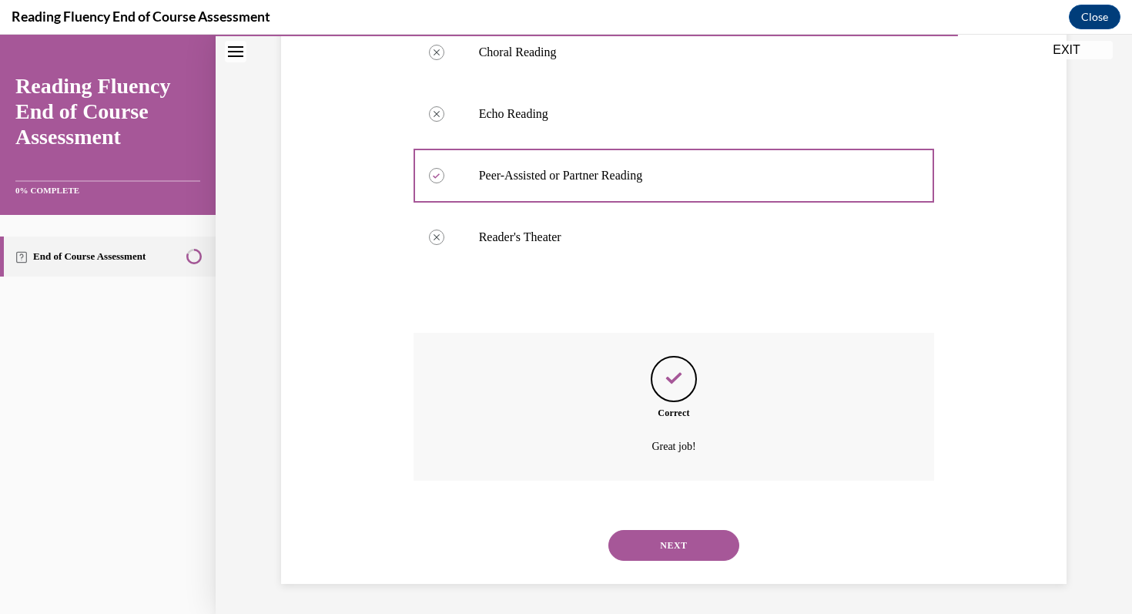
scroll to position [358, 0]
click at [674, 537] on button "NEXT" at bounding box center [673, 544] width 131 height 31
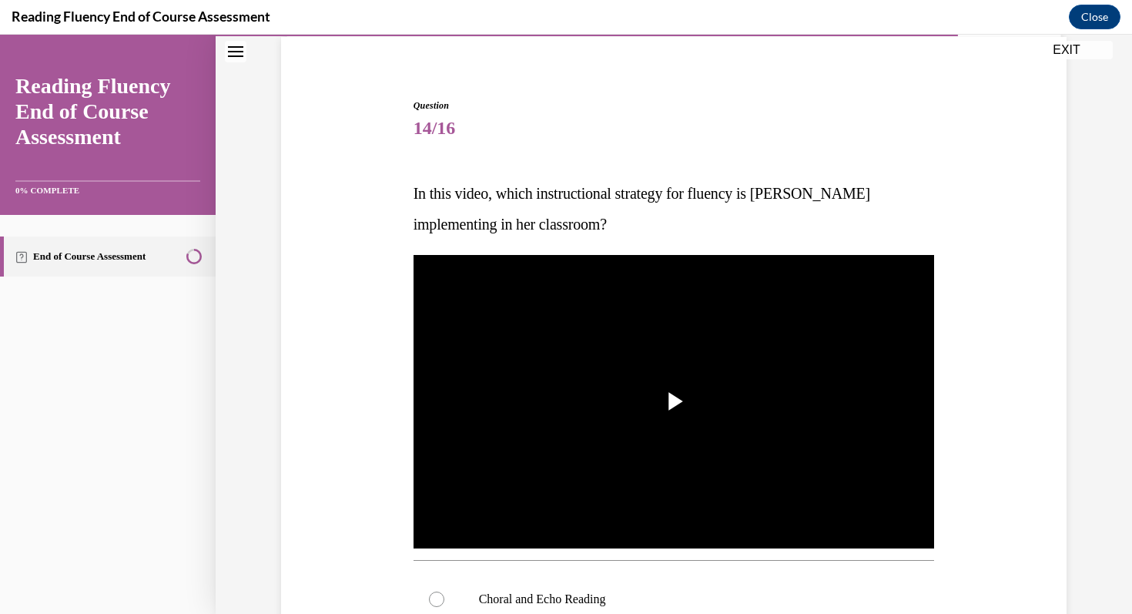
scroll to position [122, 0]
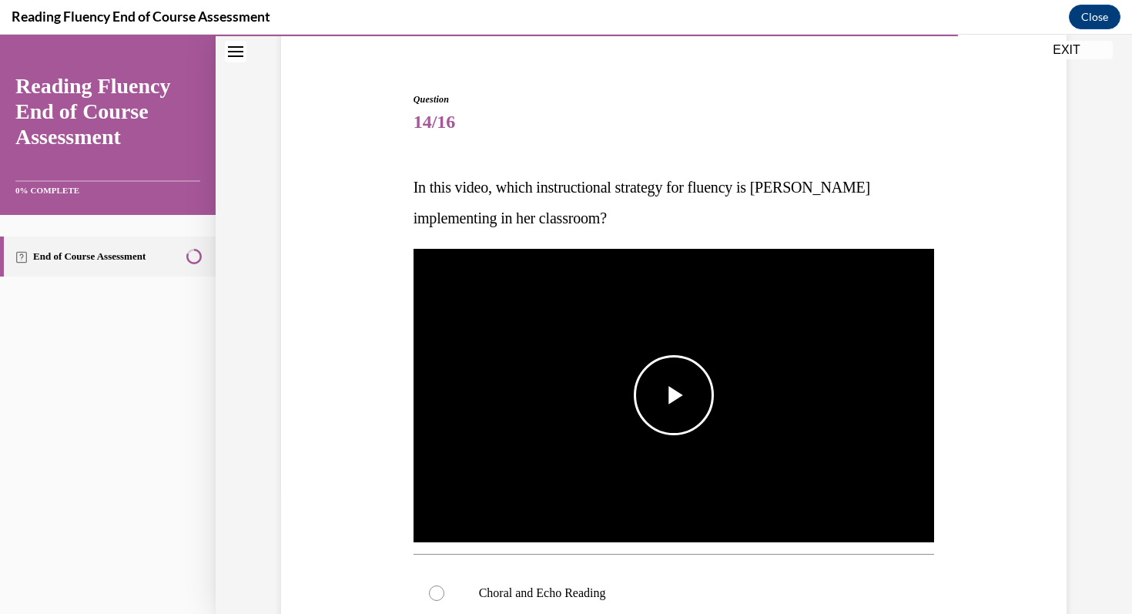
click at [674, 395] on span "Video player" at bounding box center [674, 395] width 0 height 0
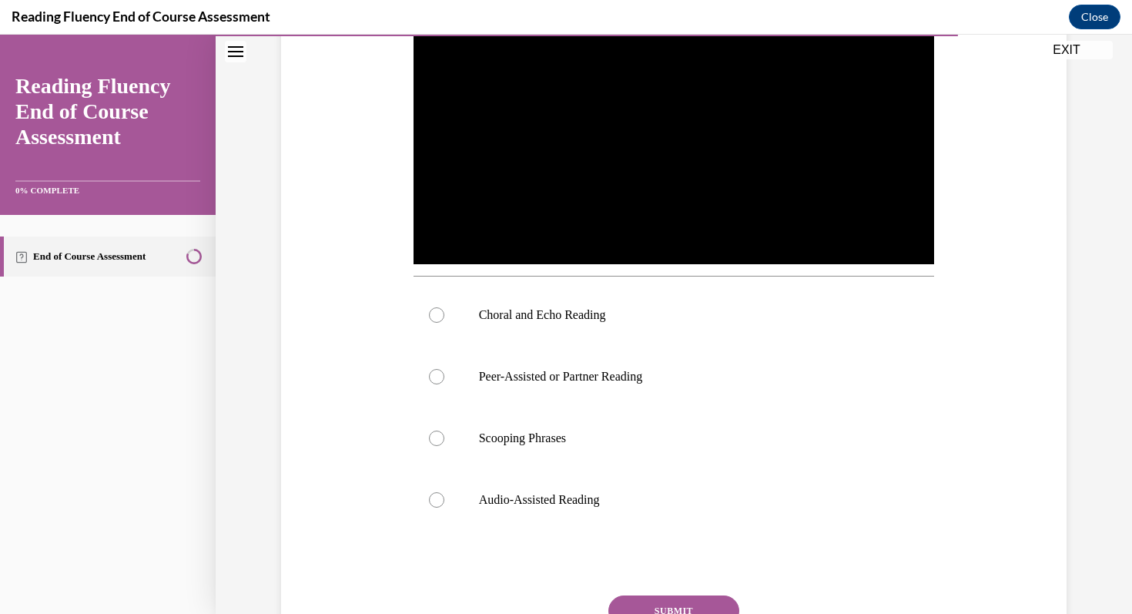
scroll to position [397, 0]
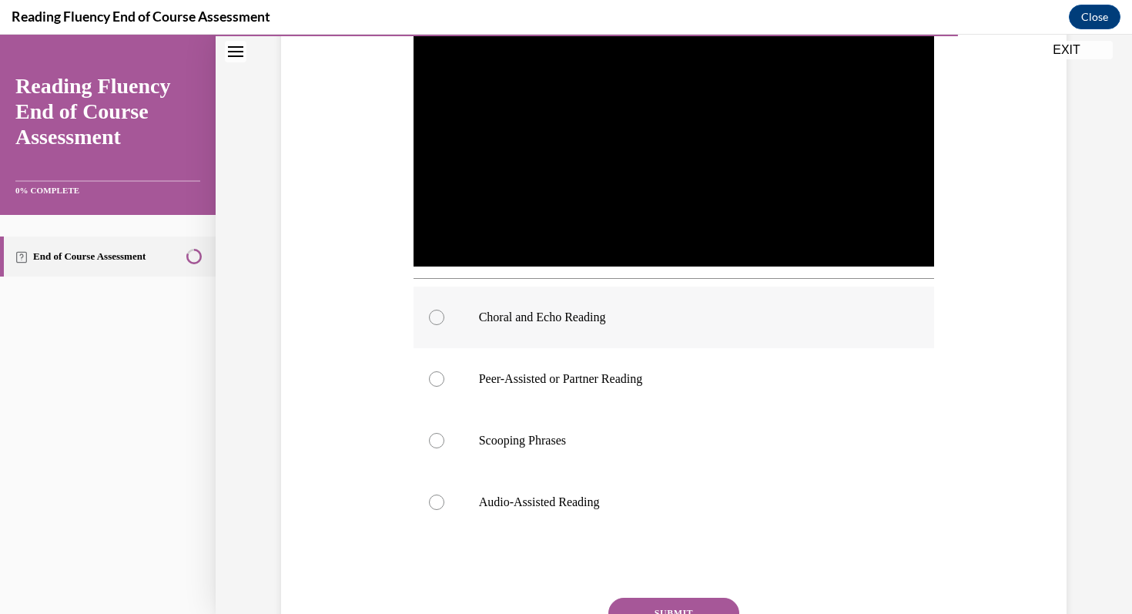
click at [697, 325] on label "Choral and Echo Reading" at bounding box center [673, 317] width 521 height 62
click at [444, 325] on input "Choral and Echo Reading" at bounding box center [436, 316] width 15 height 15
radio input "true"
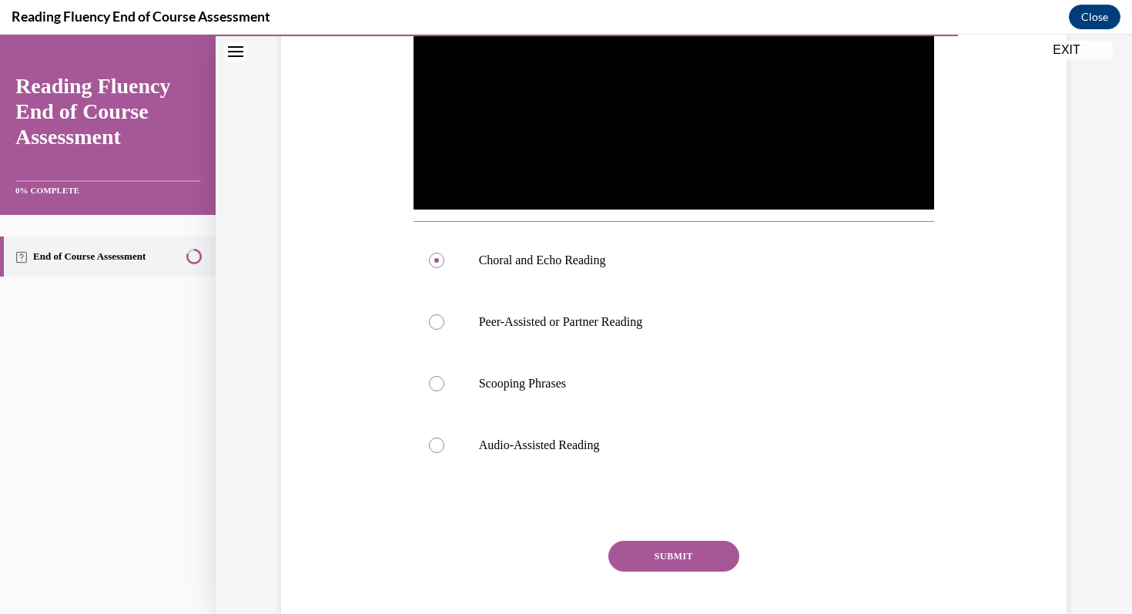
scroll to position [483, 0]
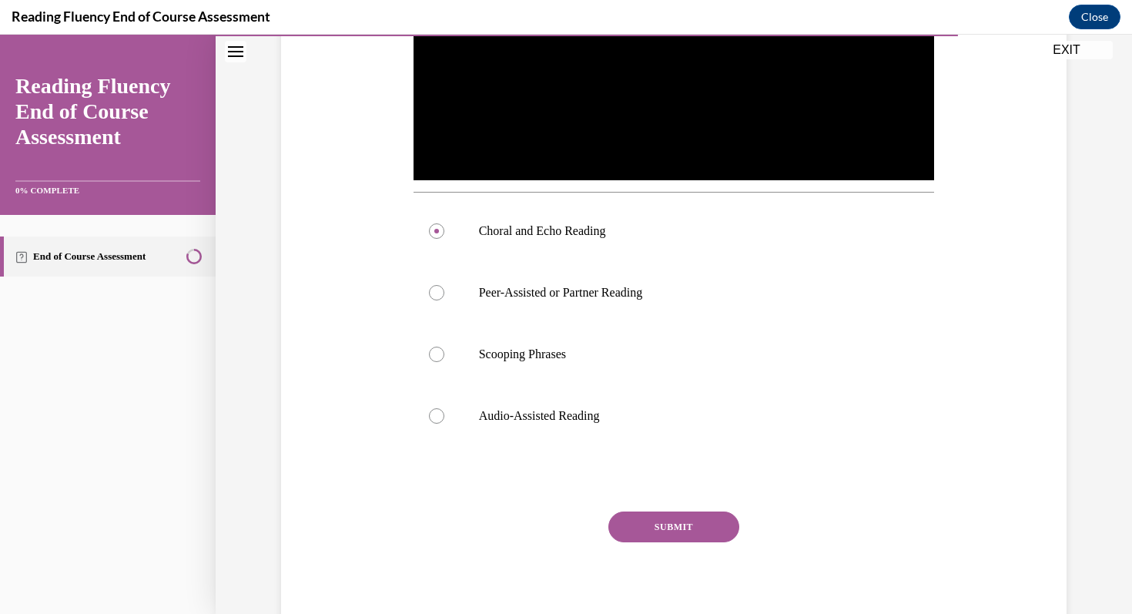
click at [688, 506] on div "Question 14/16 In this video, which instructional strategy for fluency is Ms. S…" at bounding box center [673, 184] width 521 height 907
click at [684, 540] on button "SUBMIT" at bounding box center [673, 526] width 131 height 31
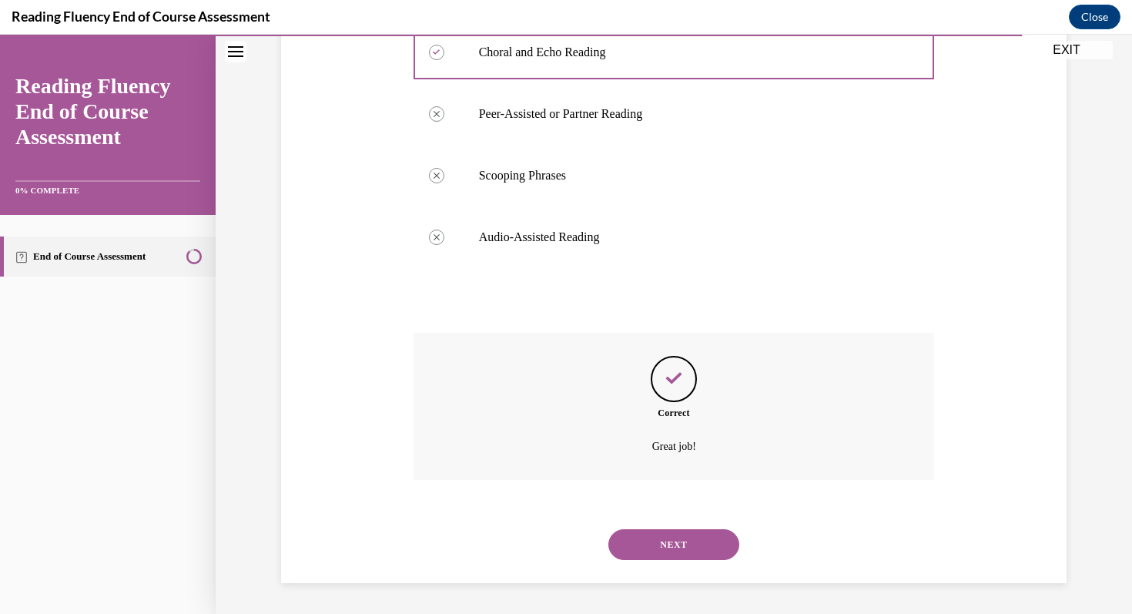
click at [679, 538] on button "NEXT" at bounding box center [673, 544] width 131 height 31
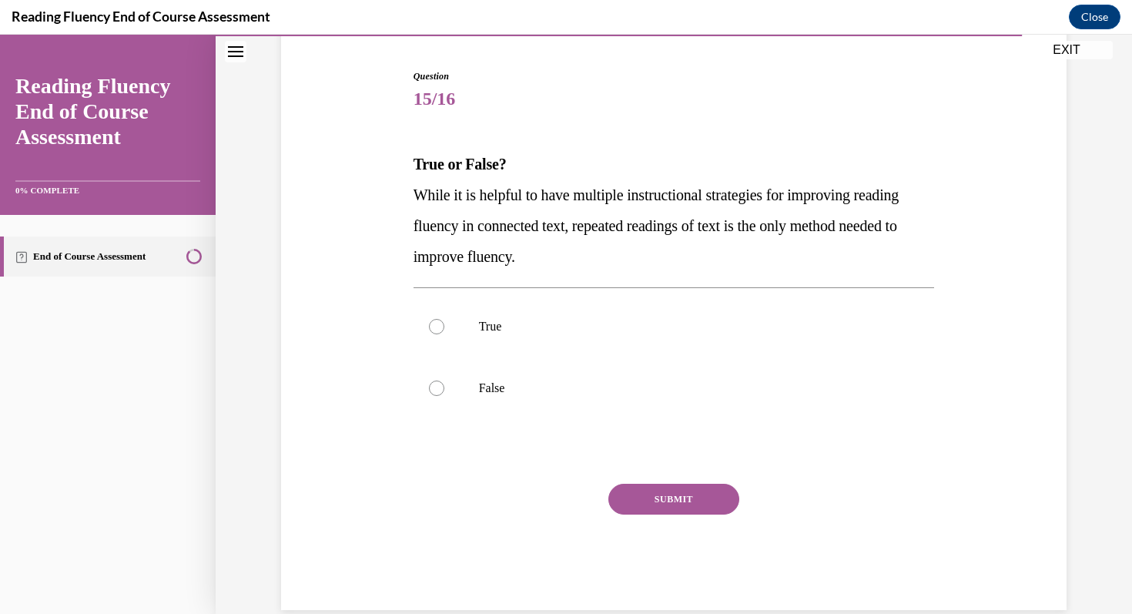
scroll to position [143, 0]
click at [491, 380] on label "False" at bounding box center [673, 390] width 521 height 62
click at [444, 382] on input "False" at bounding box center [436, 389] width 15 height 15
radio input "true"
click at [701, 500] on button "SUBMIT" at bounding box center [673, 500] width 131 height 31
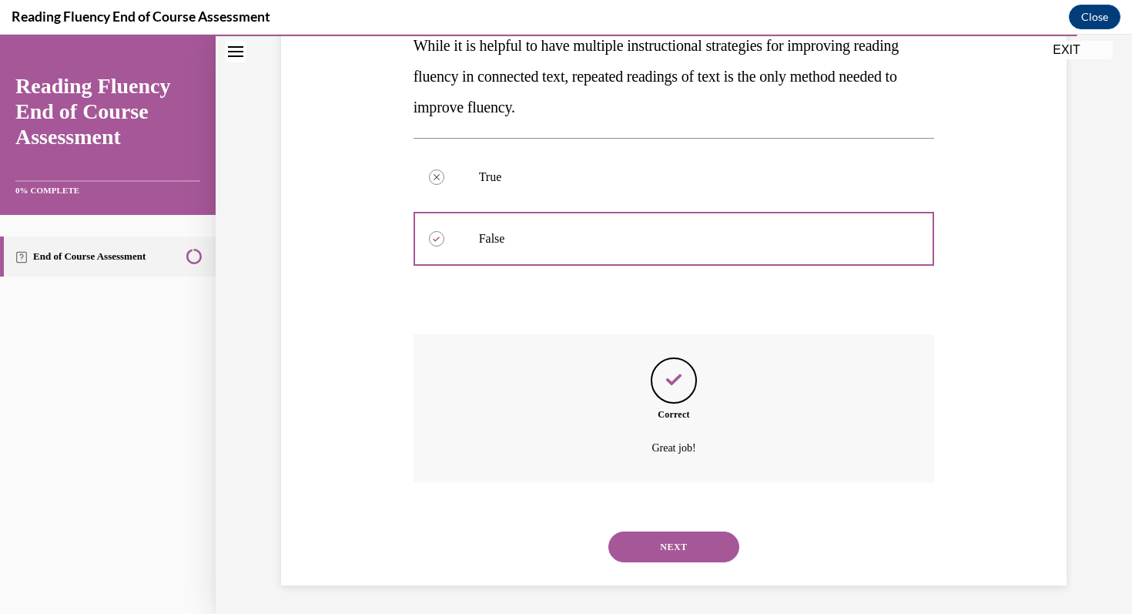
scroll to position [296, 0]
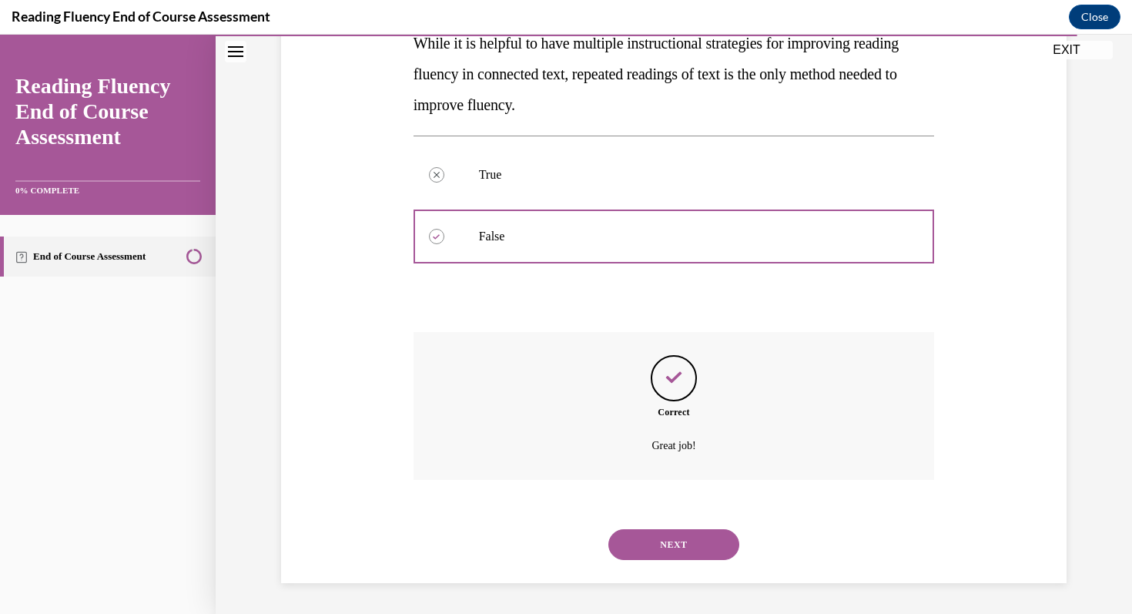
click at [654, 536] on button "NEXT" at bounding box center [673, 544] width 131 height 31
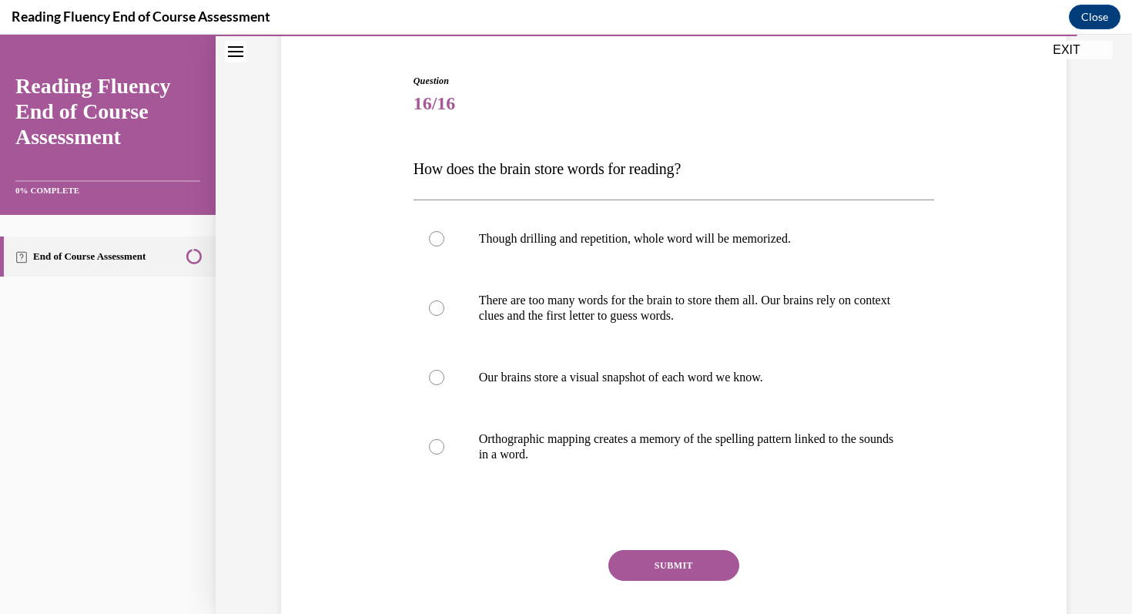
scroll to position [143, 0]
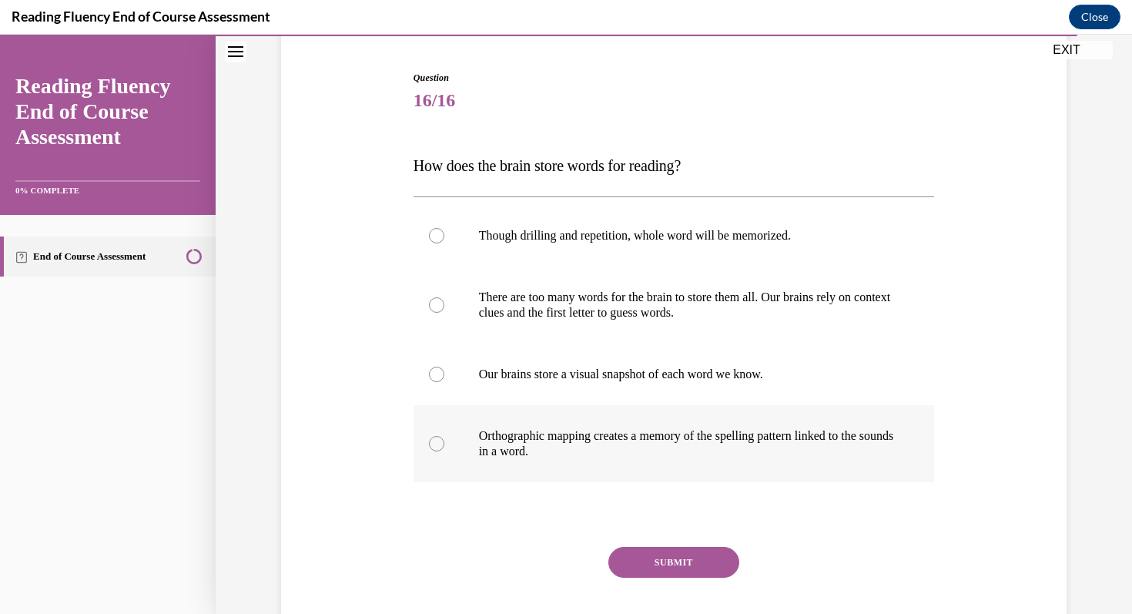
click at [530, 440] on p "Orthographic mapping creates a memory of the spelling pattern linked to the sou…" at bounding box center [687, 443] width 417 height 31
click at [444, 440] on input "Orthographic mapping creates a memory of the spelling pattern linked to the sou…" at bounding box center [436, 443] width 15 height 15
radio input "true"
click at [674, 560] on button "SUBMIT" at bounding box center [673, 562] width 131 height 31
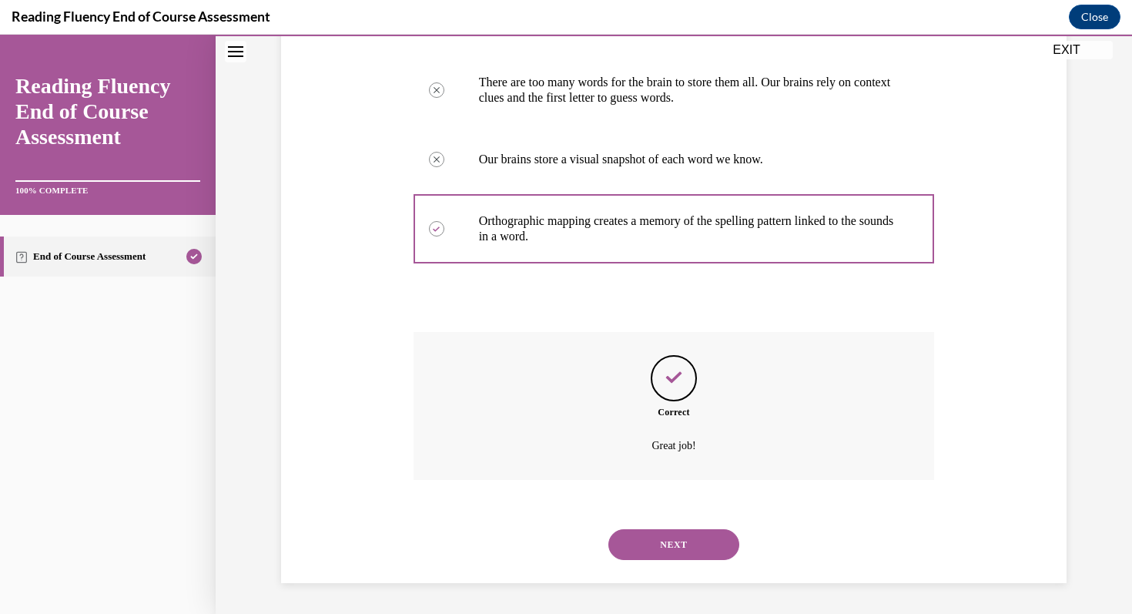
click at [668, 554] on button "NEXT" at bounding box center [673, 544] width 131 height 31
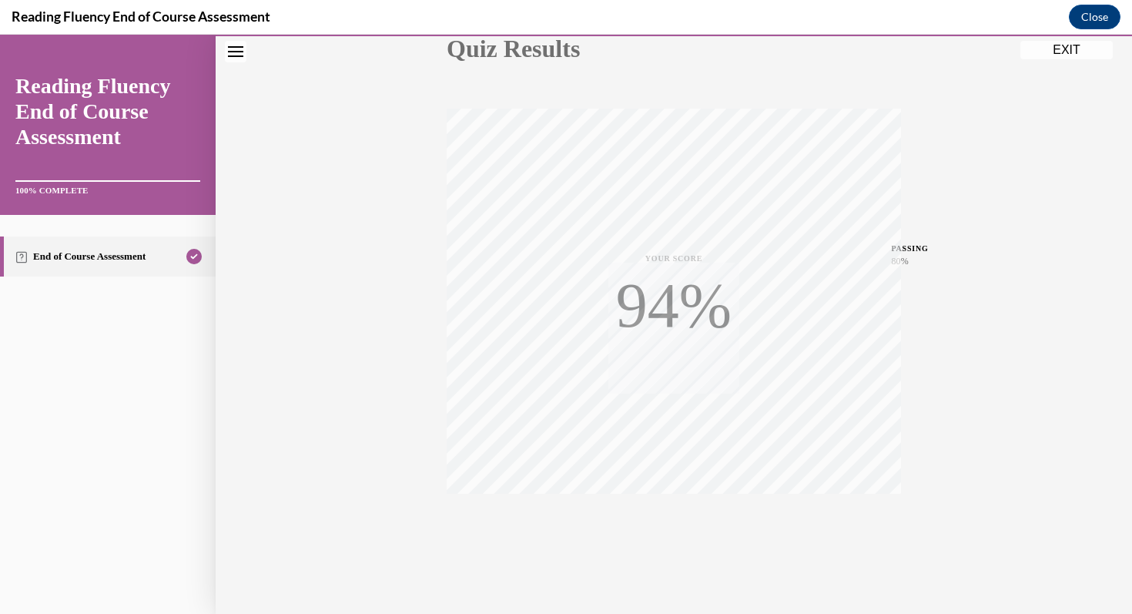
scroll to position [210, 0]
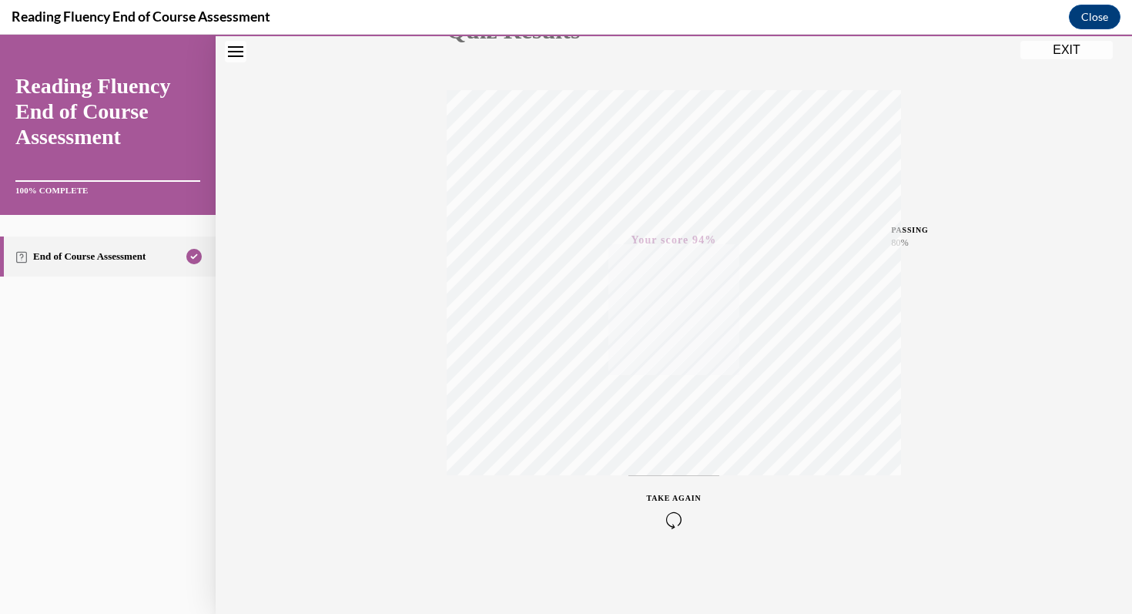
click at [1046, 52] on button "EXIT" at bounding box center [1066, 50] width 92 height 18
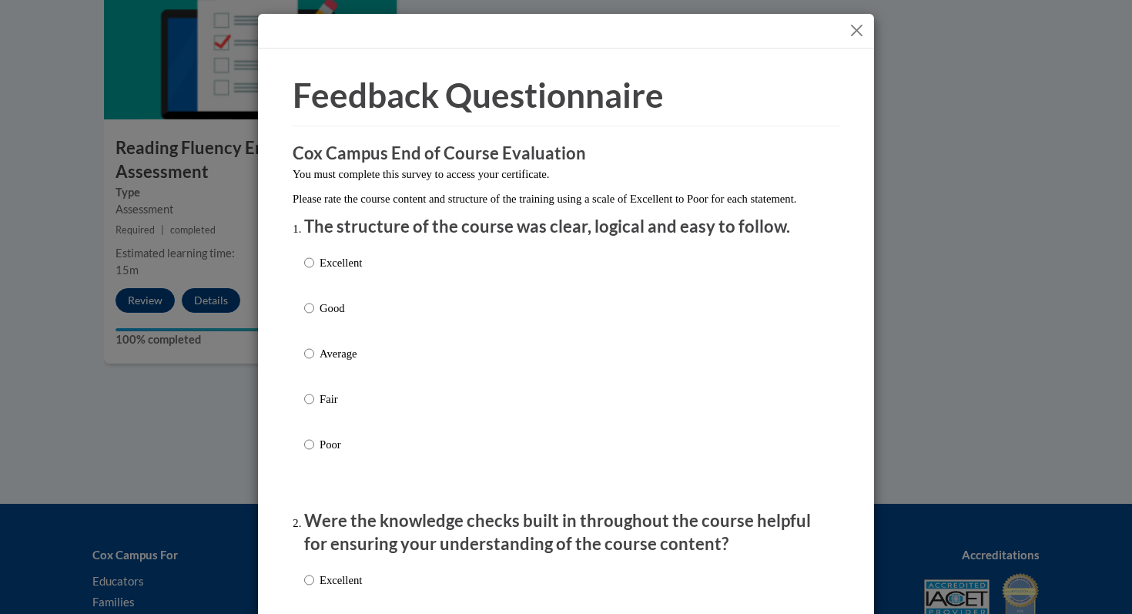
click at [356, 271] on p "Excellent" at bounding box center [340, 262] width 42 height 17
click at [314, 271] on input "Excellent" at bounding box center [309, 262] width 10 height 17
radio input "true"
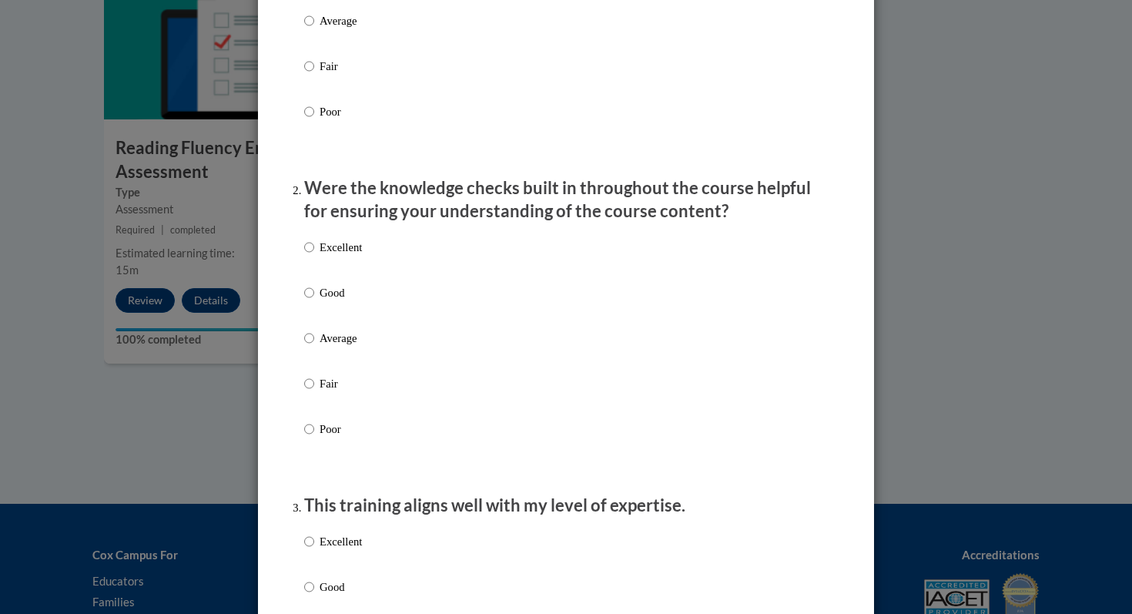
scroll to position [339, 0]
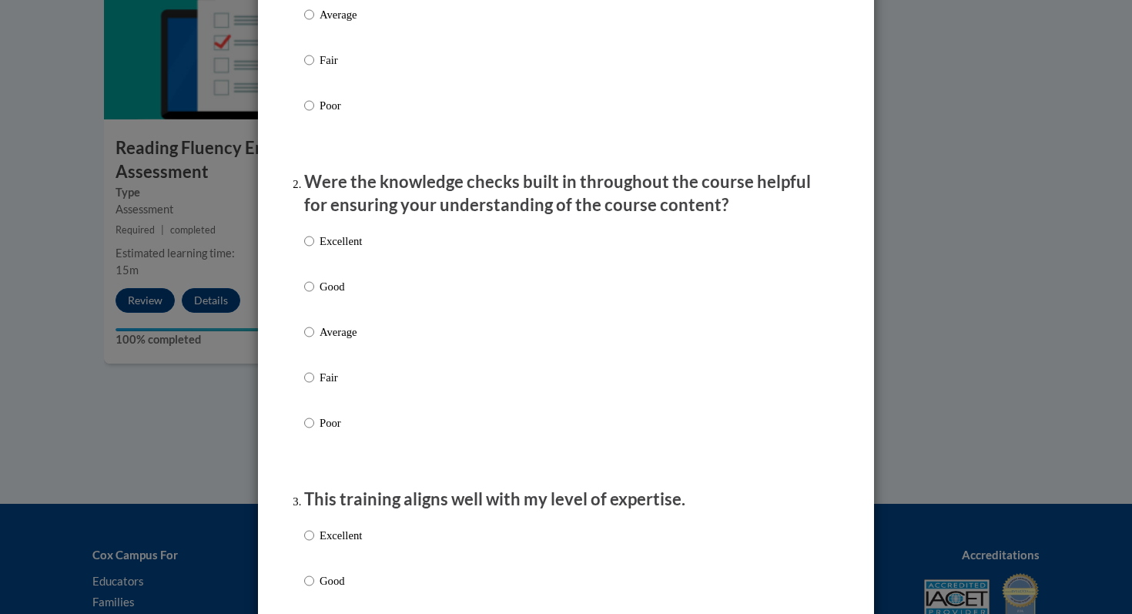
click at [362, 243] on div "Excellent Good Average Fair Poor" at bounding box center [333, 344] width 58 height 239
click at [354, 249] on p "Excellent" at bounding box center [340, 240] width 42 height 17
click at [314, 249] on input "Excellent" at bounding box center [309, 240] width 10 height 17
radio input "true"
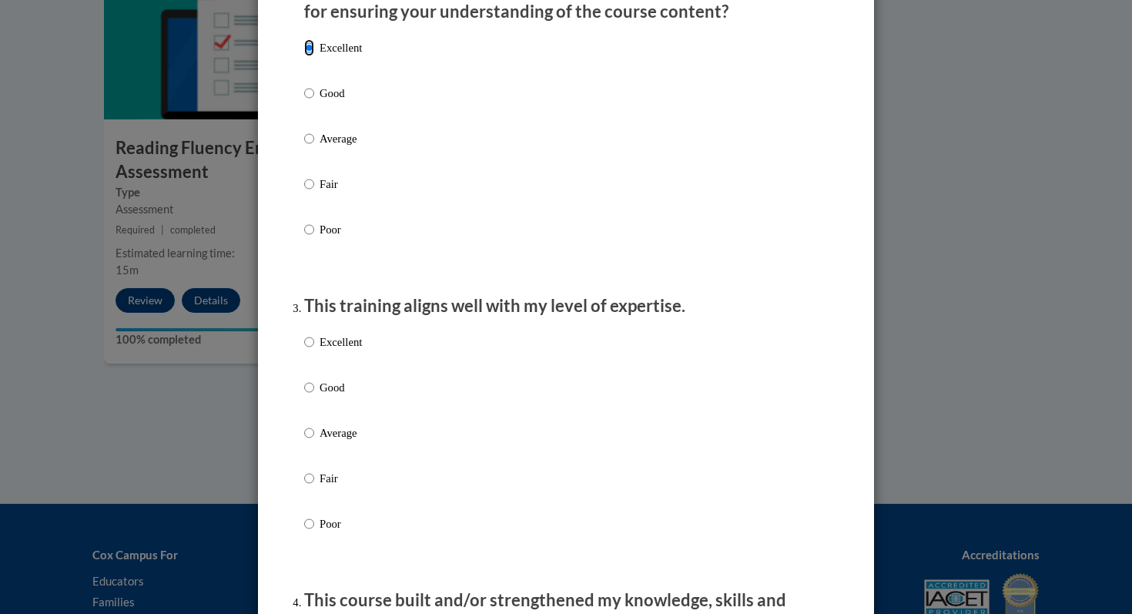
scroll to position [567, 0]
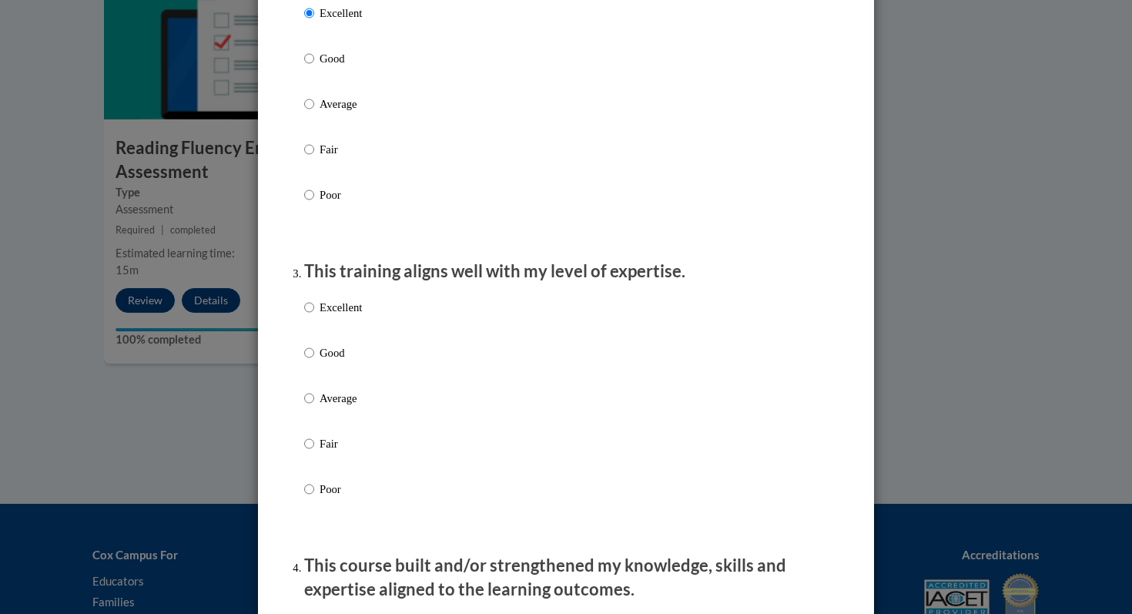
click at [333, 316] on p "Excellent" at bounding box center [340, 307] width 42 height 17
click at [314, 316] on input "Excellent" at bounding box center [309, 307] width 10 height 17
radio input "true"
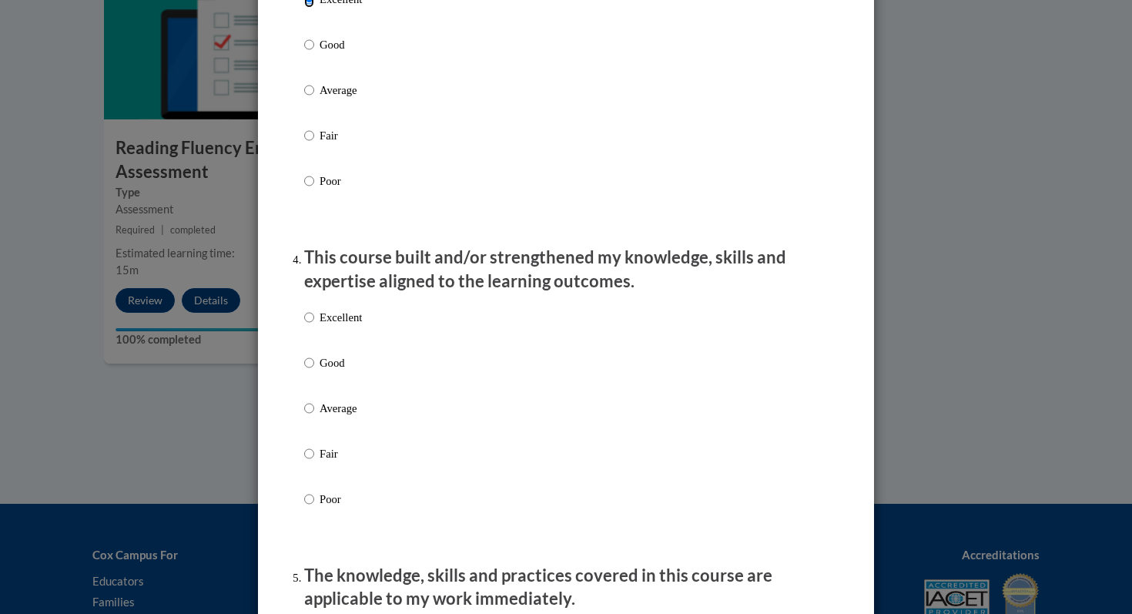
scroll to position [875, 0]
click at [330, 350] on label "Excellent" at bounding box center [333, 329] width 58 height 42
click at [314, 325] on input "Excellent" at bounding box center [309, 316] width 10 height 17
radio input "true"
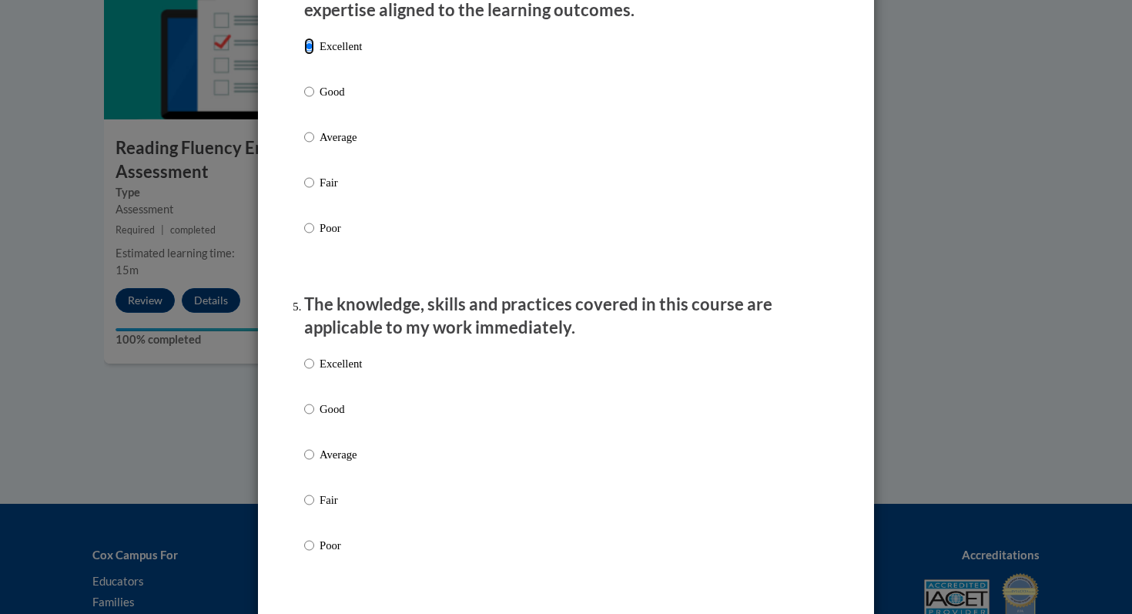
scroll to position [1168, 0]
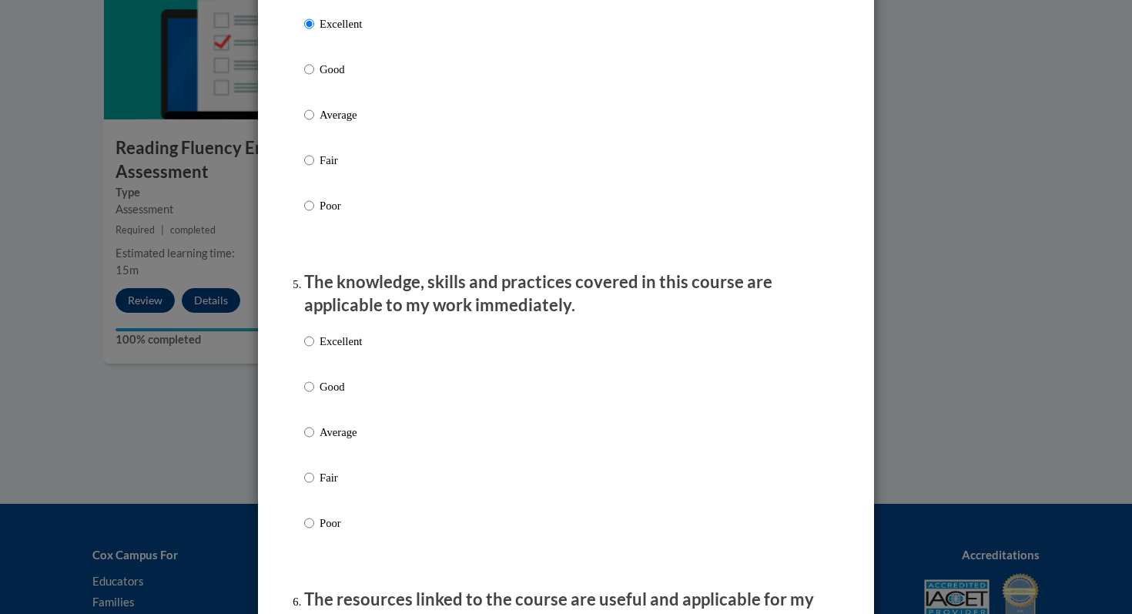
click at [356, 350] on p "Excellent" at bounding box center [340, 341] width 42 height 17
click at [314, 350] on input "Excellent" at bounding box center [309, 341] width 10 height 17
radio input "true"
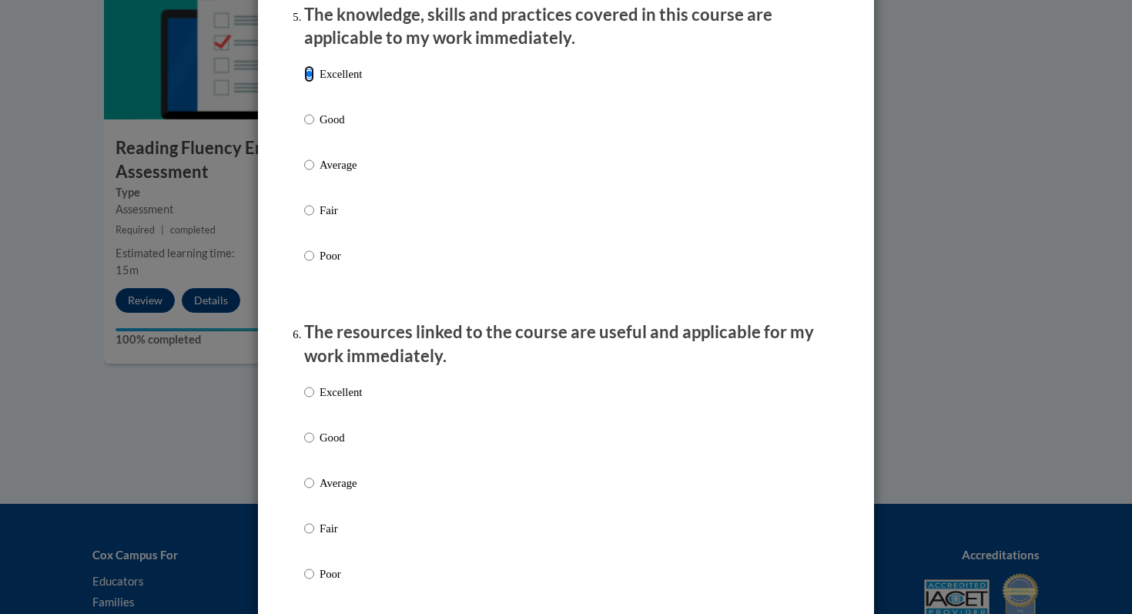
scroll to position [1480, 0]
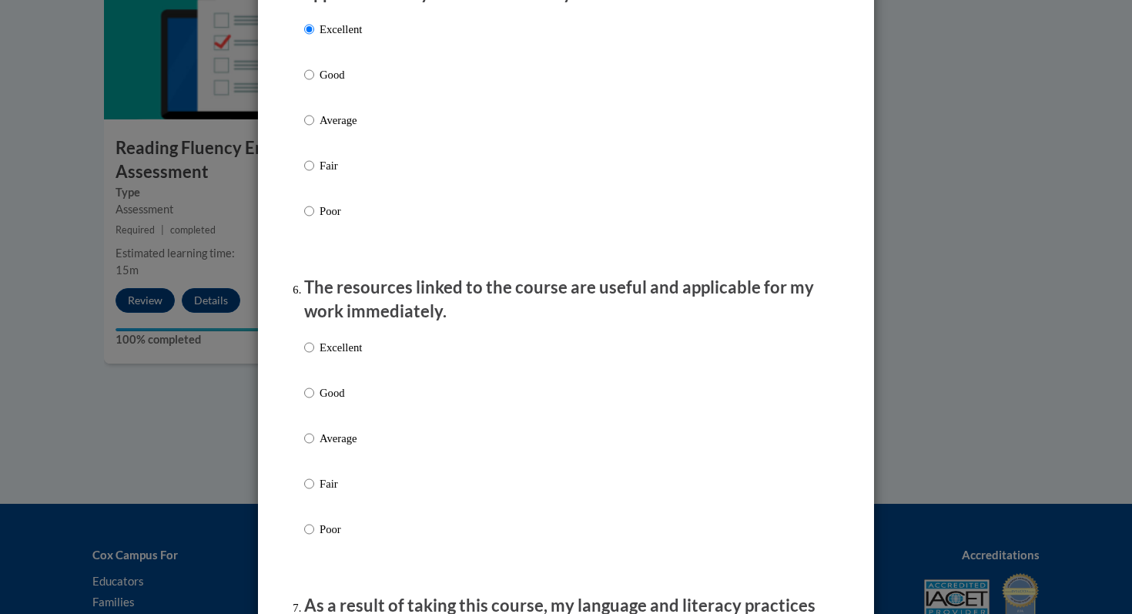
click at [324, 356] on p "Excellent" at bounding box center [340, 347] width 42 height 17
click at [314, 356] on input "Excellent" at bounding box center [309, 347] width 10 height 17
radio input "true"
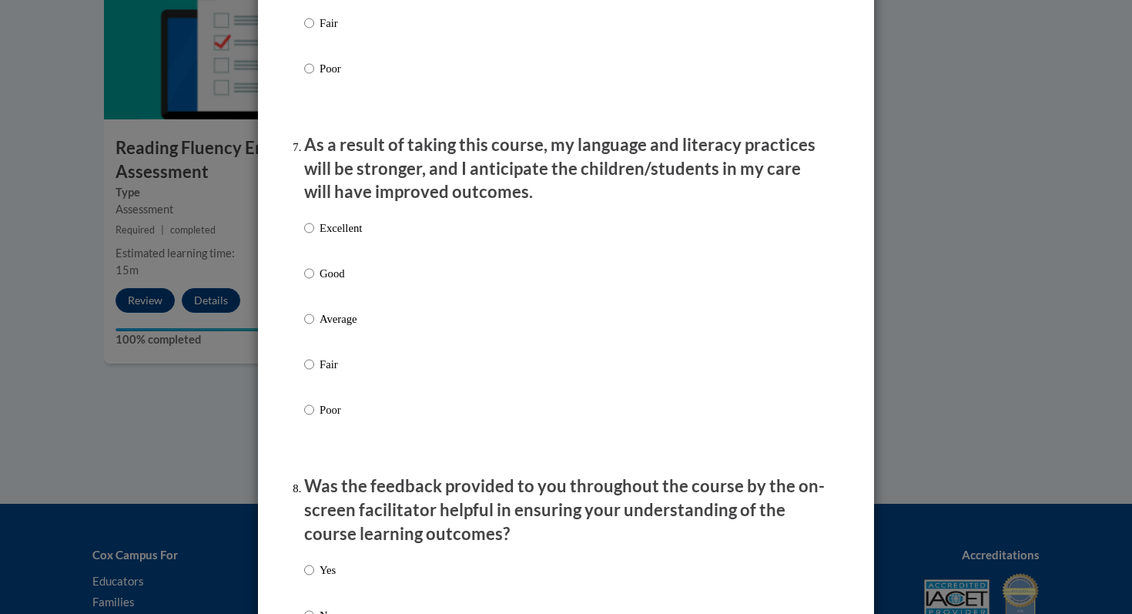
scroll to position [1942, 0]
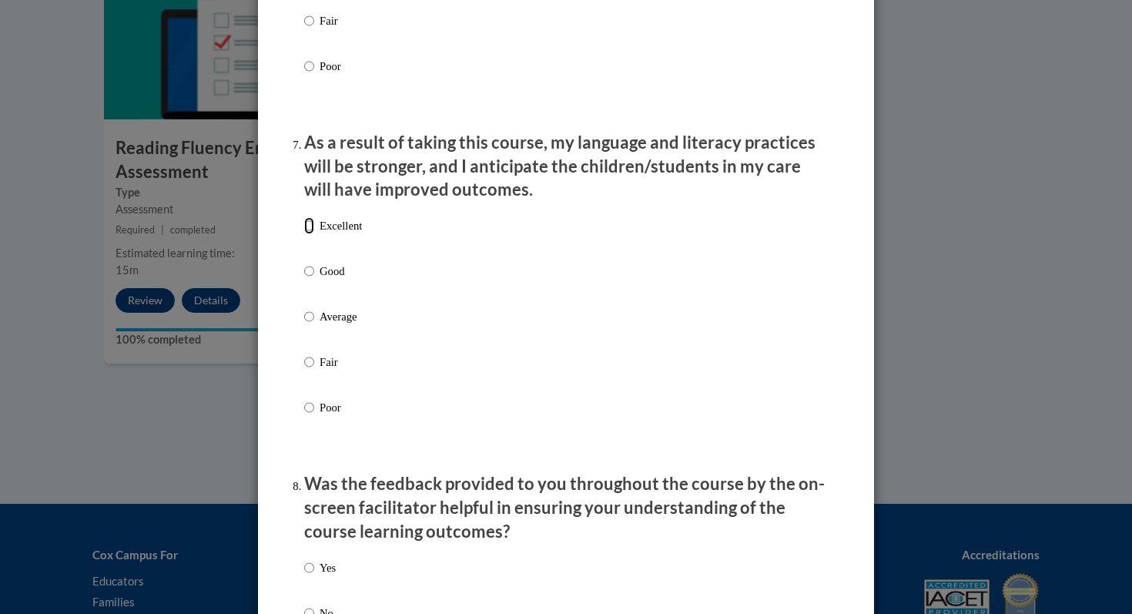
click at [308, 234] on input "Excellent" at bounding box center [309, 225] width 10 height 17
radio input "true"
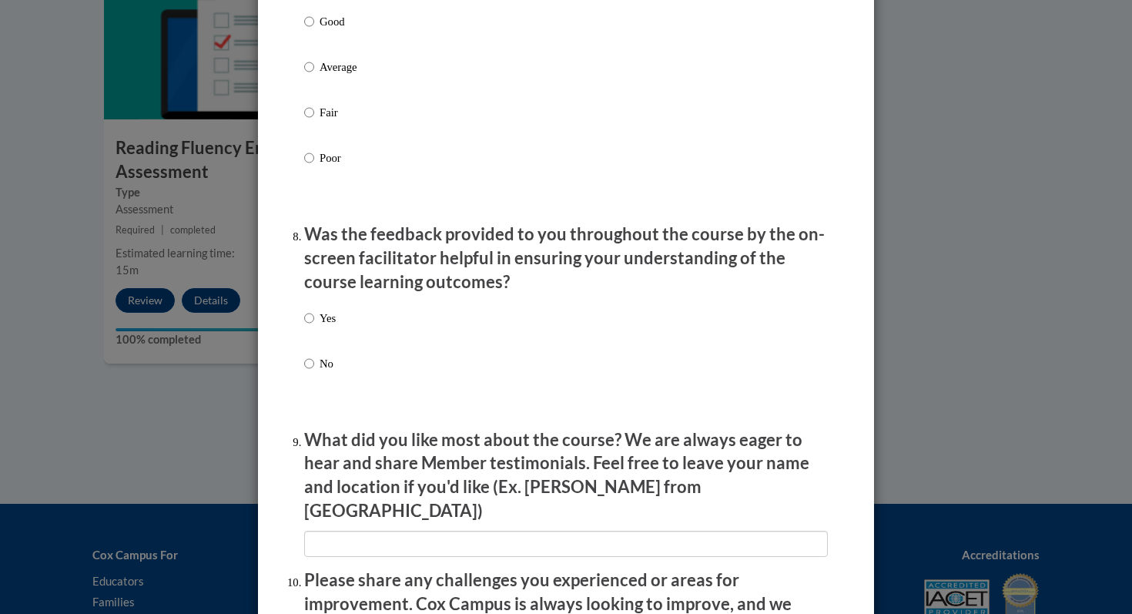
scroll to position [2196, 0]
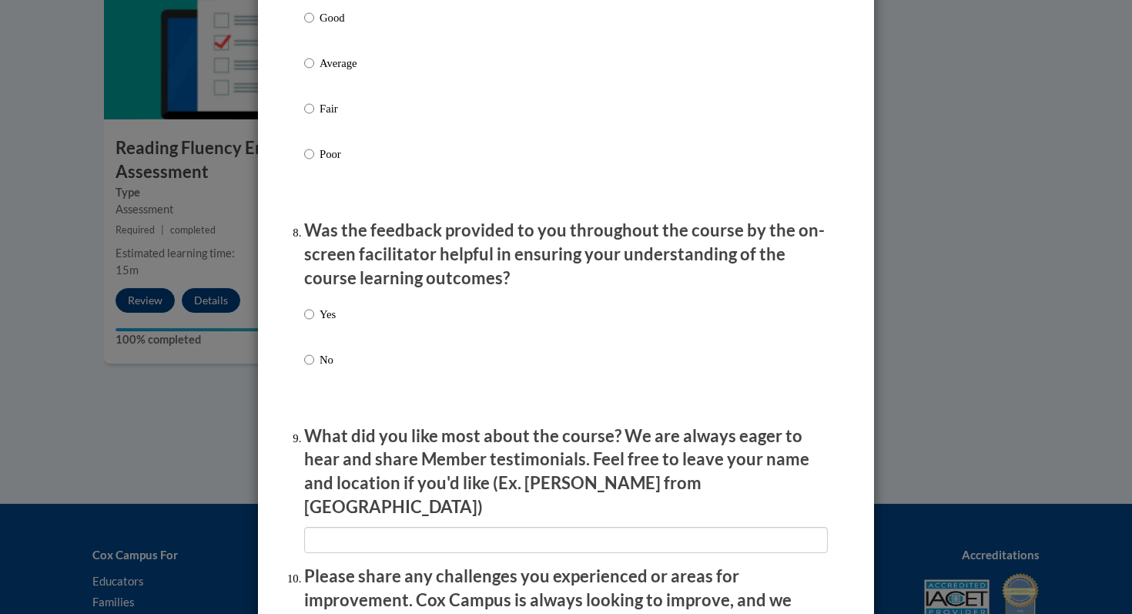
click at [315, 333] on label "Yes" at bounding box center [320, 327] width 32 height 42
click at [314, 323] on input "Yes" at bounding box center [309, 314] width 10 height 17
radio input "true"
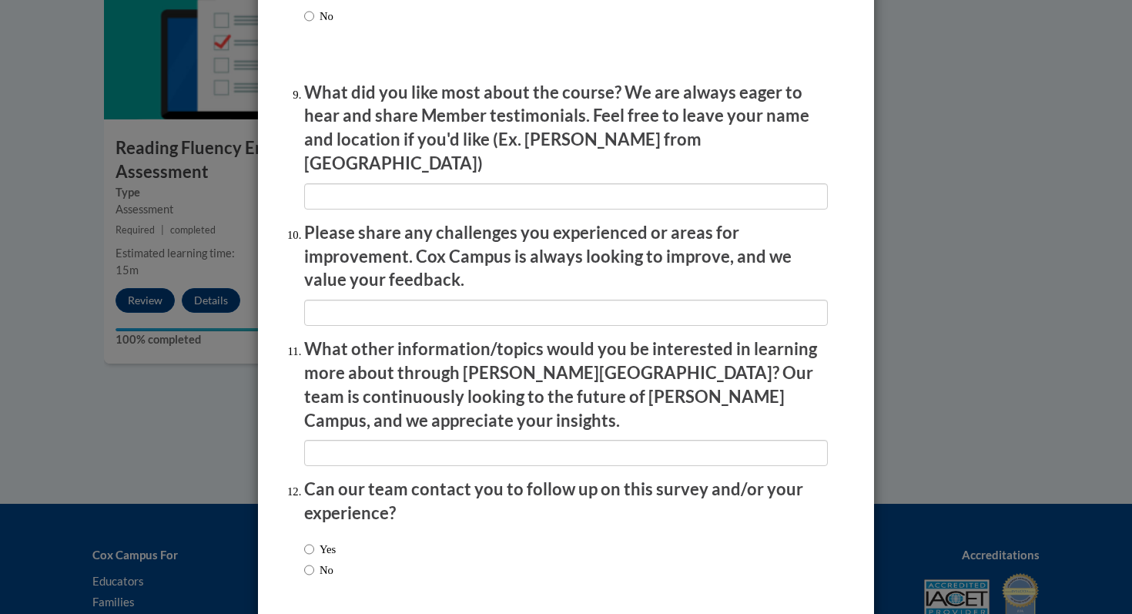
scroll to position [2589, 0]
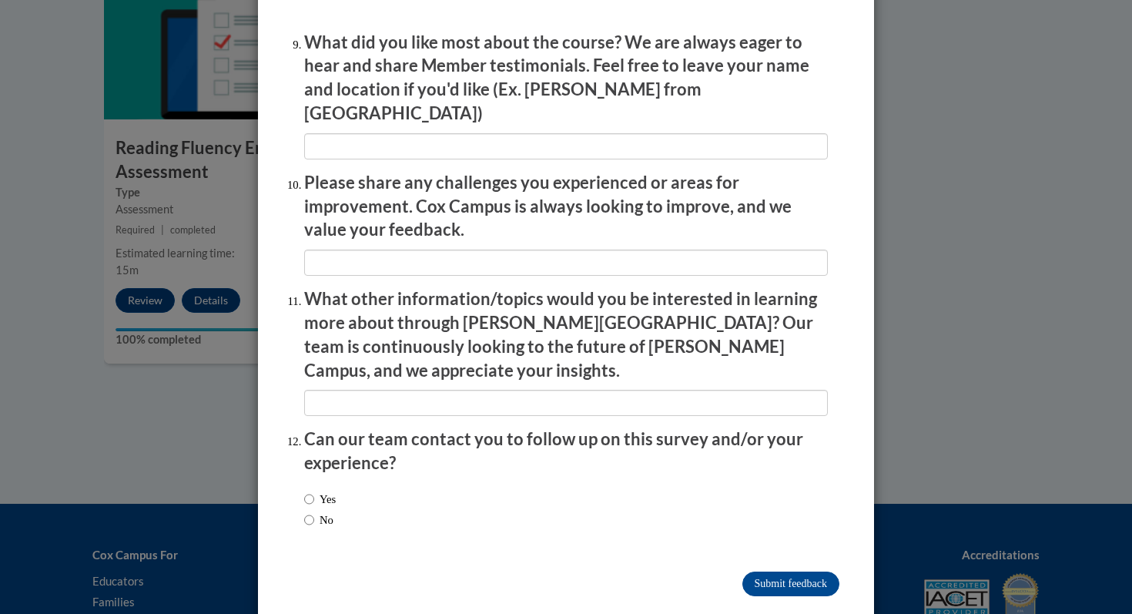
click at [317, 490] on label "Yes" at bounding box center [320, 498] width 32 height 17
click at [314, 490] on input "Yes" at bounding box center [309, 498] width 10 height 17
radio input "true"
click at [770, 571] on input "Submit feedback" at bounding box center [790, 583] width 97 height 25
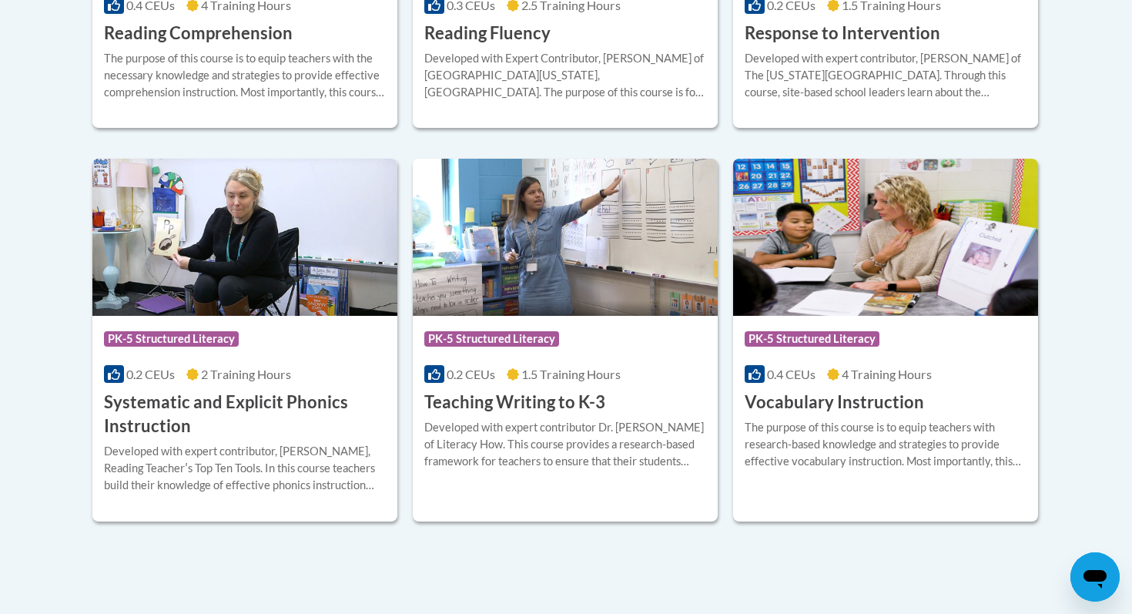
scroll to position [1724, 0]
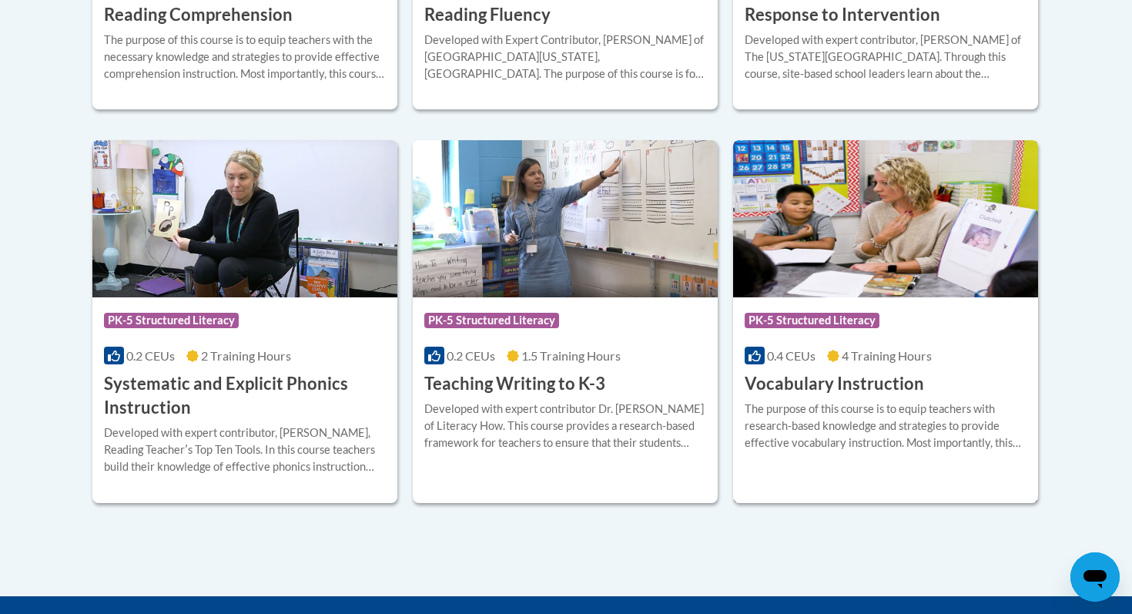
click at [805, 253] on img at bounding box center [885, 218] width 305 height 157
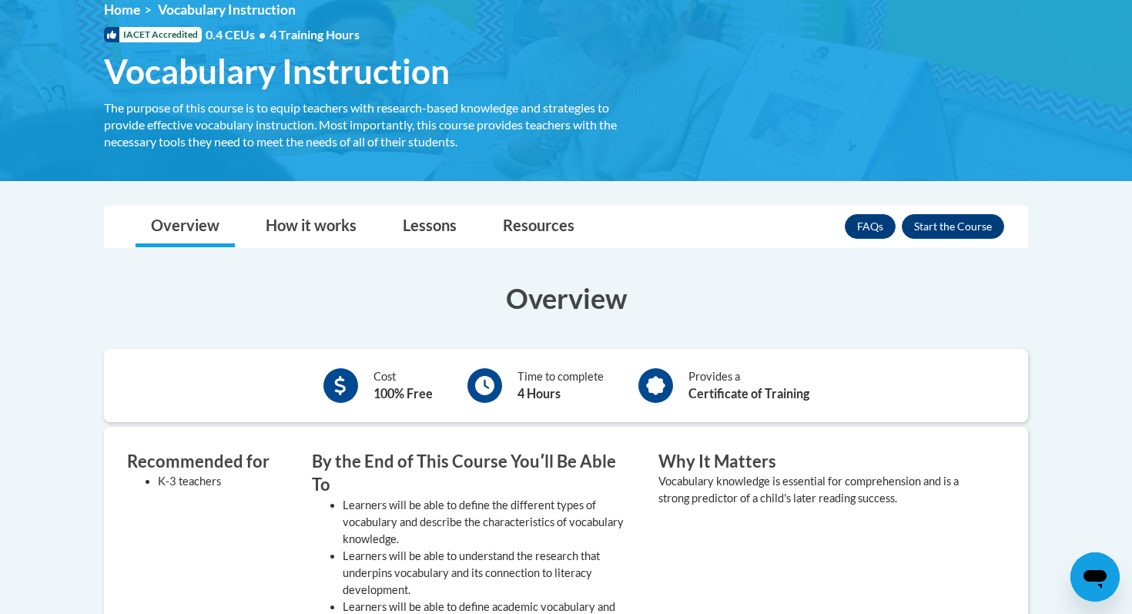
scroll to position [220, 0]
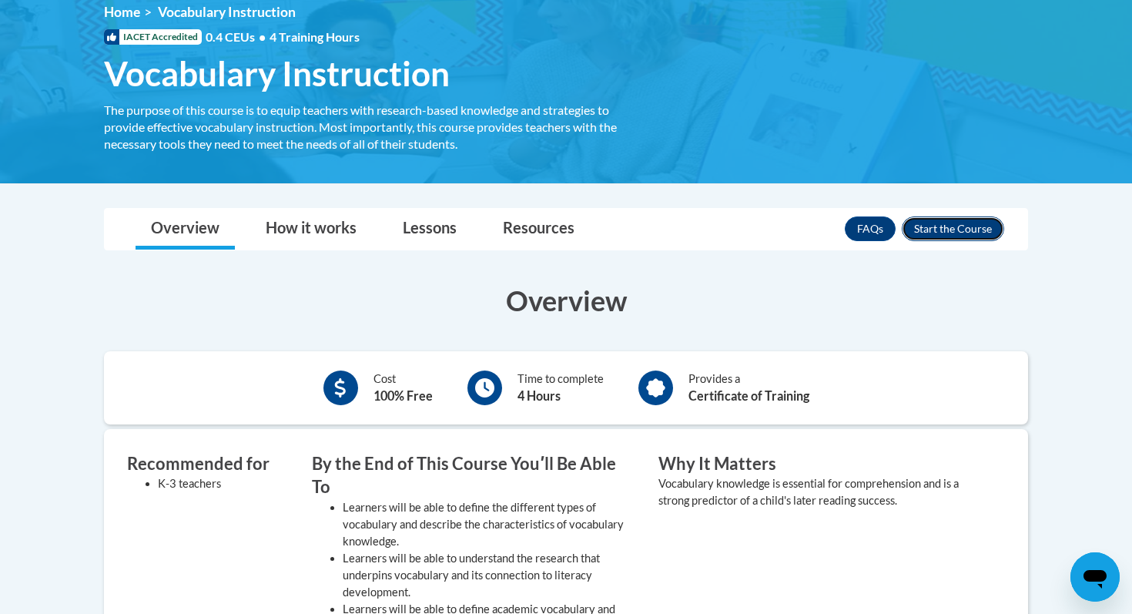
click at [947, 229] on button "Enroll" at bounding box center [952, 228] width 102 height 25
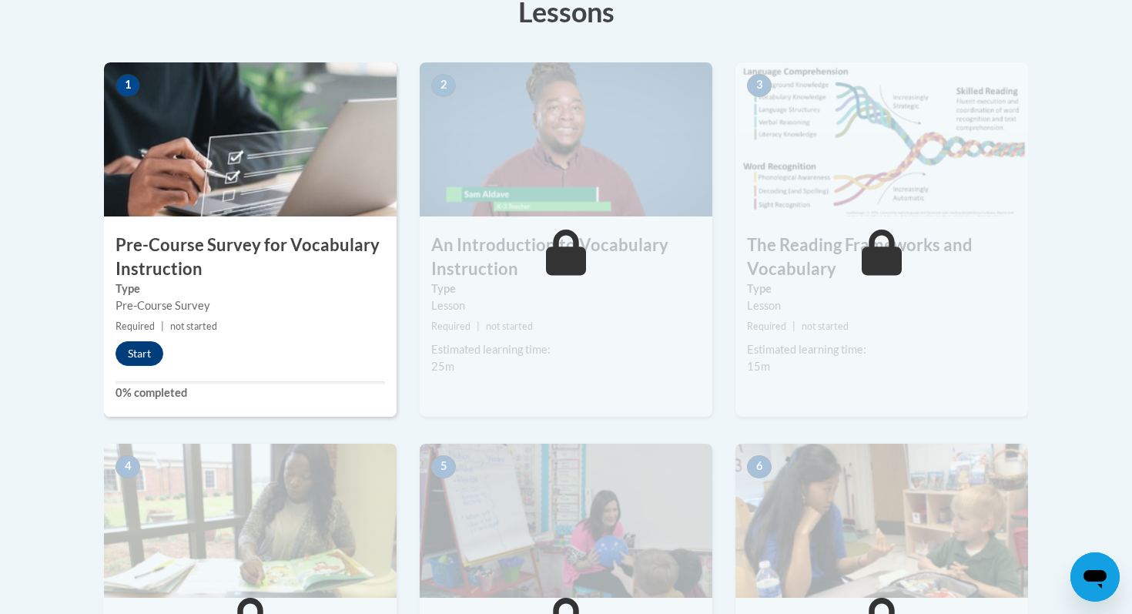
scroll to position [463, 0]
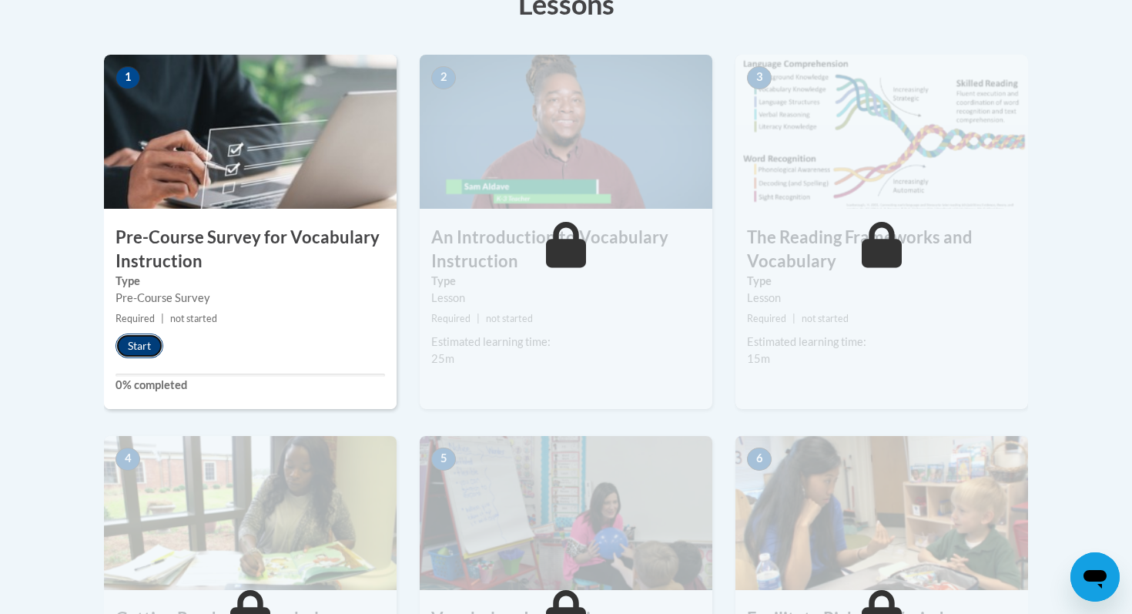
click at [136, 349] on button "Start" at bounding box center [139, 345] width 48 height 25
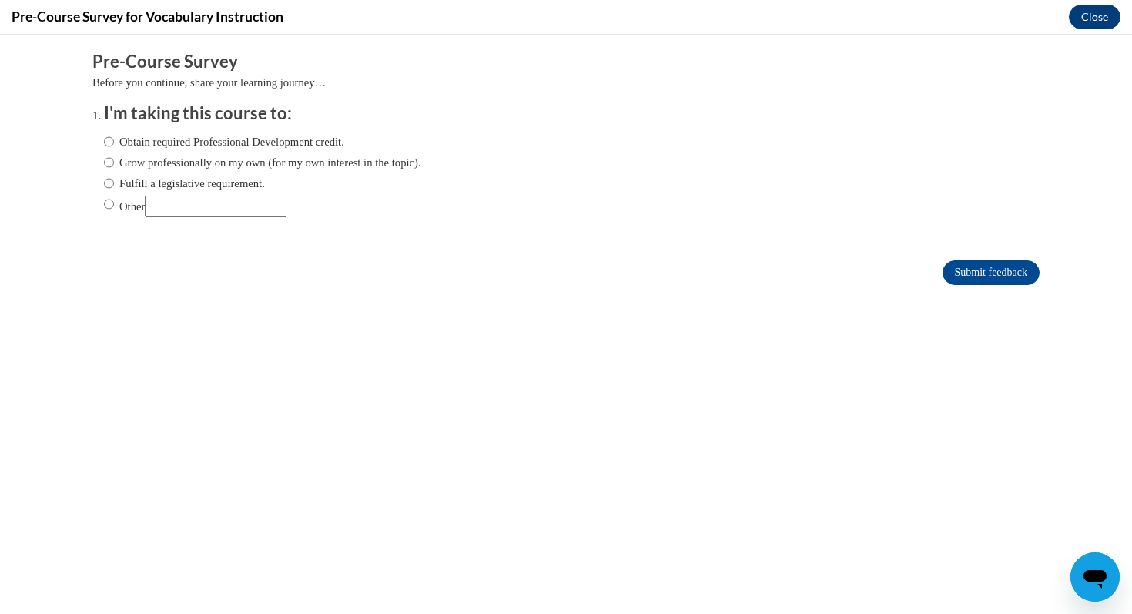
scroll to position [0, 0]
click at [149, 145] on label "Obtain required Professional Development credit." at bounding box center [224, 141] width 240 height 17
click at [114, 145] on input "Obtain required Professional Development credit." at bounding box center [109, 141] width 10 height 17
radio input "true"
click at [978, 271] on input "Submit feedback" at bounding box center [990, 272] width 97 height 25
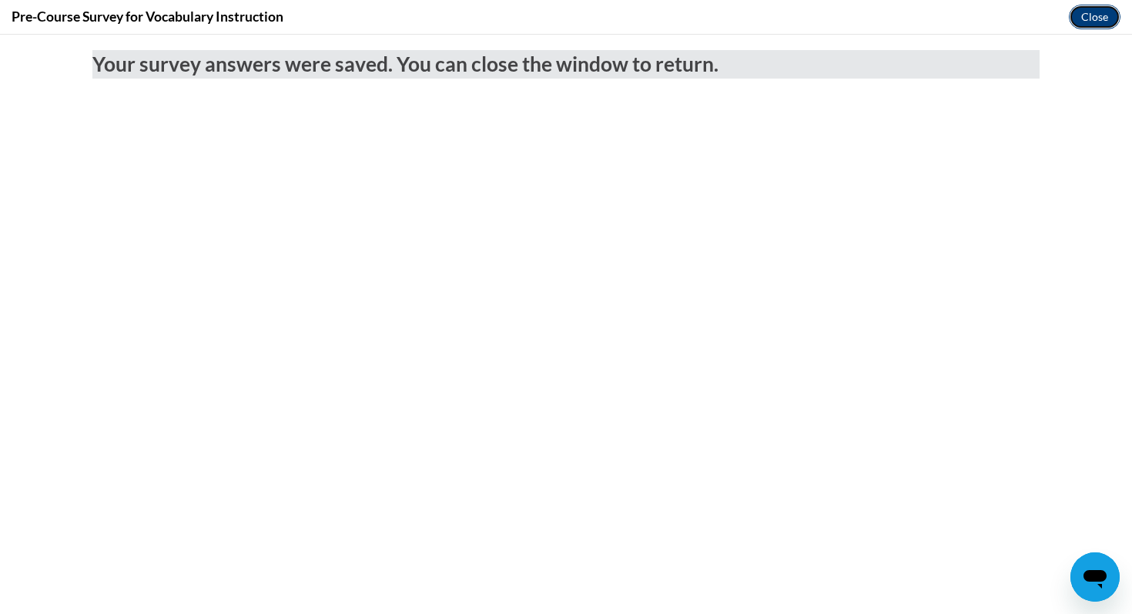
click at [1092, 15] on button "Close" at bounding box center [1095, 17] width 52 height 25
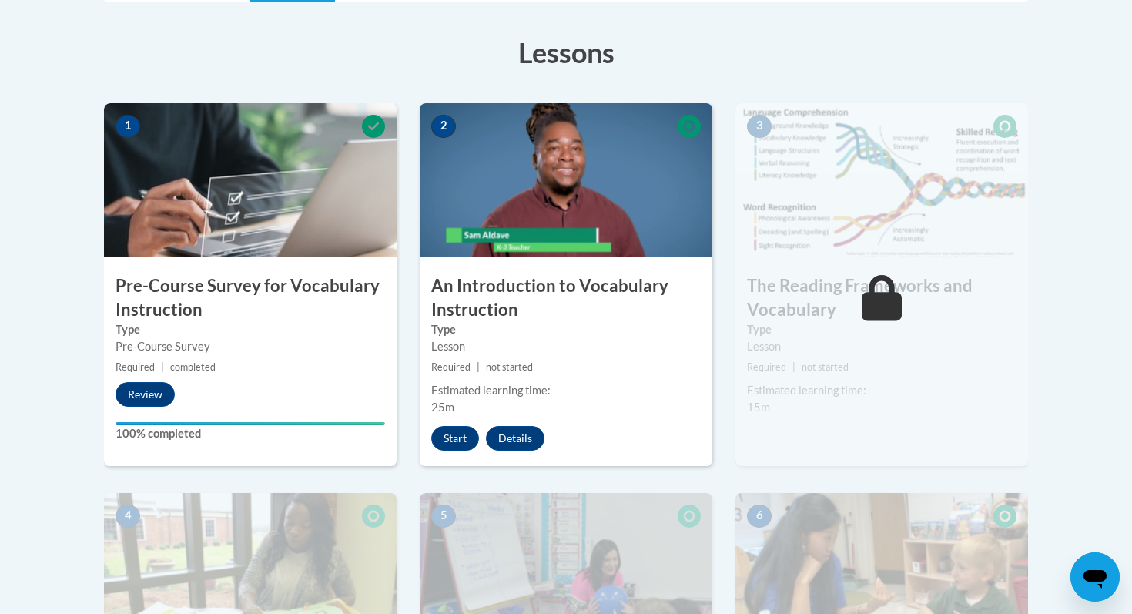
scroll to position [423, 0]
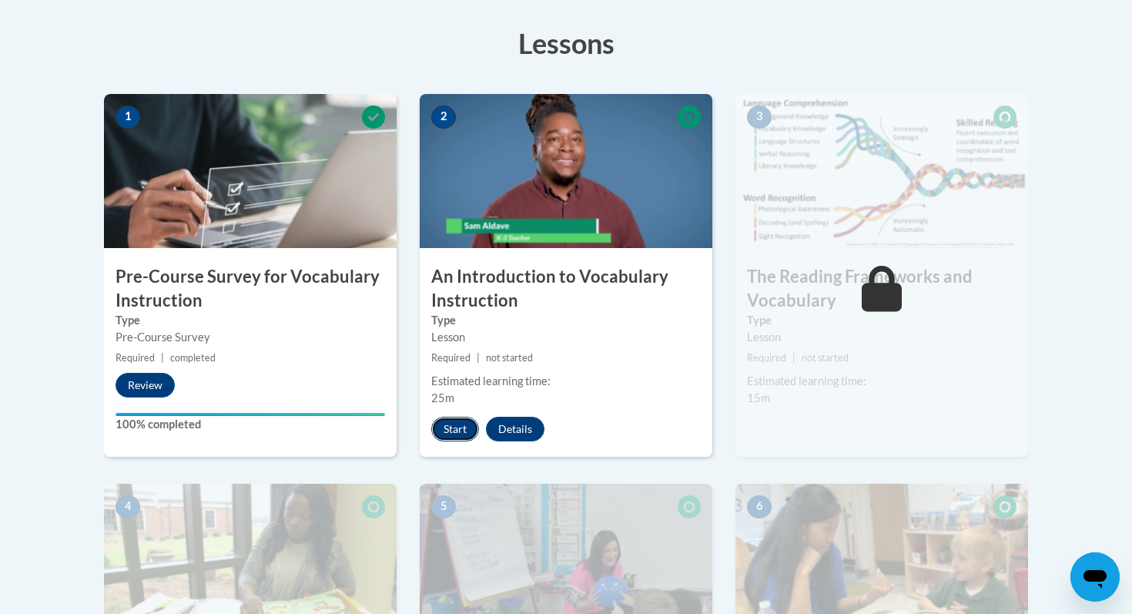
click at [463, 426] on button "Start" at bounding box center [455, 428] width 48 height 25
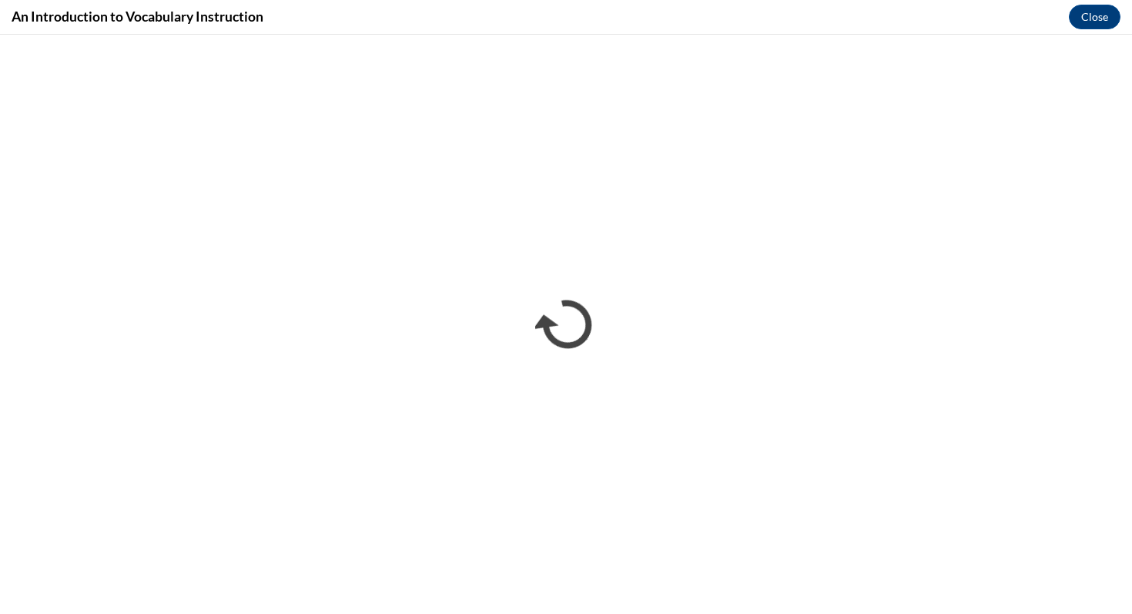
scroll to position [0, 0]
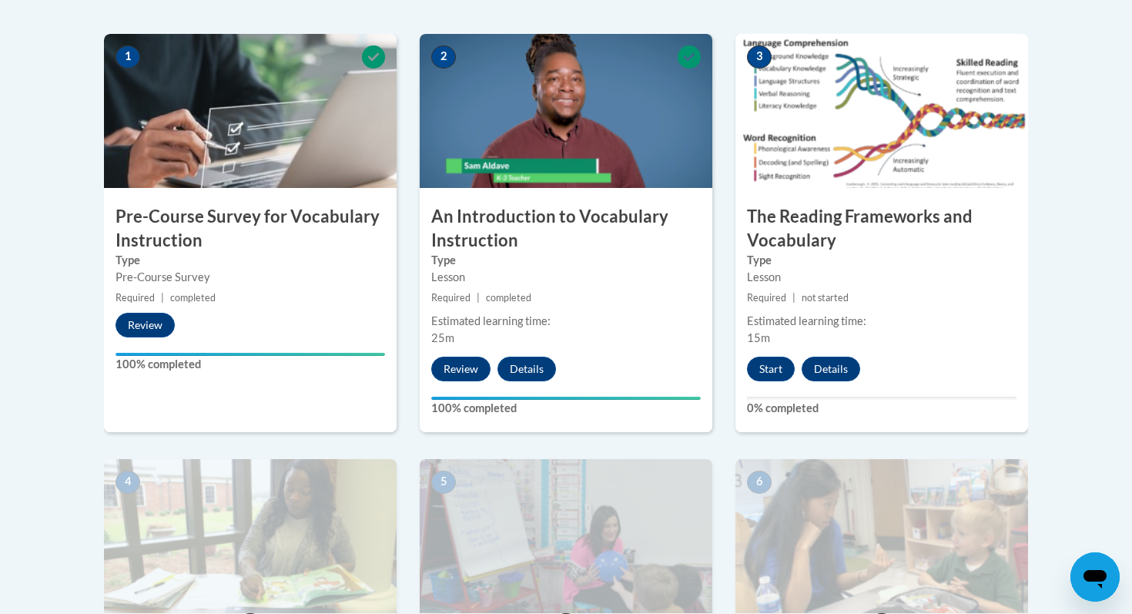
scroll to position [508, 0]
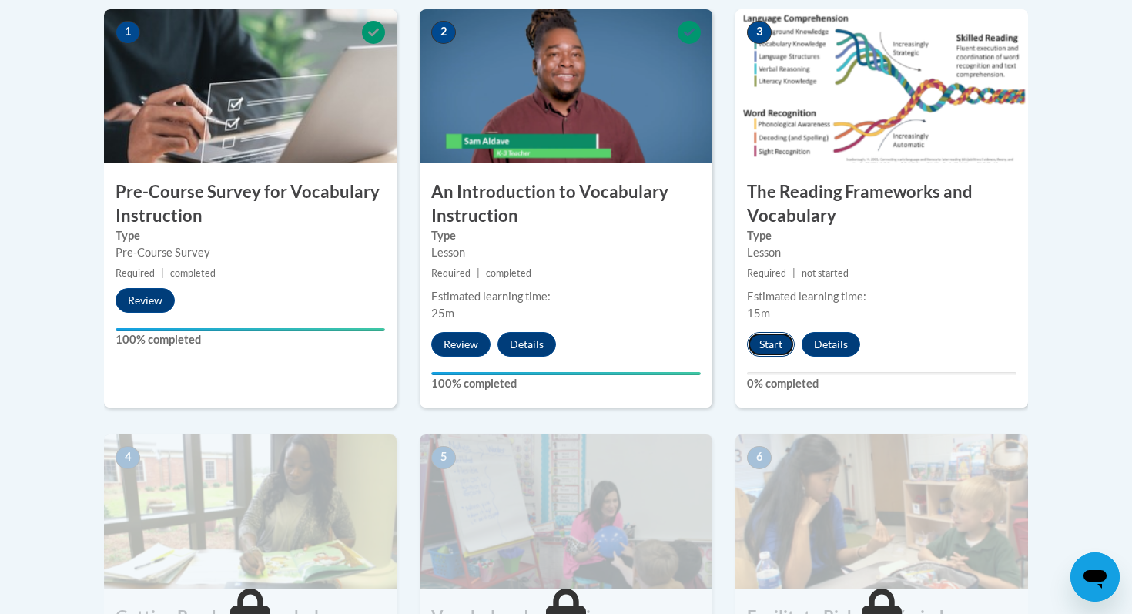
click at [777, 345] on button "Start" at bounding box center [771, 344] width 48 height 25
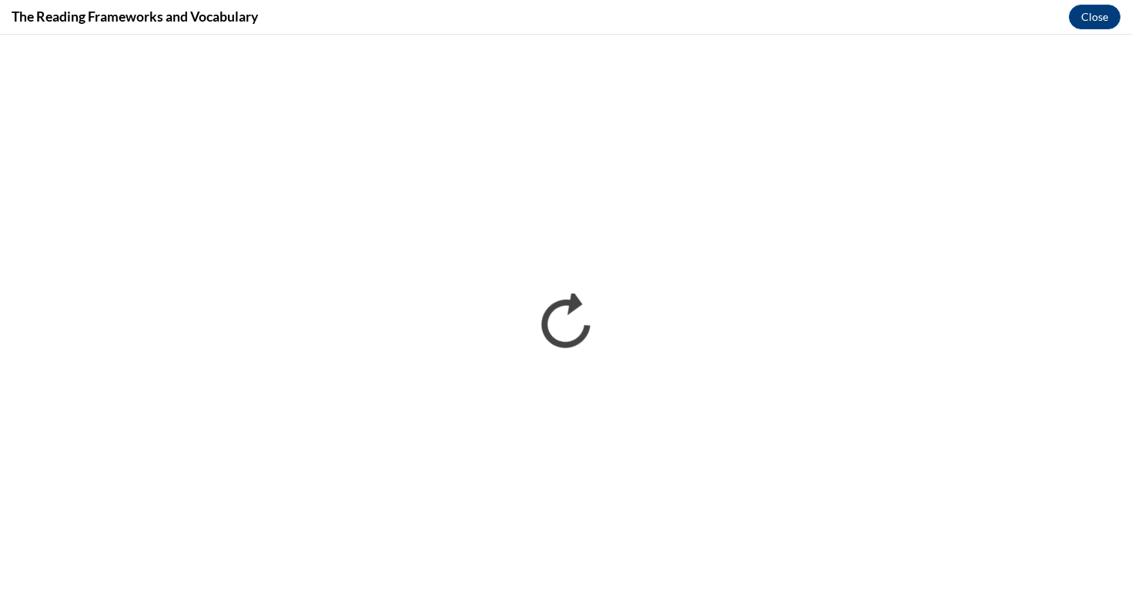
scroll to position [0, 0]
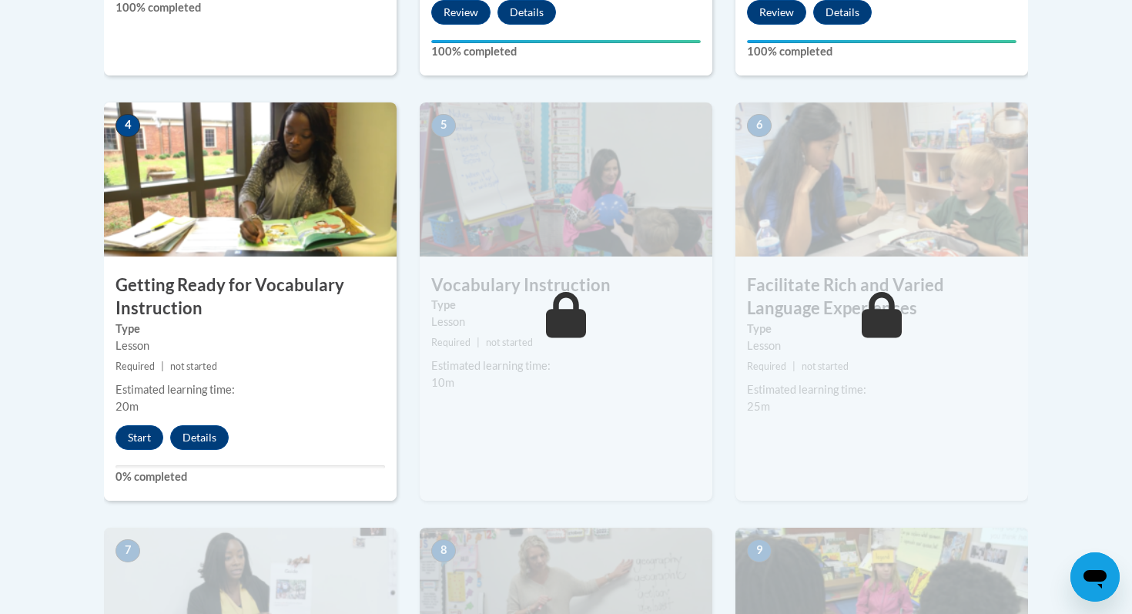
scroll to position [842, 0]
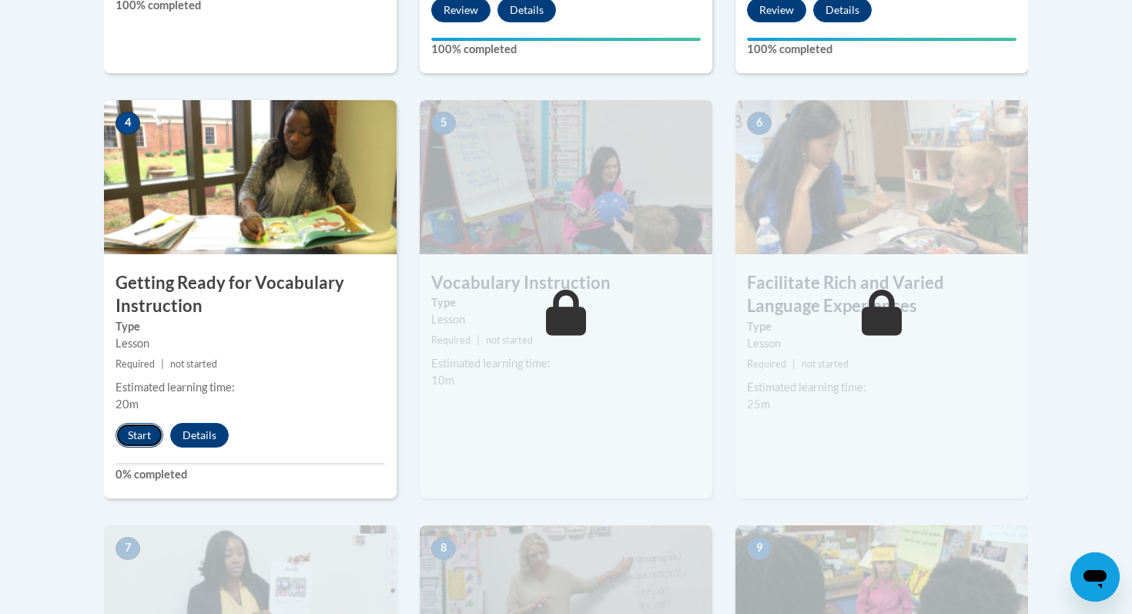
click at [129, 439] on button "Start" at bounding box center [139, 435] width 48 height 25
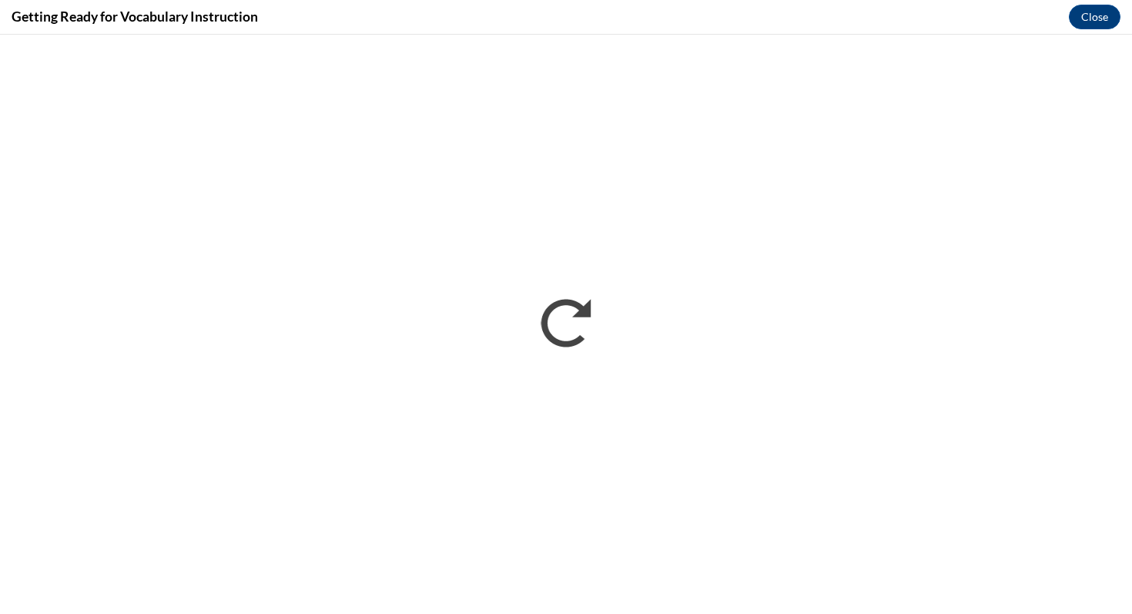
scroll to position [0, 0]
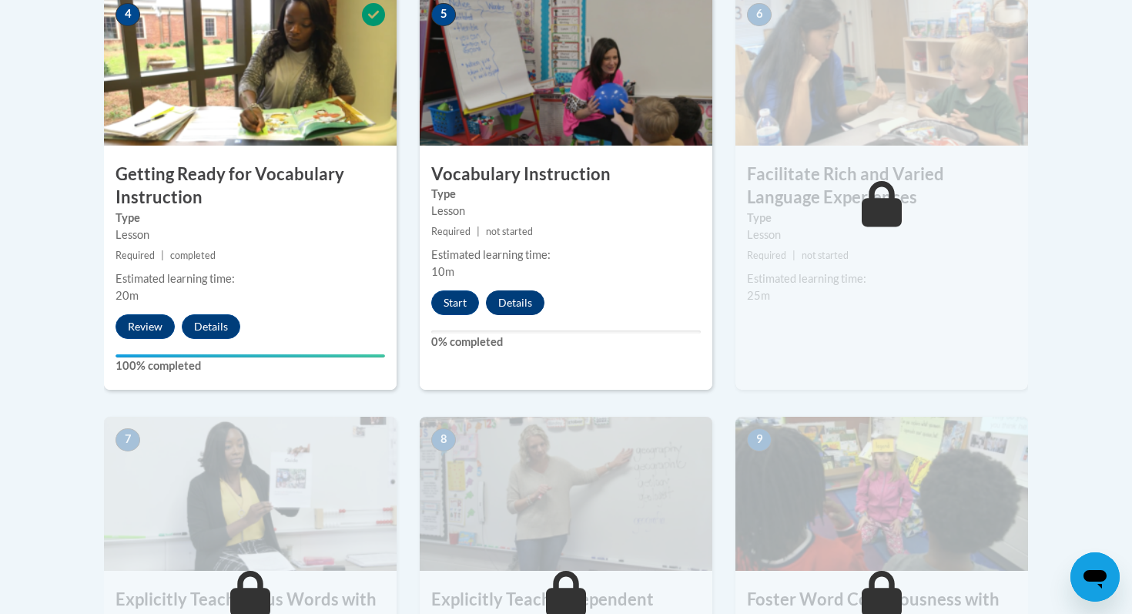
scroll to position [955, 0]
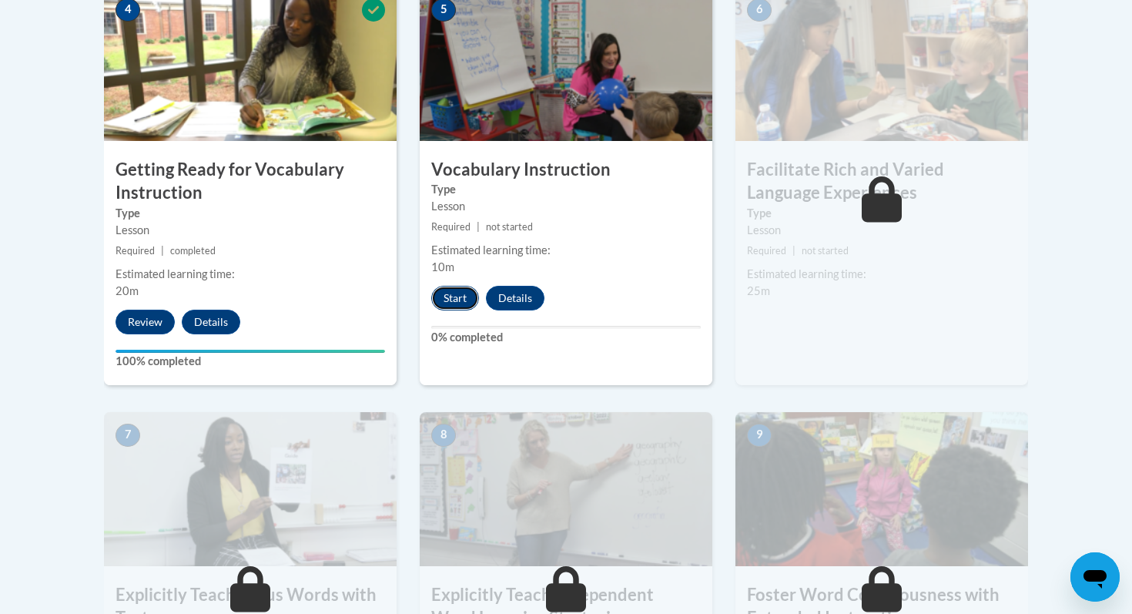
click at [448, 294] on button "Start" at bounding box center [455, 298] width 48 height 25
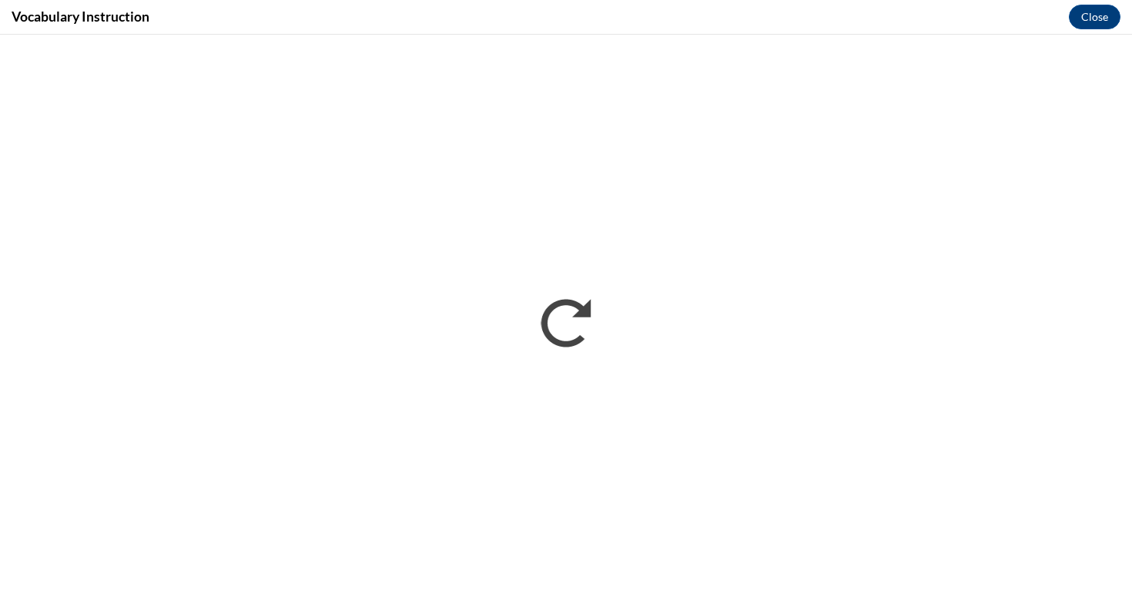
scroll to position [0, 0]
